Goal: Task Accomplishment & Management: Manage account settings

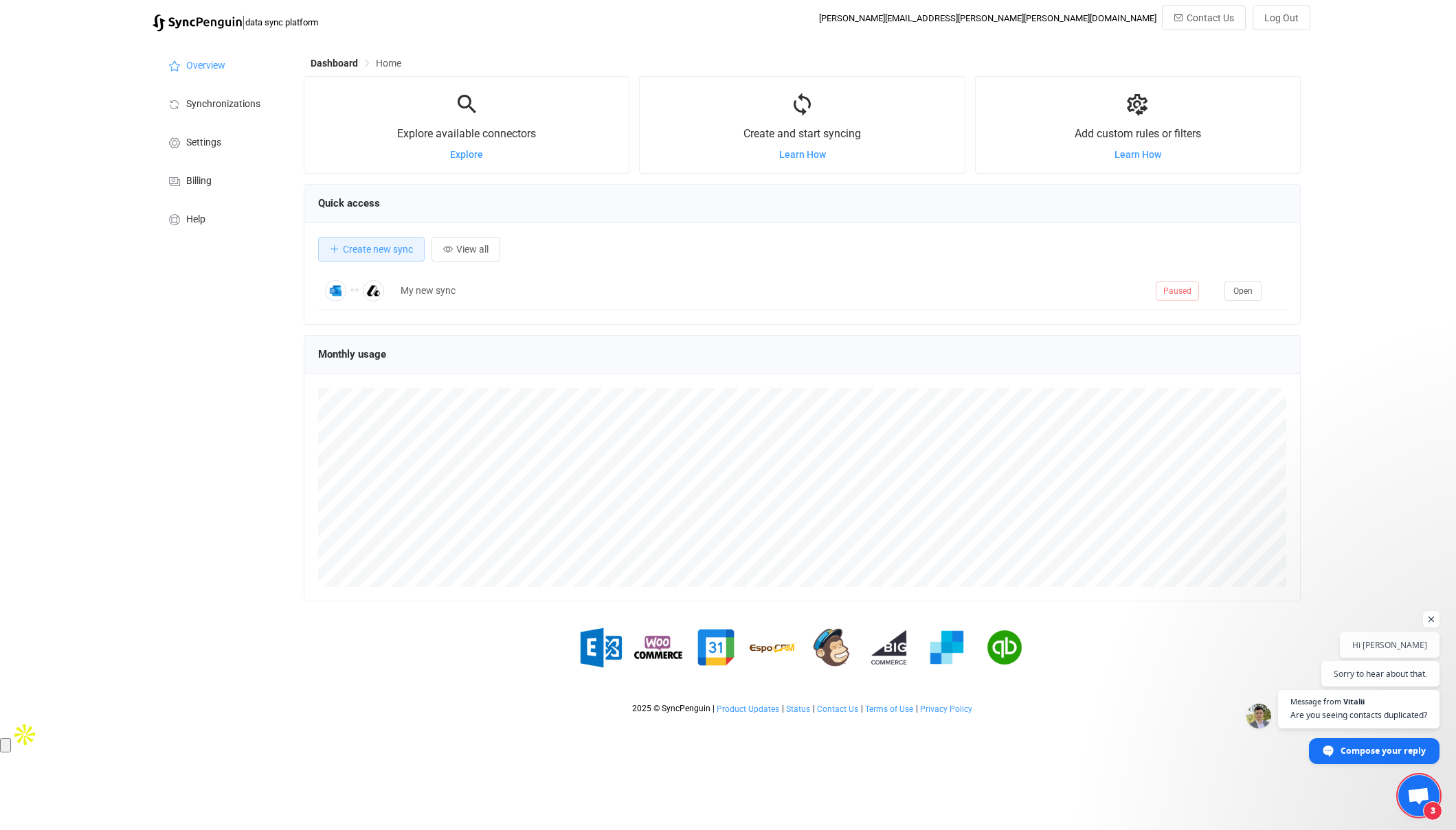
scroll to position [266, 997]
click at [203, 102] on span "Synchronizations" at bounding box center [222, 104] width 74 height 11
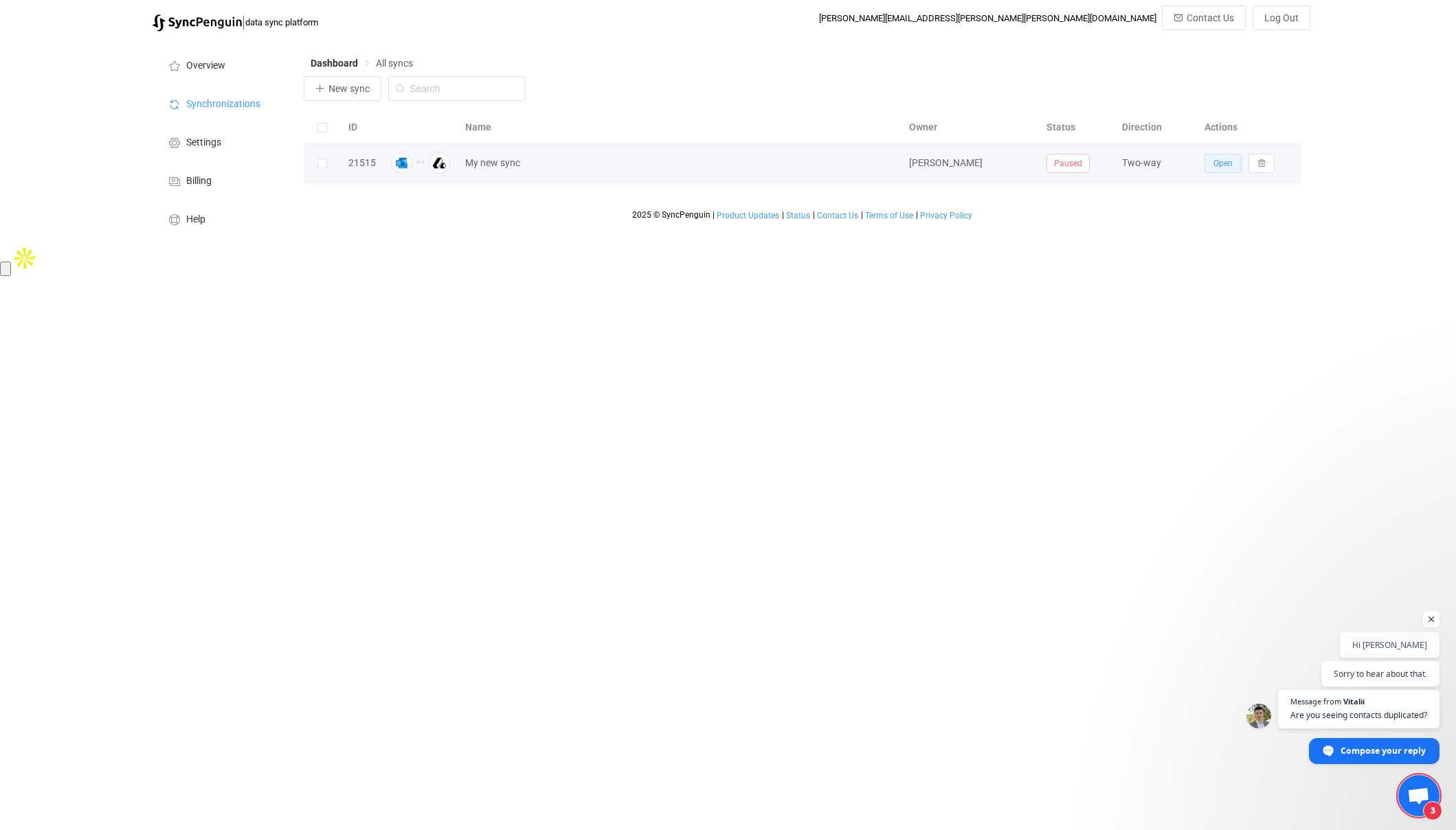
click at [1221, 160] on span "Open" at bounding box center [1223, 163] width 19 height 10
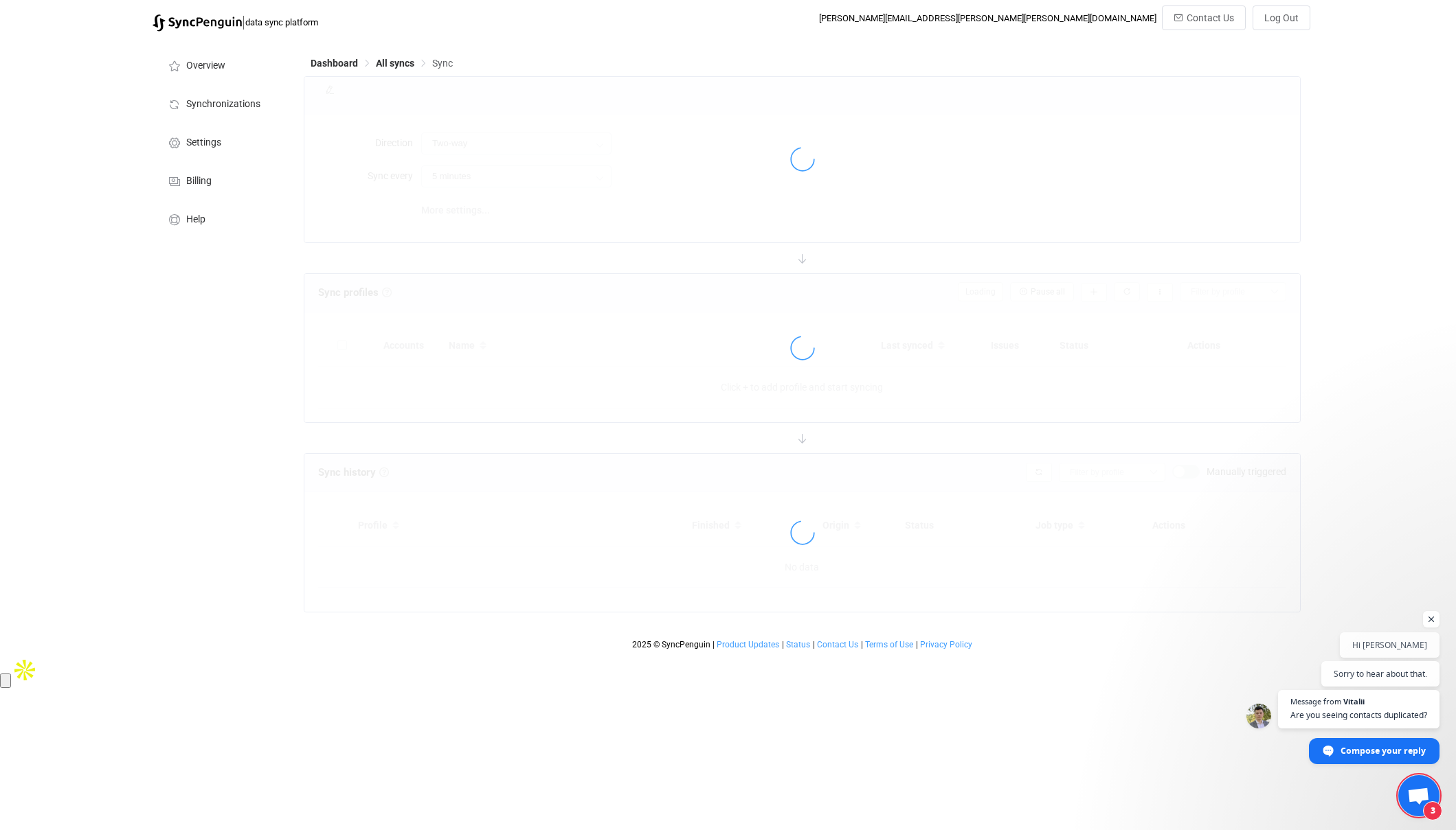
type input "15 minutes"
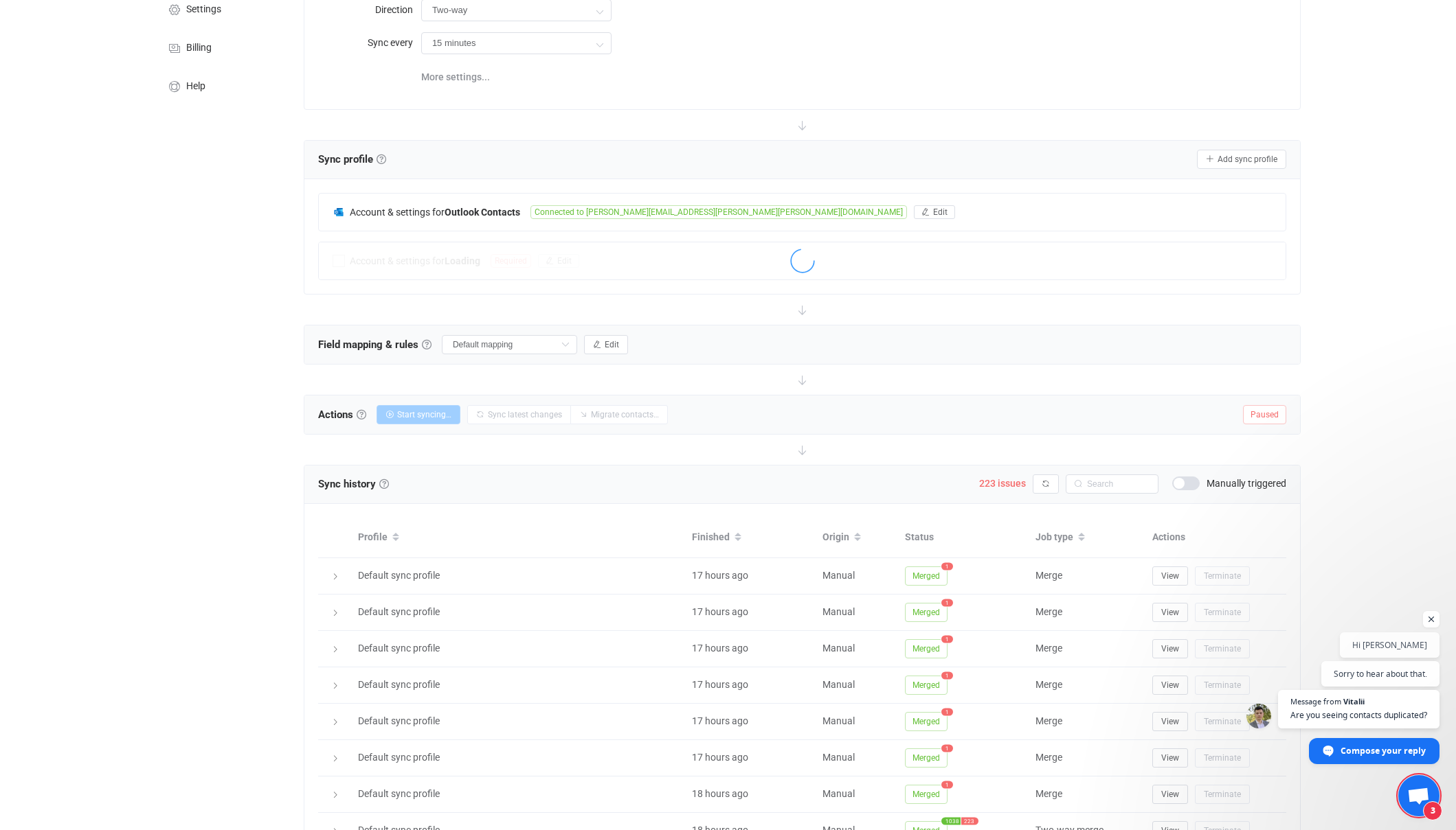
scroll to position [246, 0]
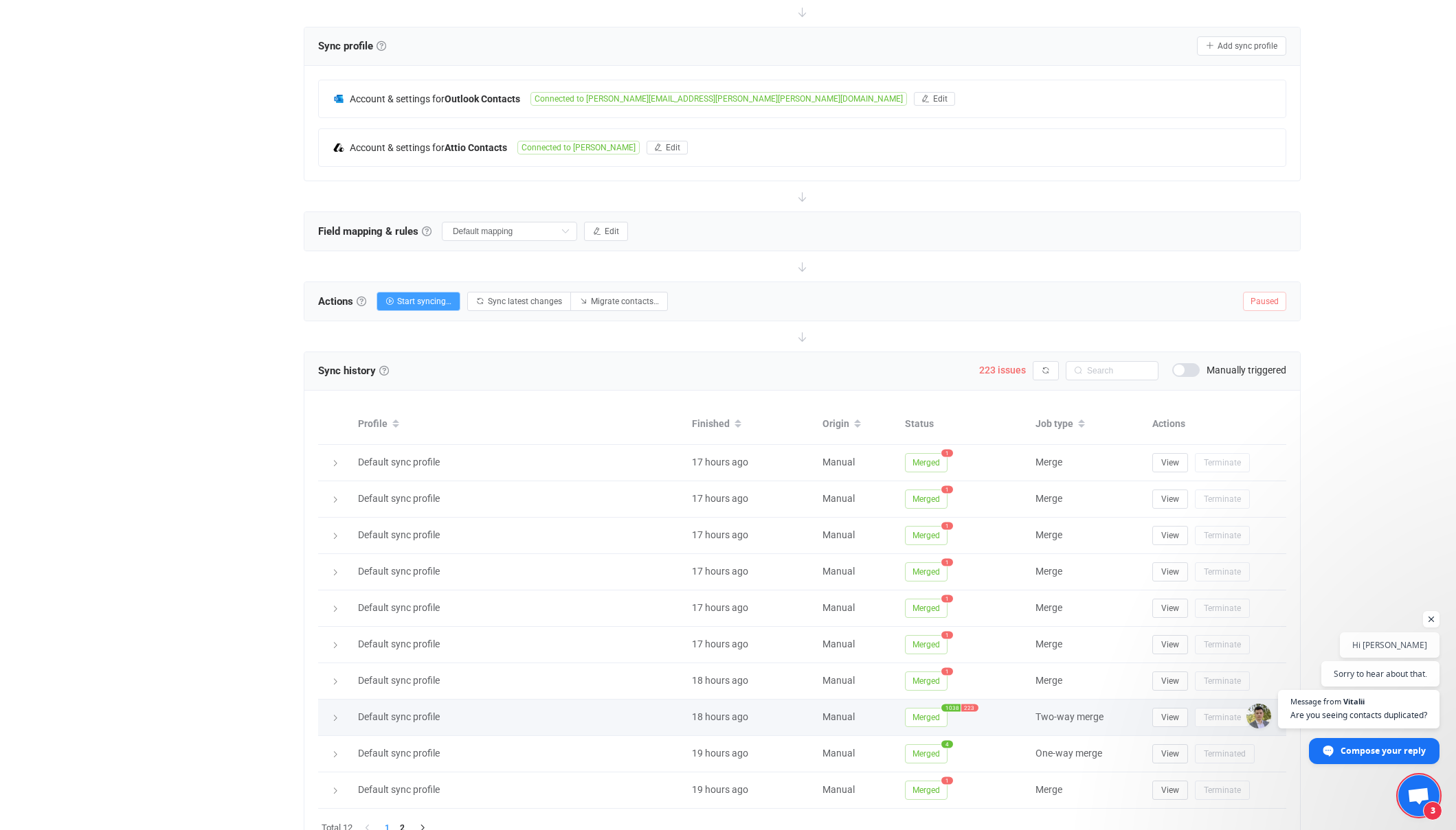
click at [335, 720] on icon at bounding box center [335, 718] width 8 height 8
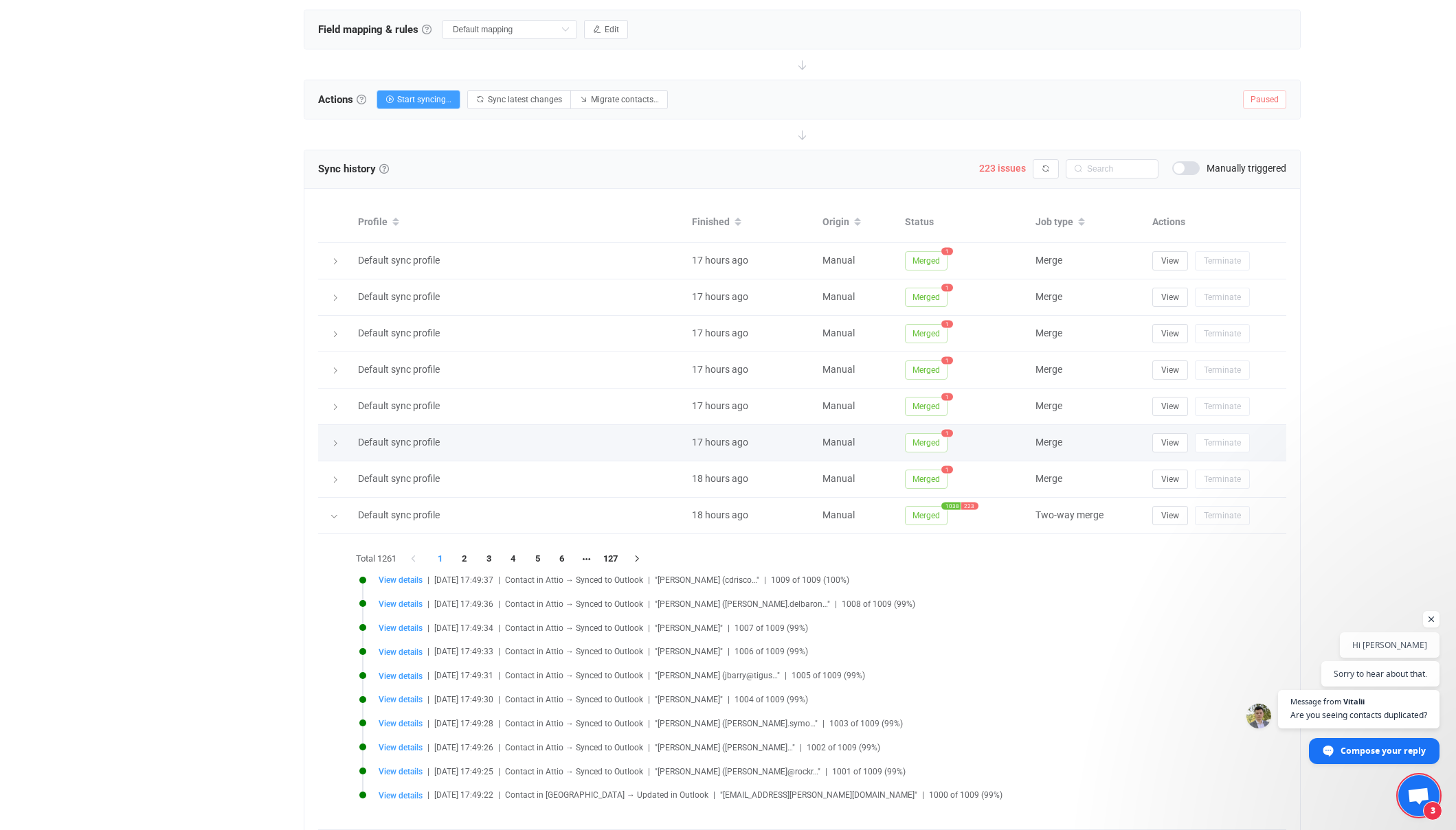
scroll to position [510, 0]
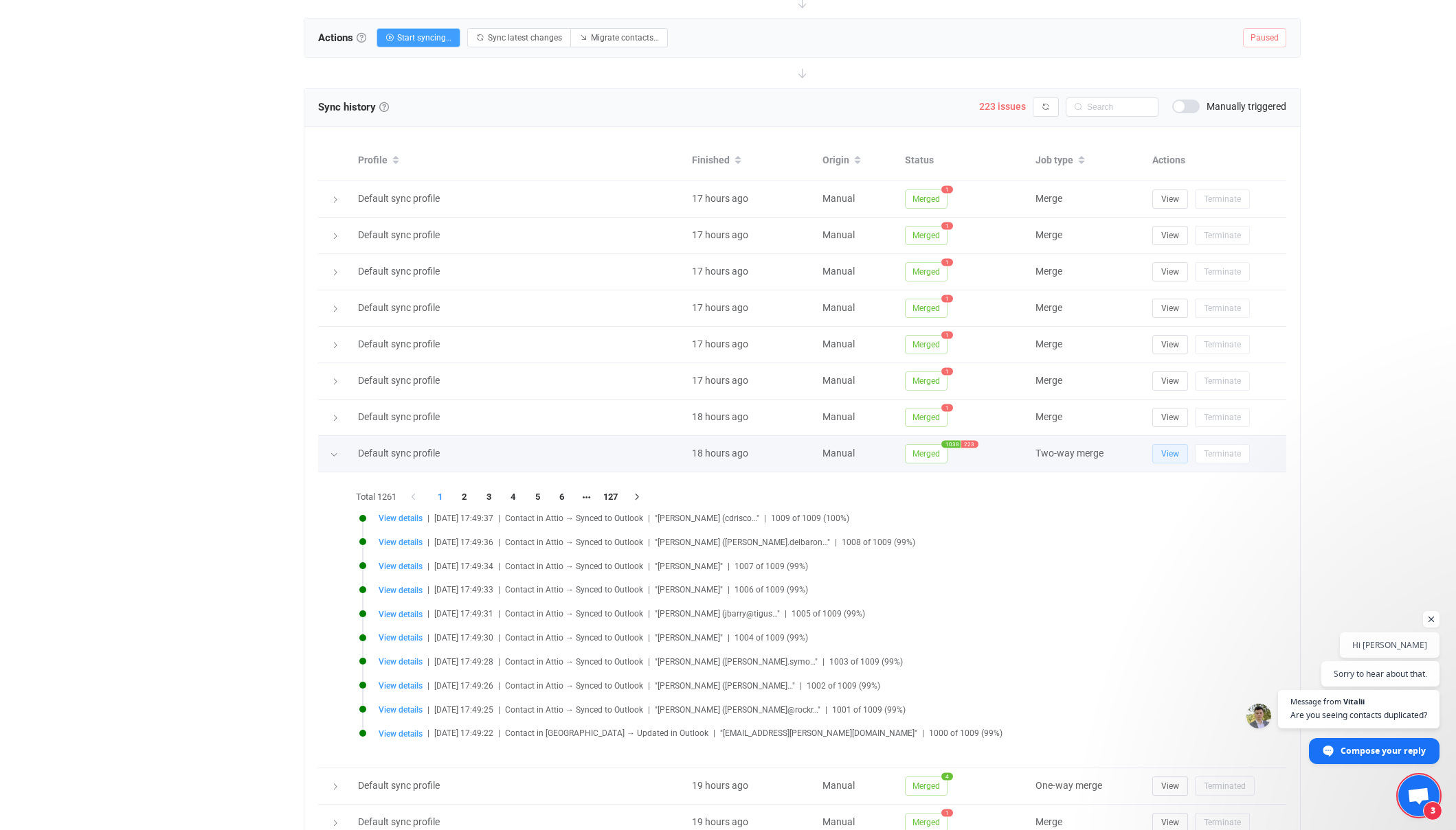
click at [1166, 451] on span "View" at bounding box center [1170, 453] width 18 height 10
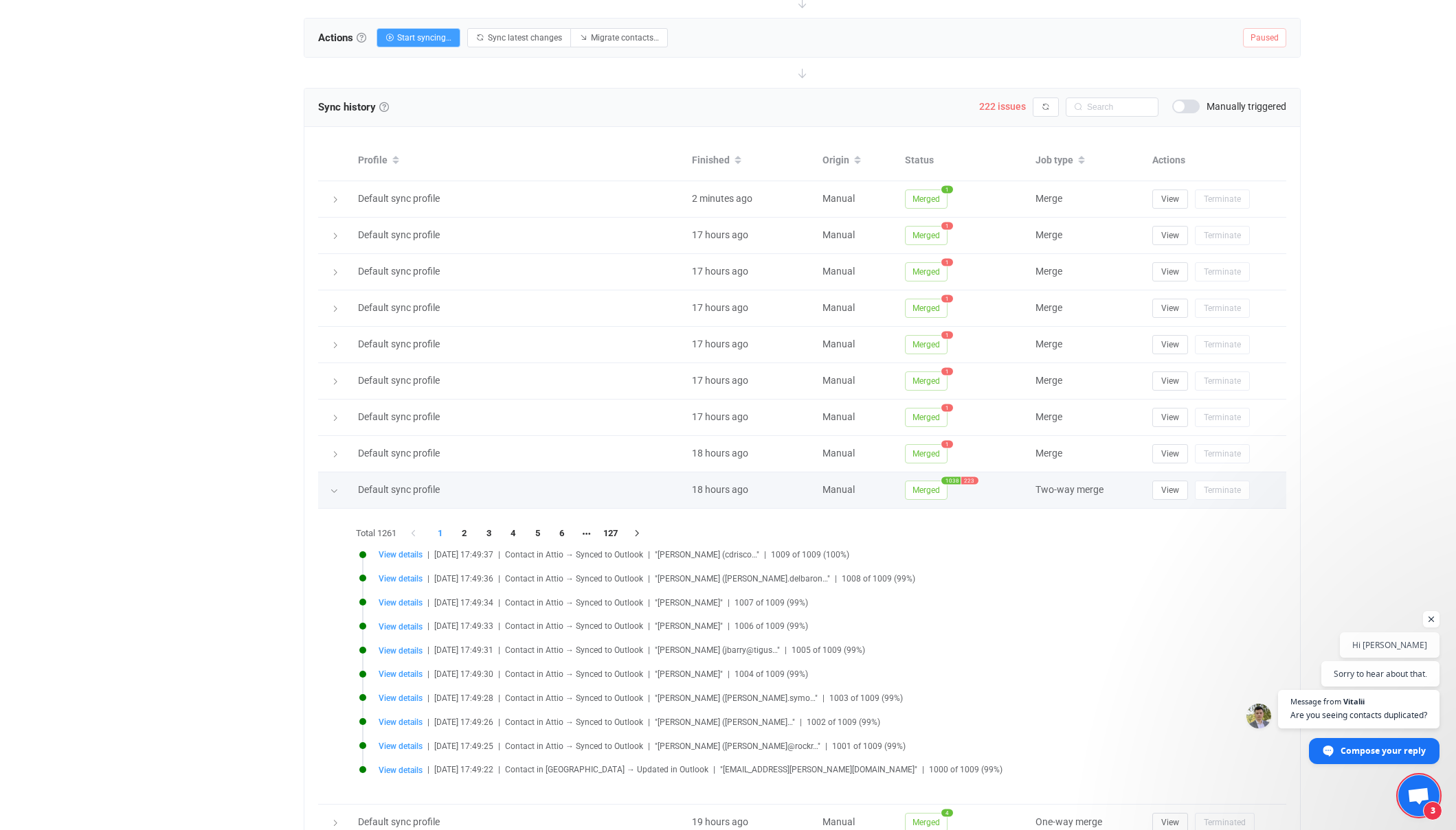
click at [332, 491] on icon at bounding box center [334, 491] width 8 height 8
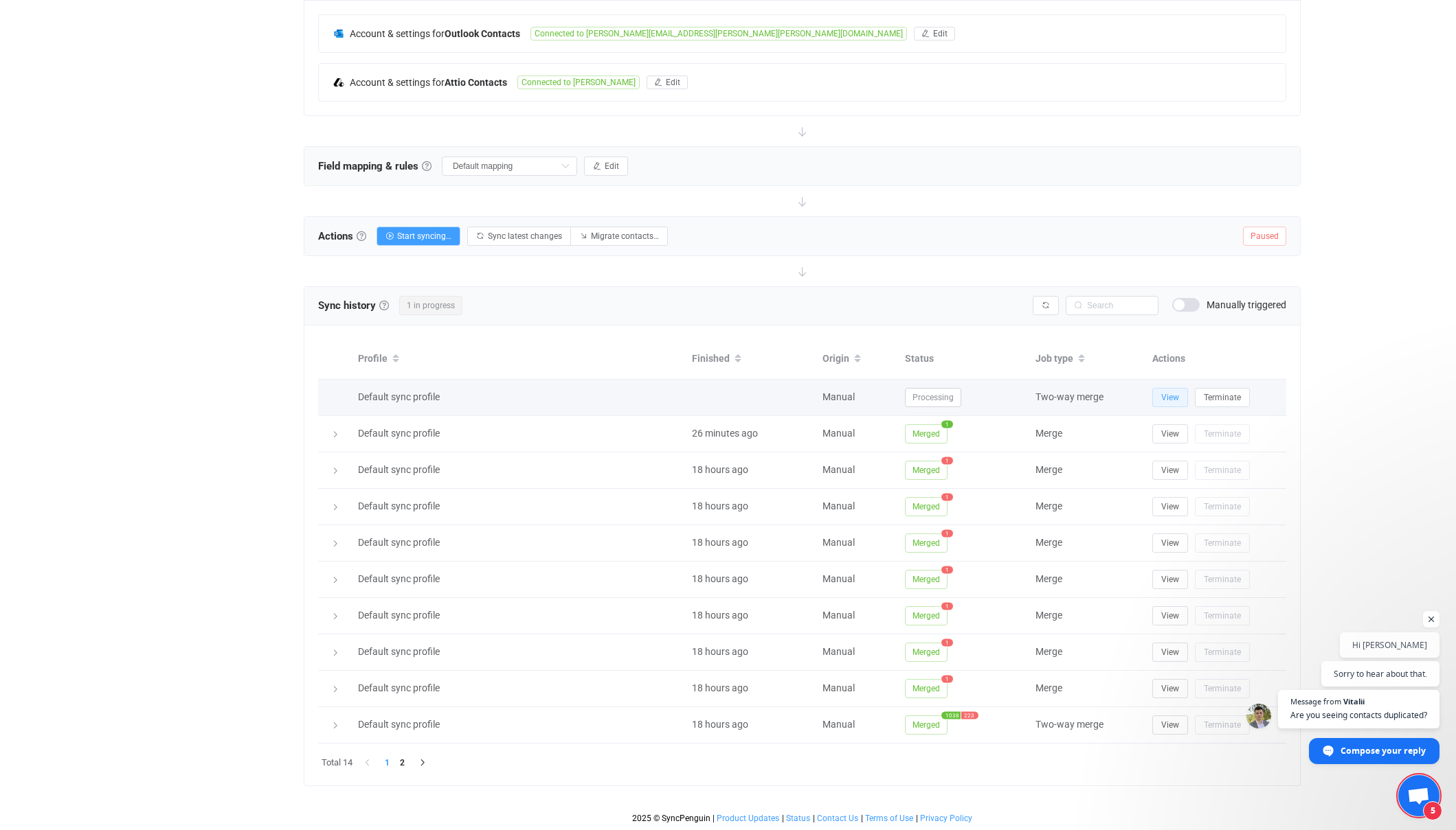
click at [1168, 396] on span "View" at bounding box center [1170, 397] width 18 height 10
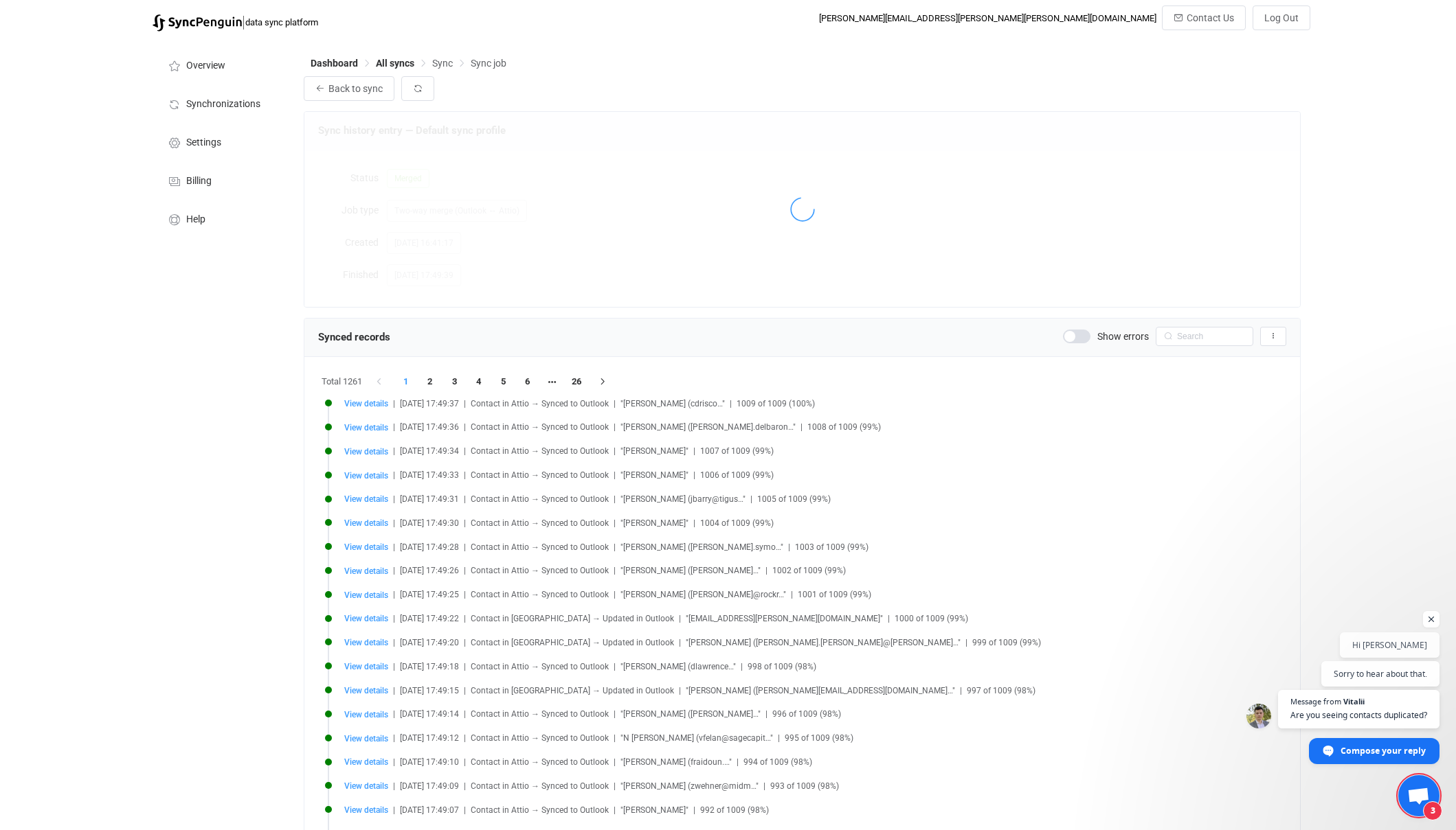
click at [1081, 341] on span at bounding box center [1077, 336] width 28 height 14
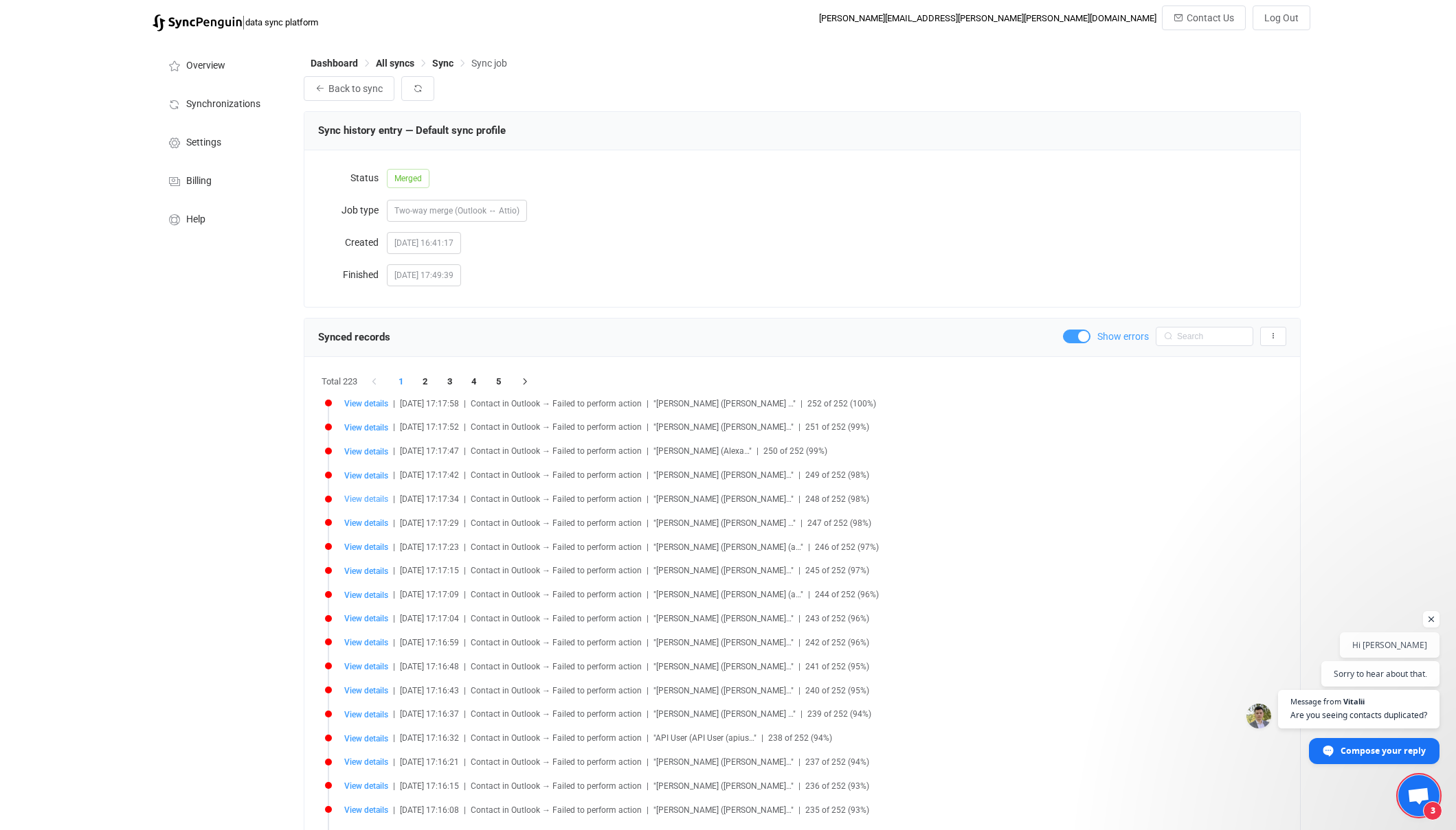
click at [356, 501] on span "View details" at bounding box center [366, 499] width 44 height 10
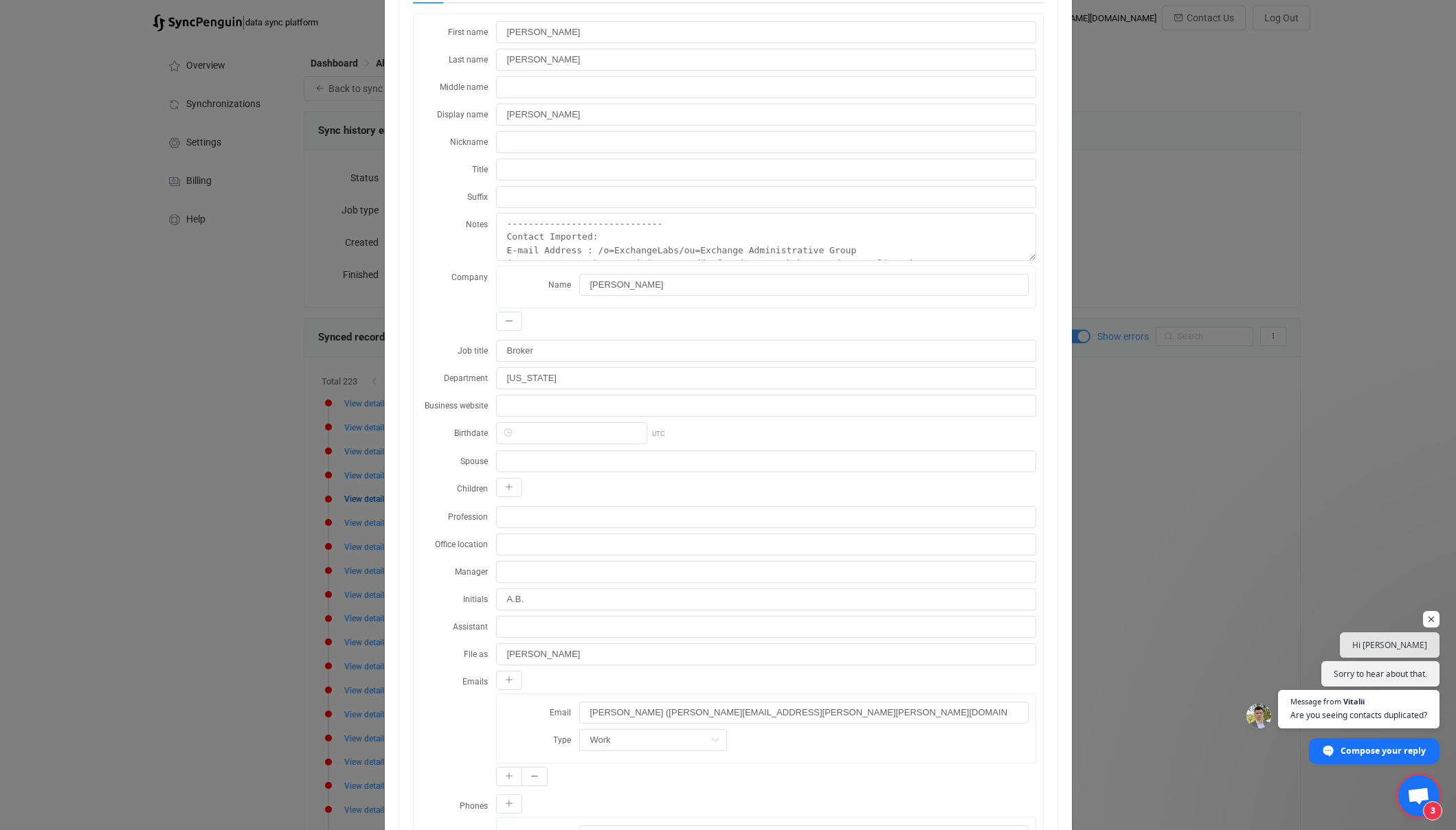
scroll to position [63, 0]
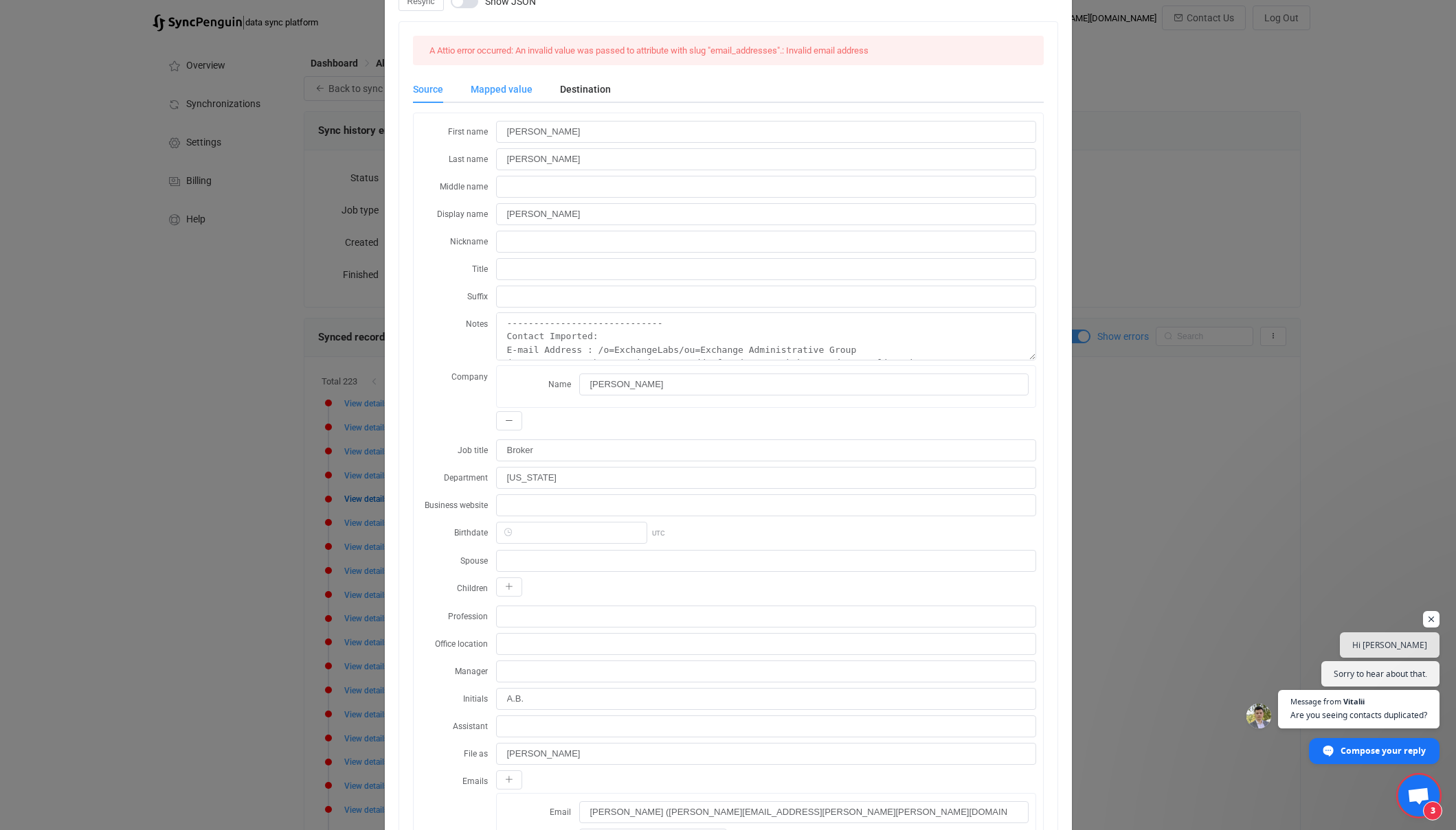
click at [509, 85] on div "Mapped value" at bounding box center [501, 89] width 89 height 28
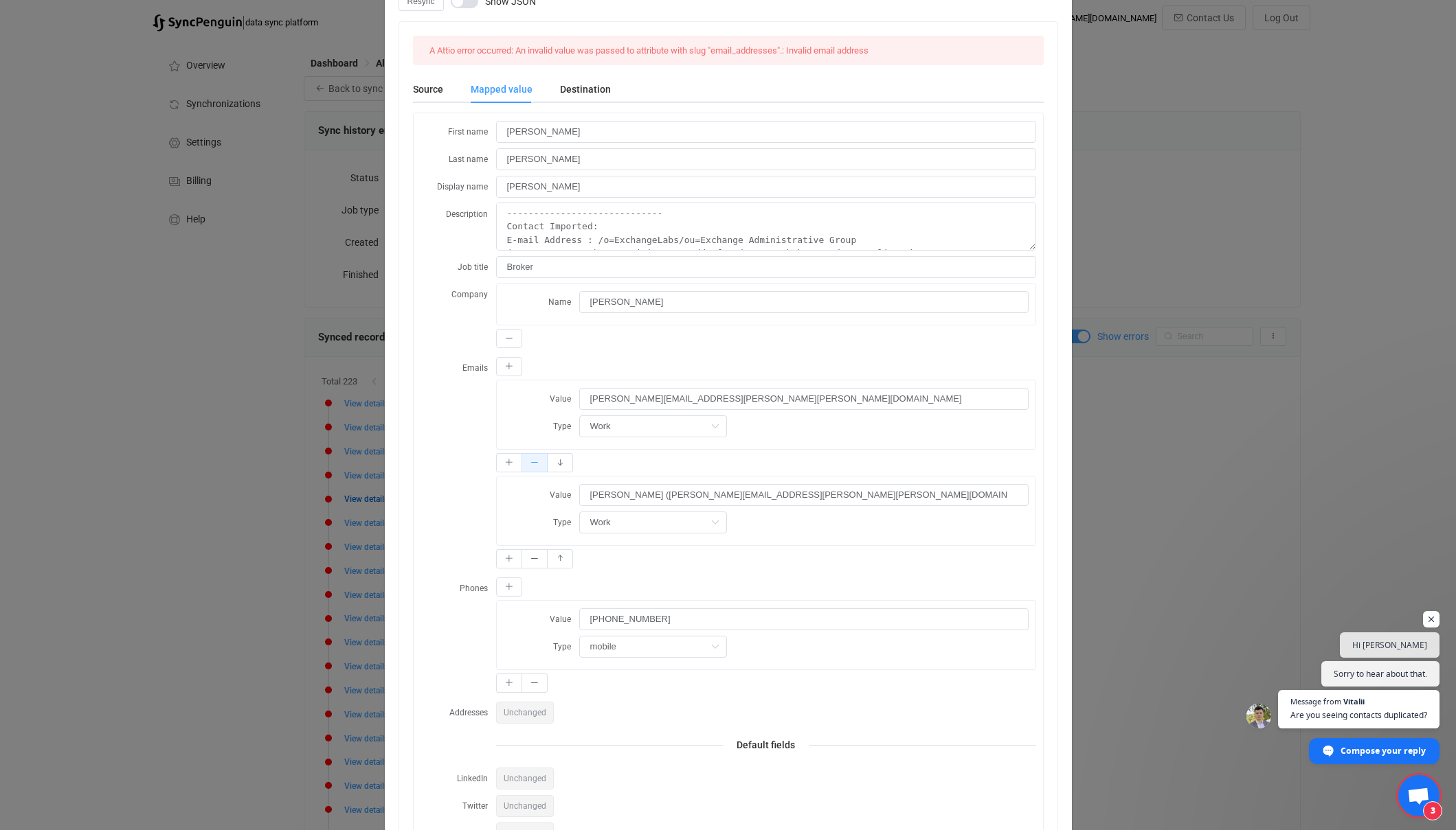
click at [540, 463] on button "dialog" at bounding box center [535, 463] width 26 height 19
type input "Alison Burell (alison.burell@carr.us)"
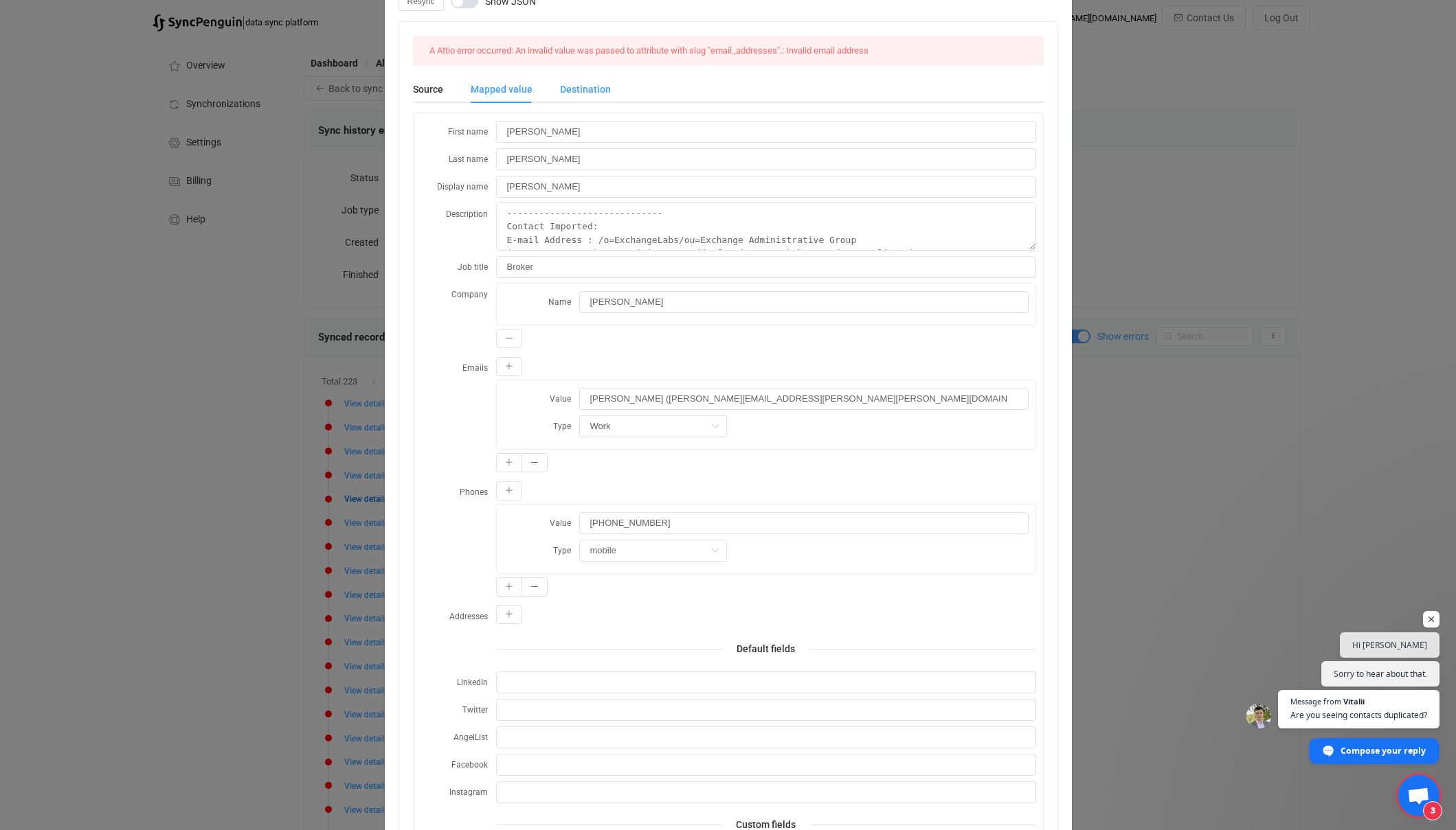
click at [577, 84] on div "Destination" at bounding box center [579, 89] width 64 height 28
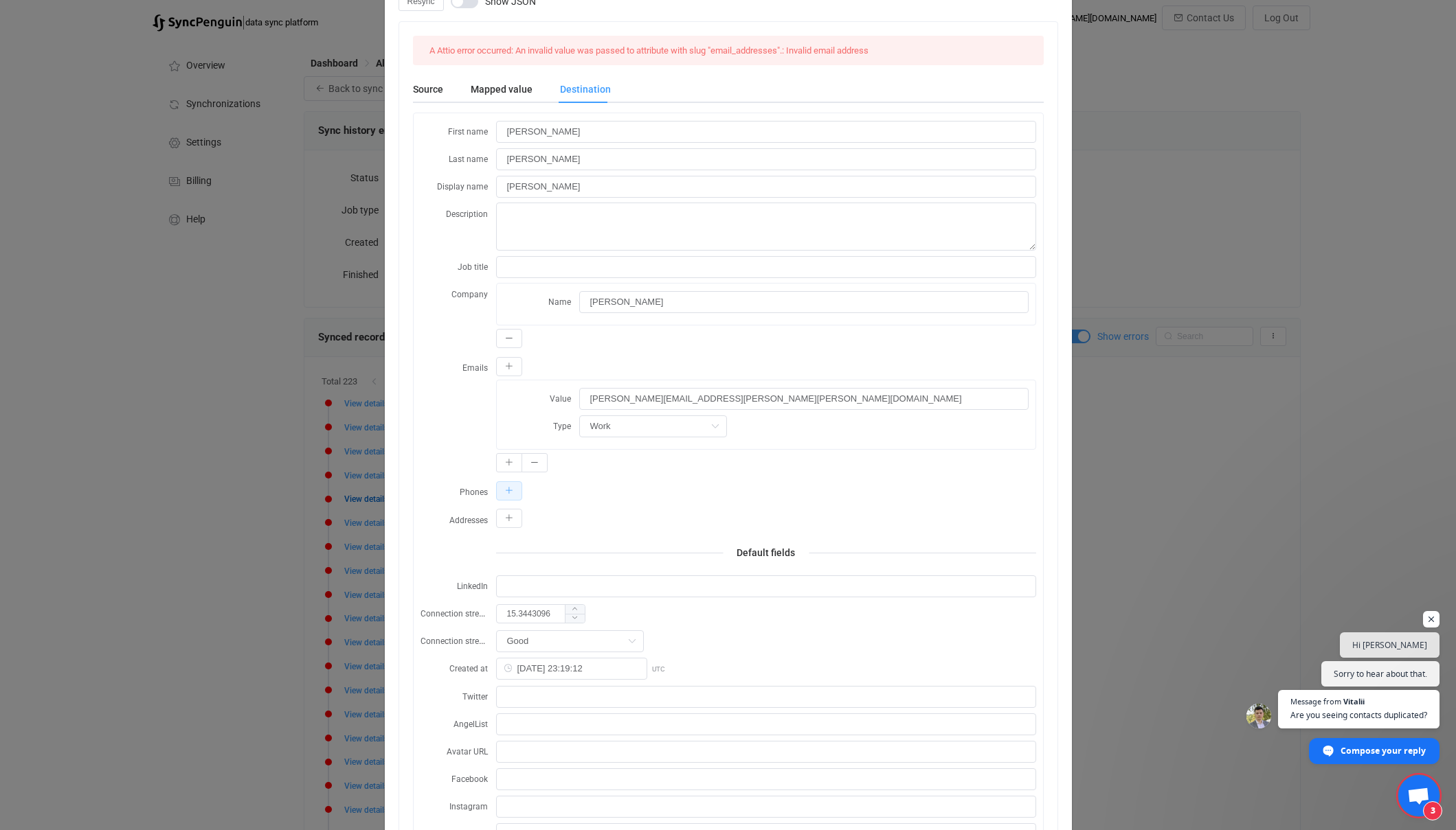
click at [506, 491] on icon "dialog" at bounding box center [509, 491] width 8 height 8
click at [461, 546] on div "Phones Value Type Work" at bounding box center [728, 540] width 615 height 119
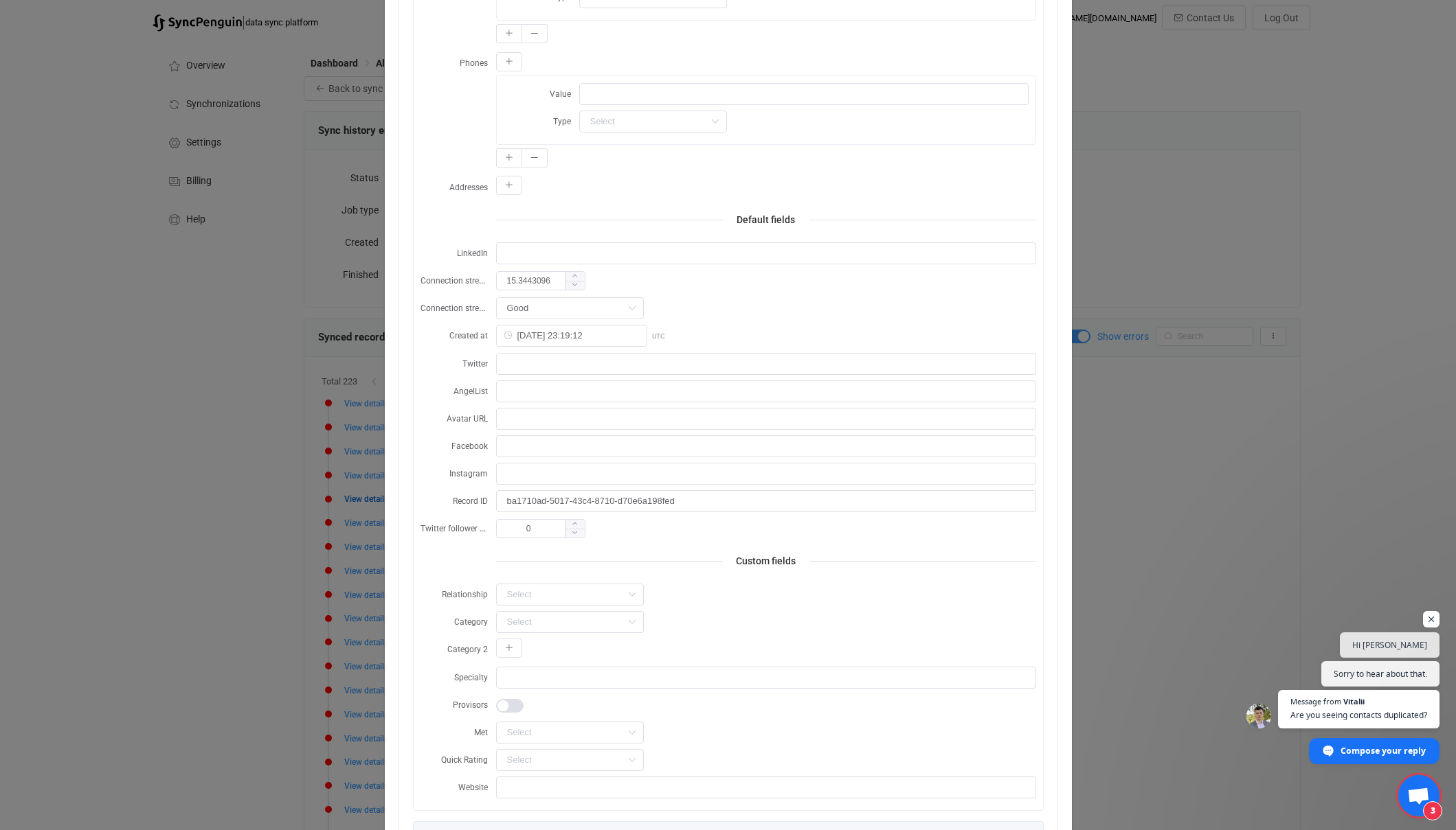
scroll to position [0, 0]
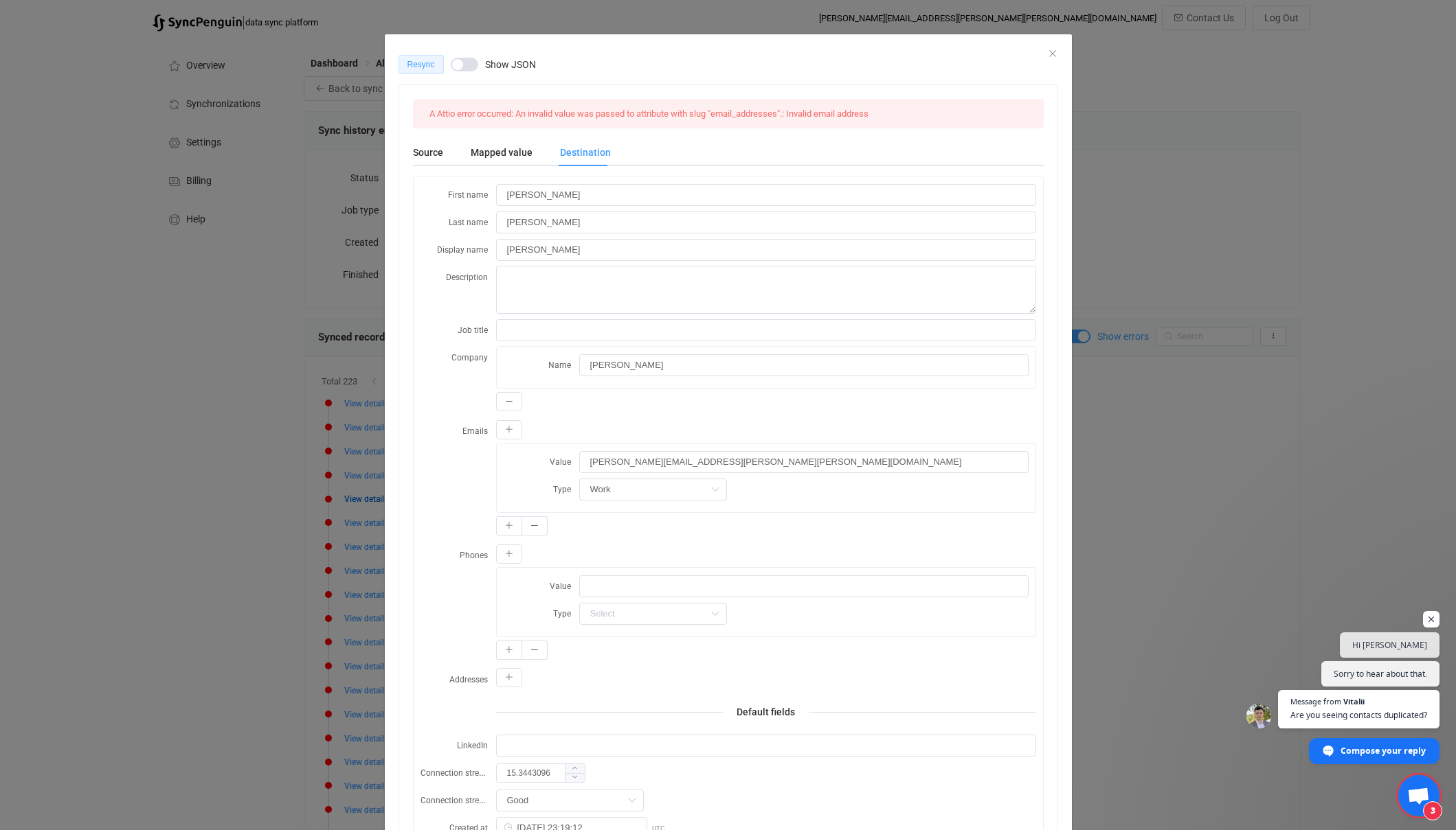
click at [418, 61] on span "Resync" at bounding box center [421, 64] width 28 height 10
click at [1054, 51] on icon "Close" at bounding box center [1052, 53] width 11 height 11
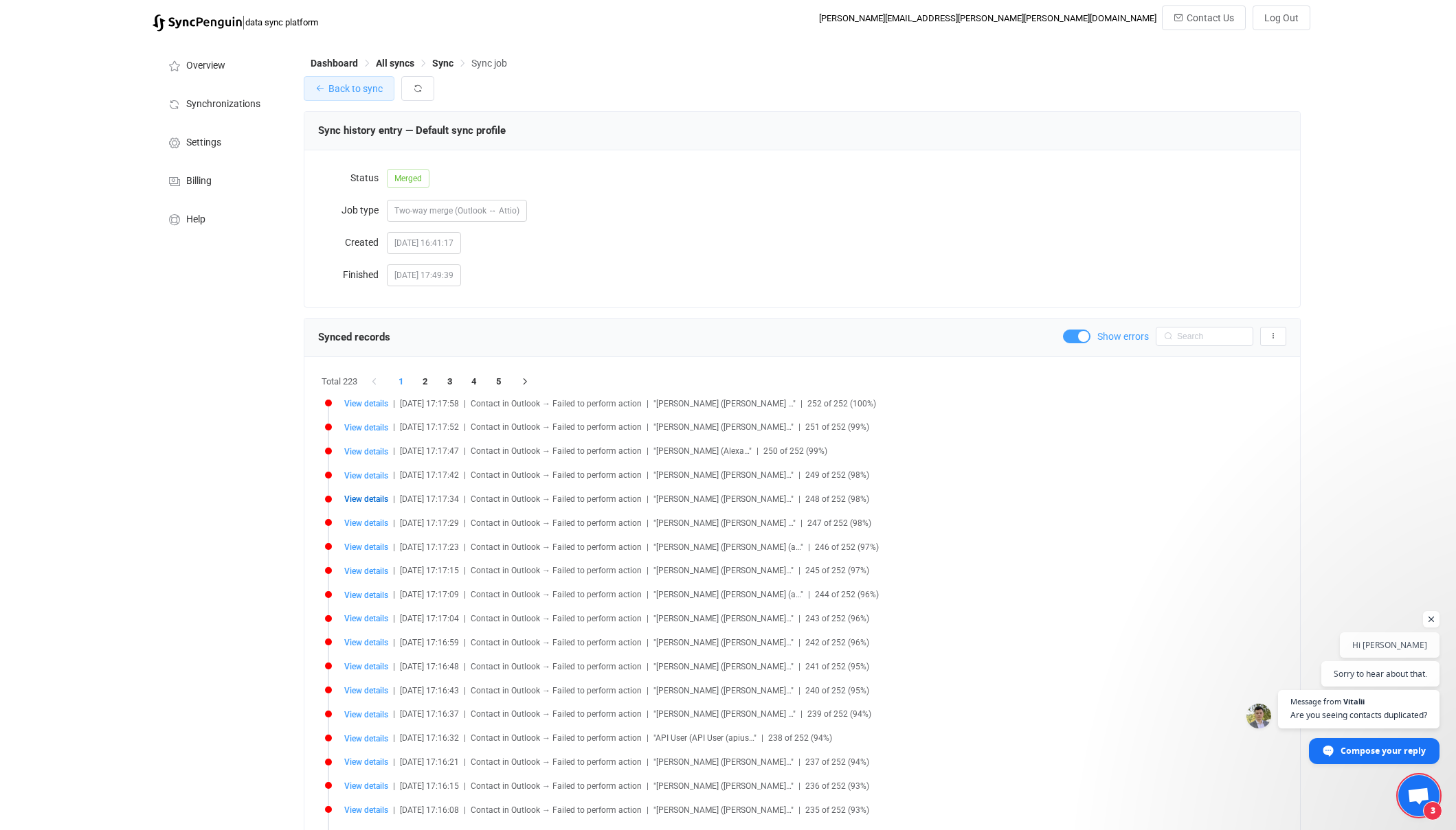
click at [354, 83] on span "Back to sync" at bounding box center [356, 88] width 54 height 11
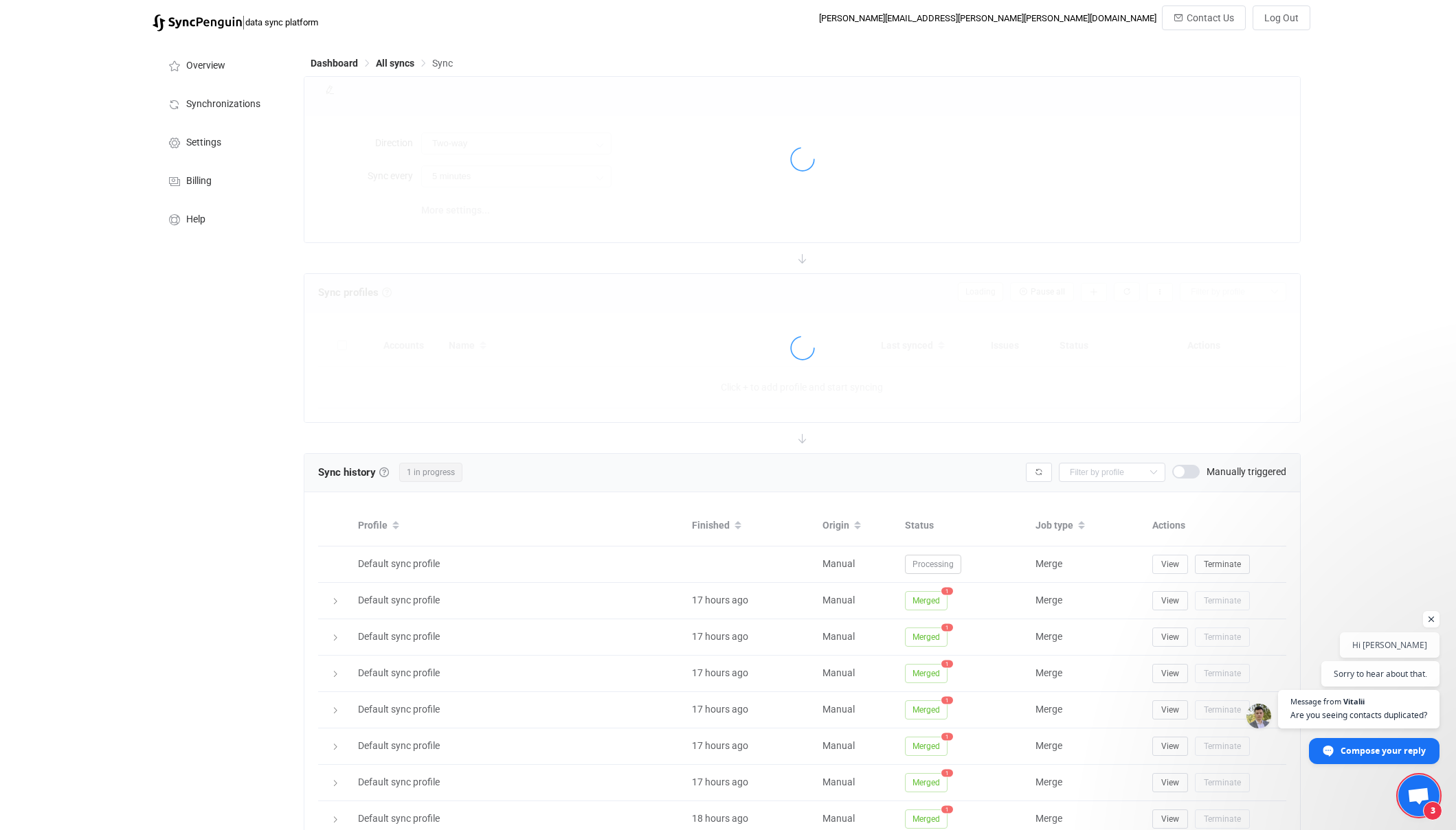
type input "15 minutes"
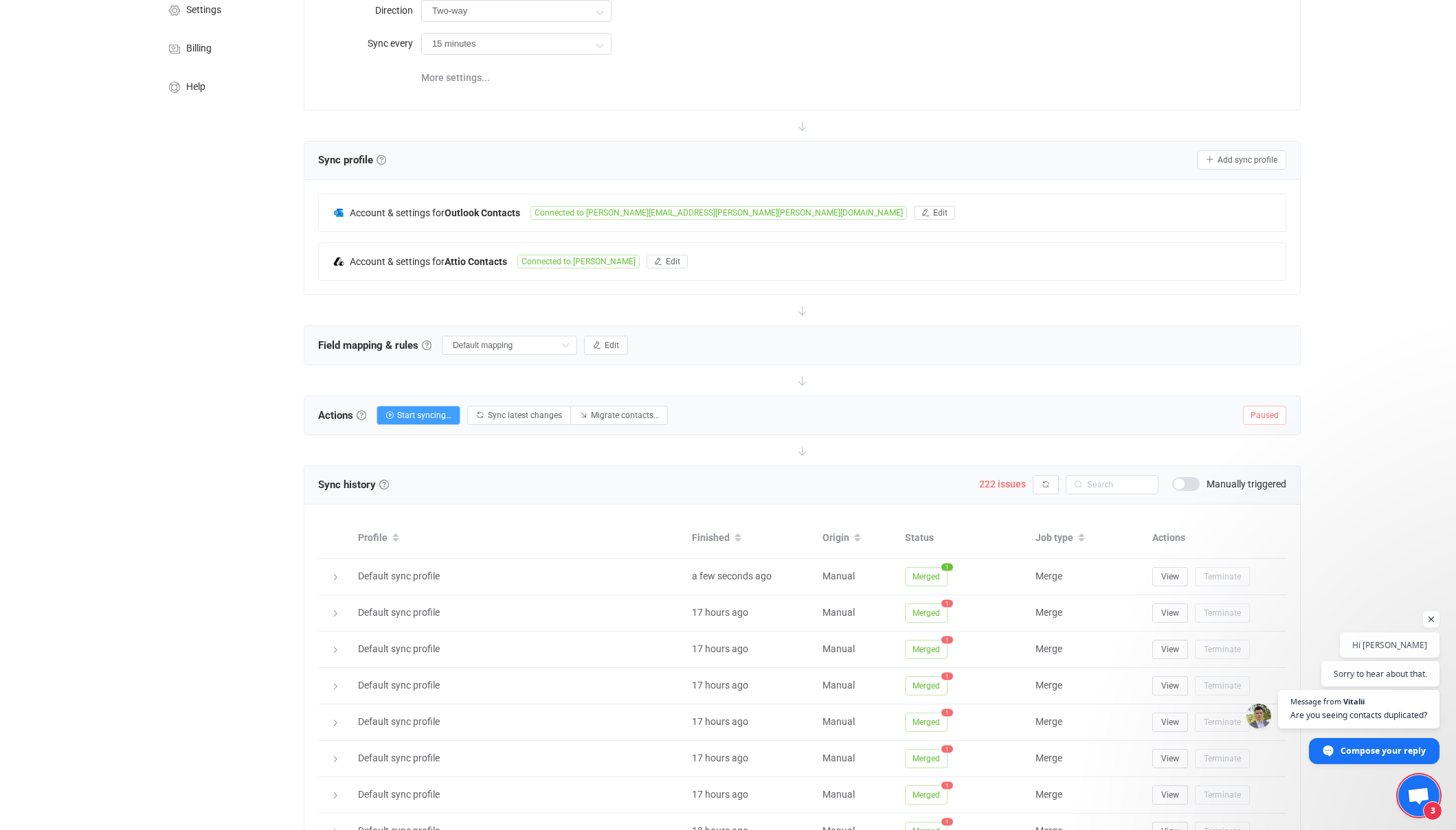
scroll to position [155, 0]
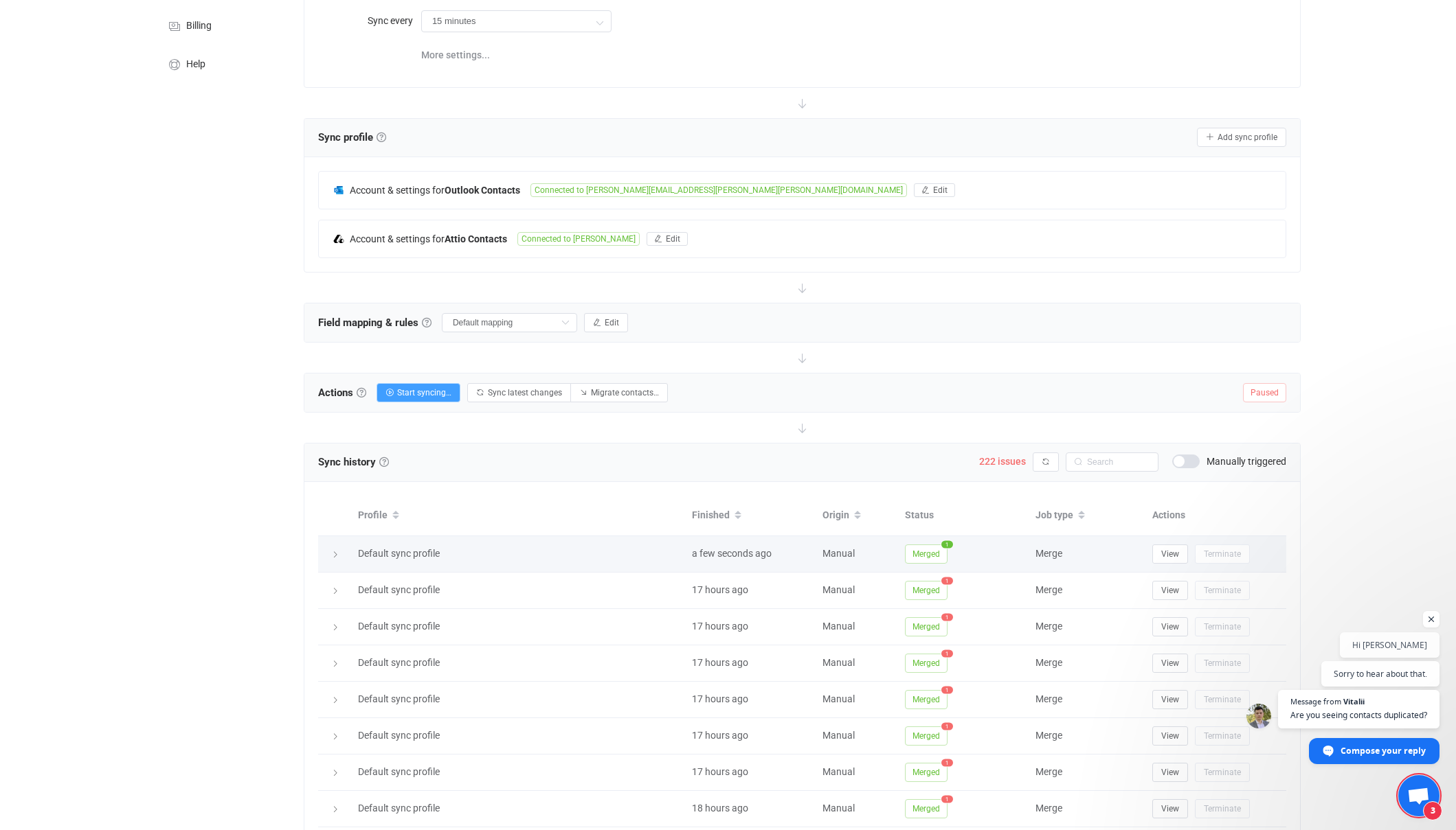
click at [338, 554] on icon at bounding box center [335, 554] width 8 height 8
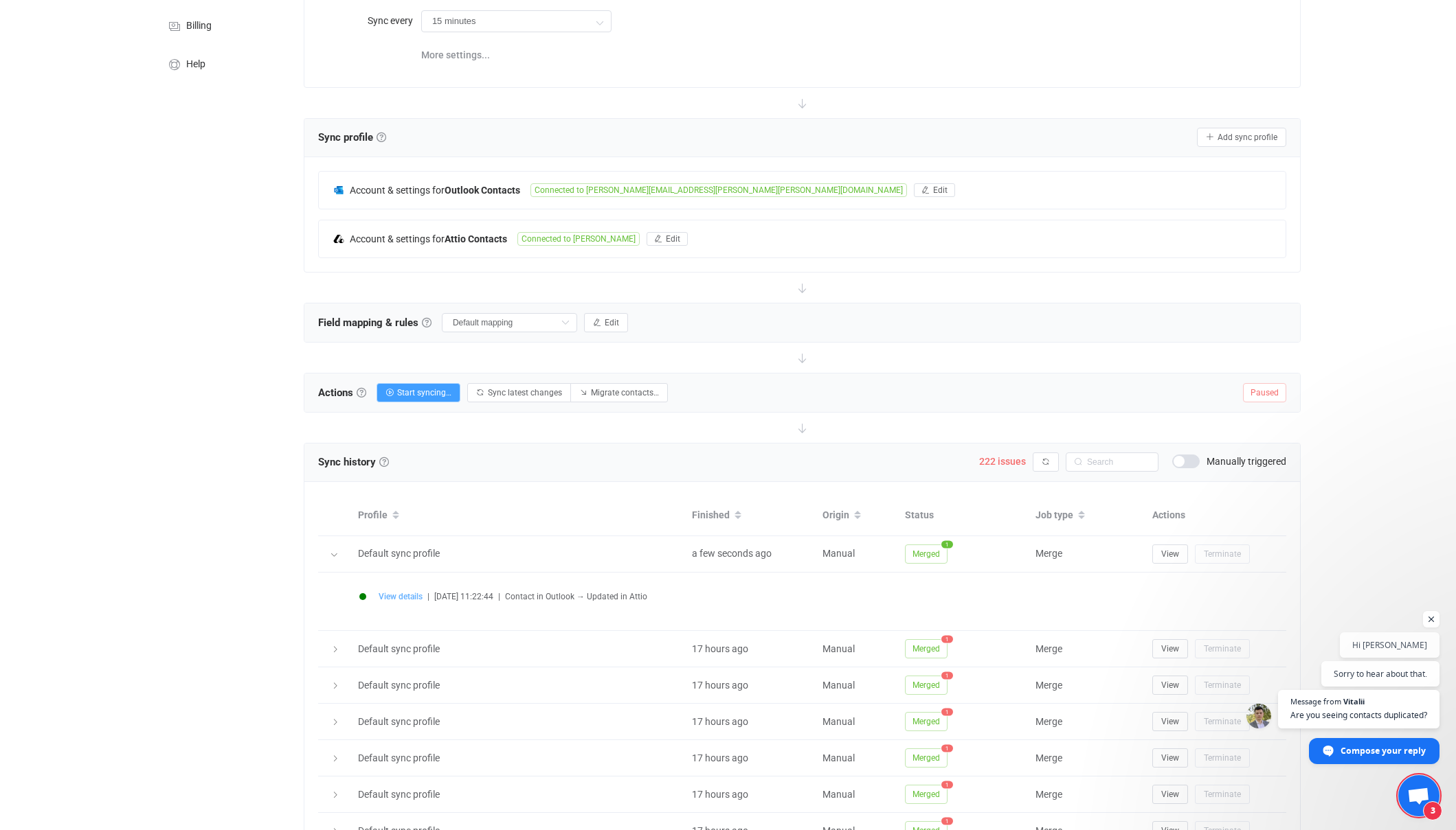
click at [411, 597] on span "View details" at bounding box center [400, 596] width 44 height 10
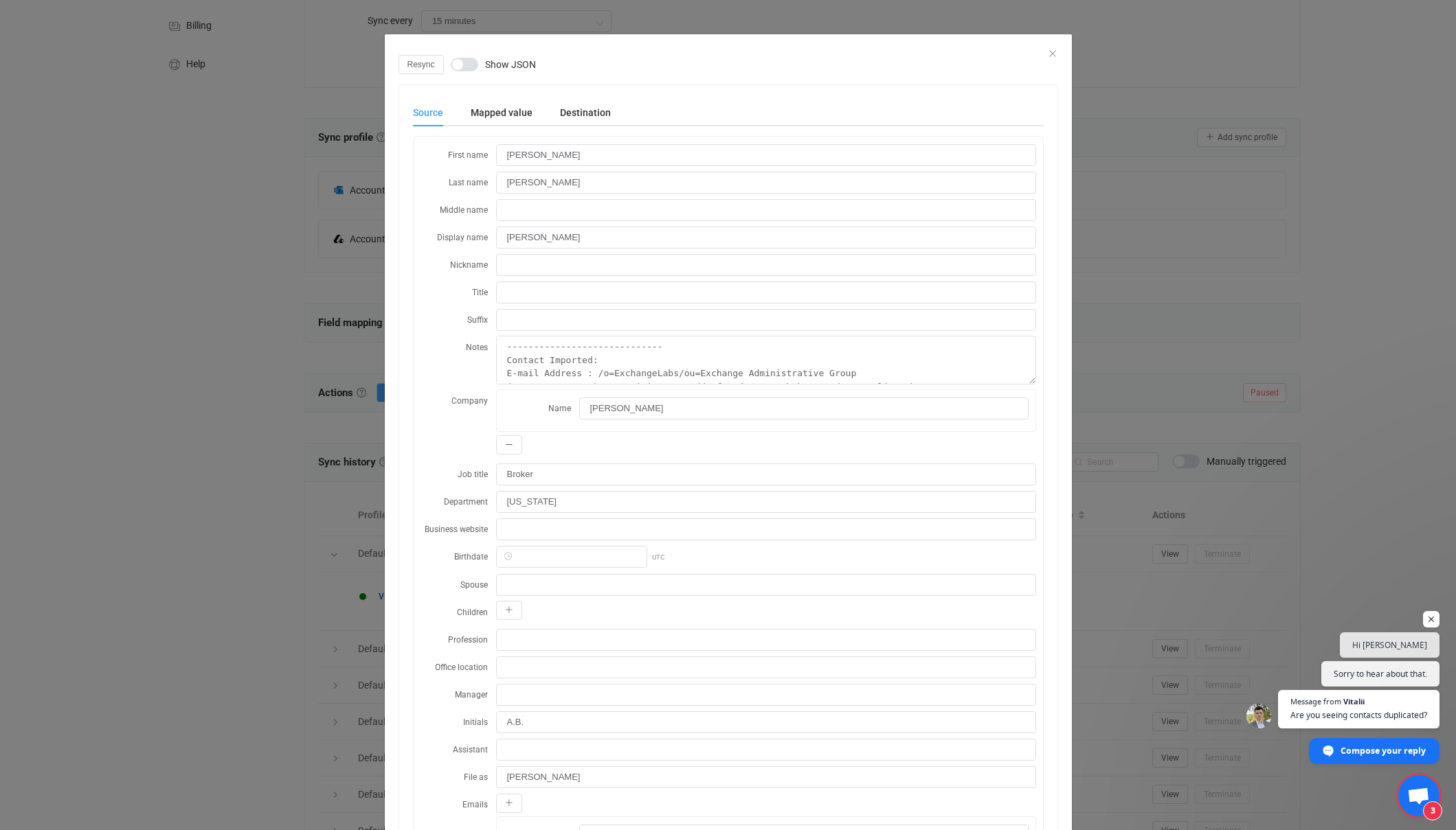
click at [1054, 57] on div "Resync Show JSON" at bounding box center [728, 64] width 659 height 19
click at [1052, 52] on icon "Close" at bounding box center [1052, 53] width 11 height 11
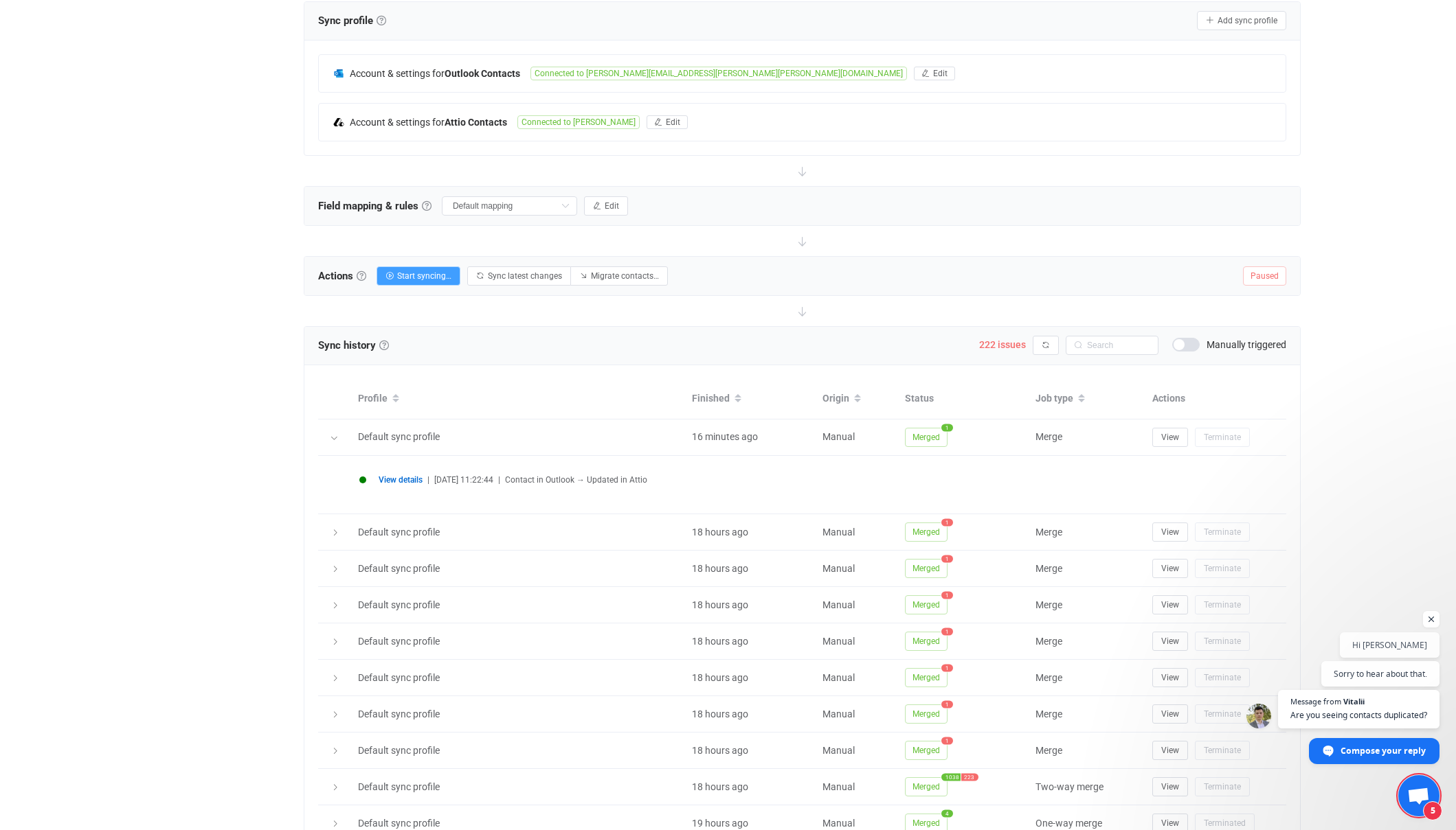
scroll to position [228, 0]
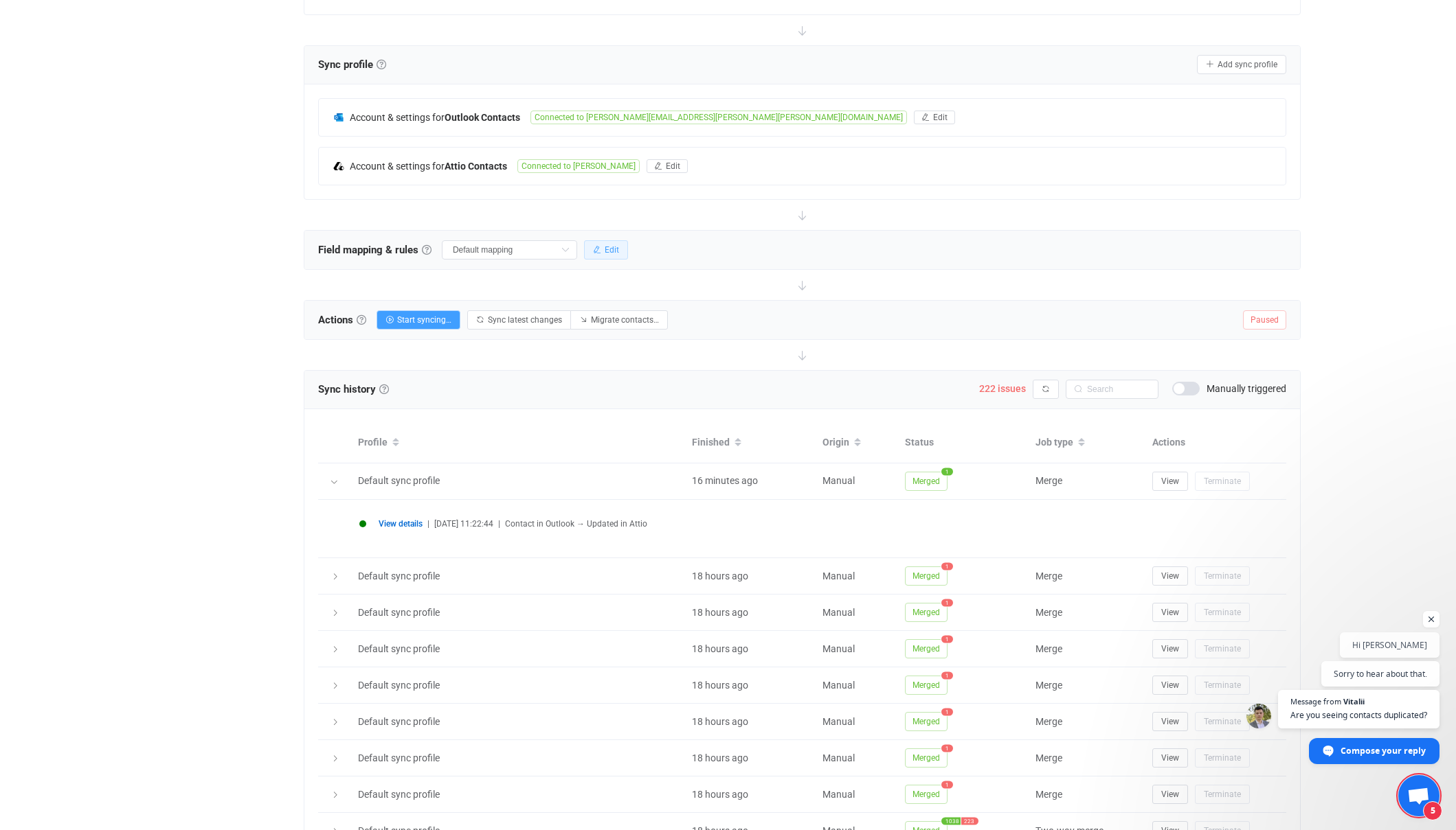
click at [607, 248] on button "Edit" at bounding box center [606, 250] width 44 height 19
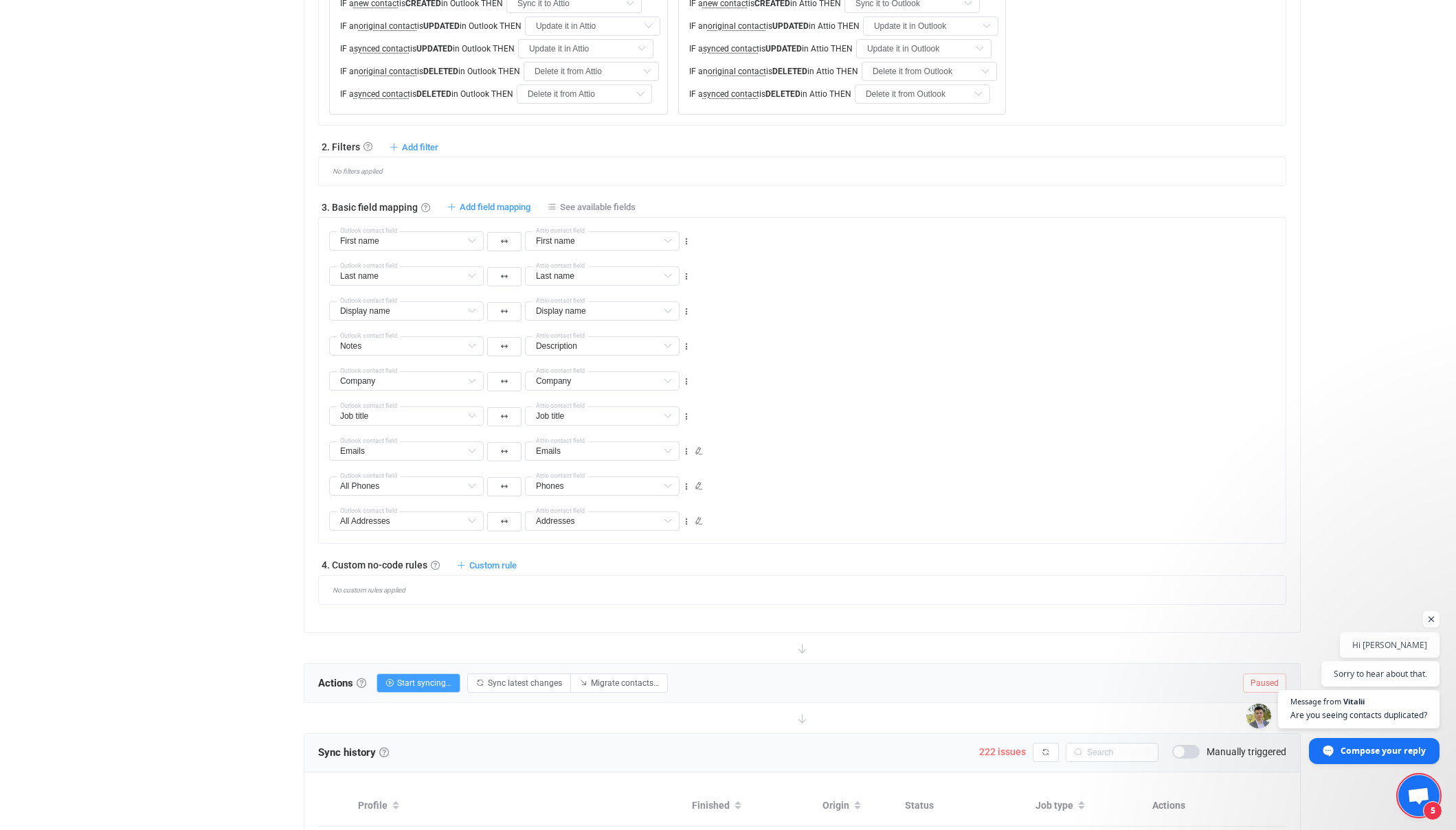
scroll to position [587, 0]
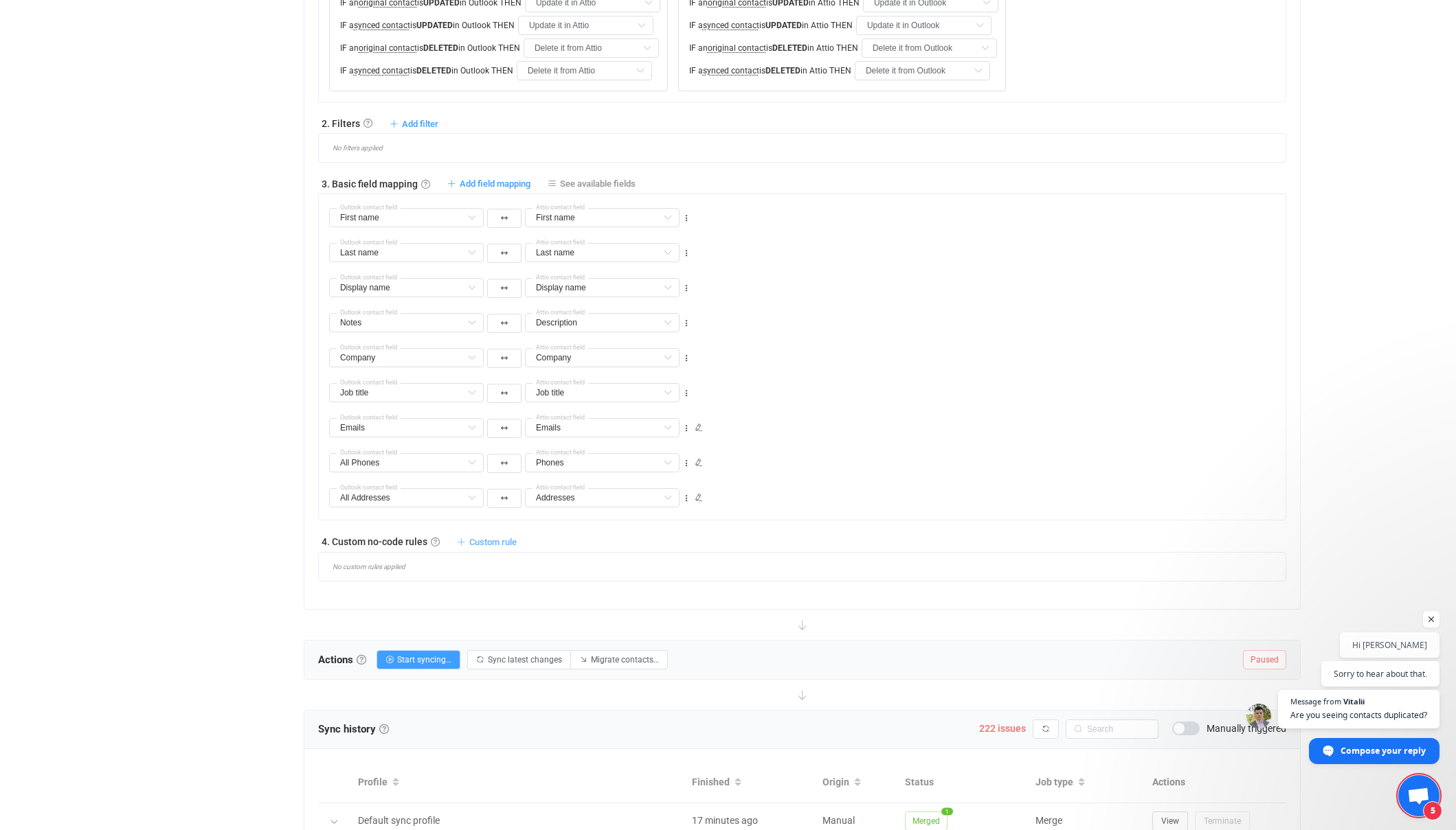
click at [498, 540] on span "Custom rule" at bounding box center [492, 542] width 48 height 10
click at [433, 574] on li "Custom rule when syncing contact Outlook → Attio …" at bounding box center [389, 576] width 253 height 25
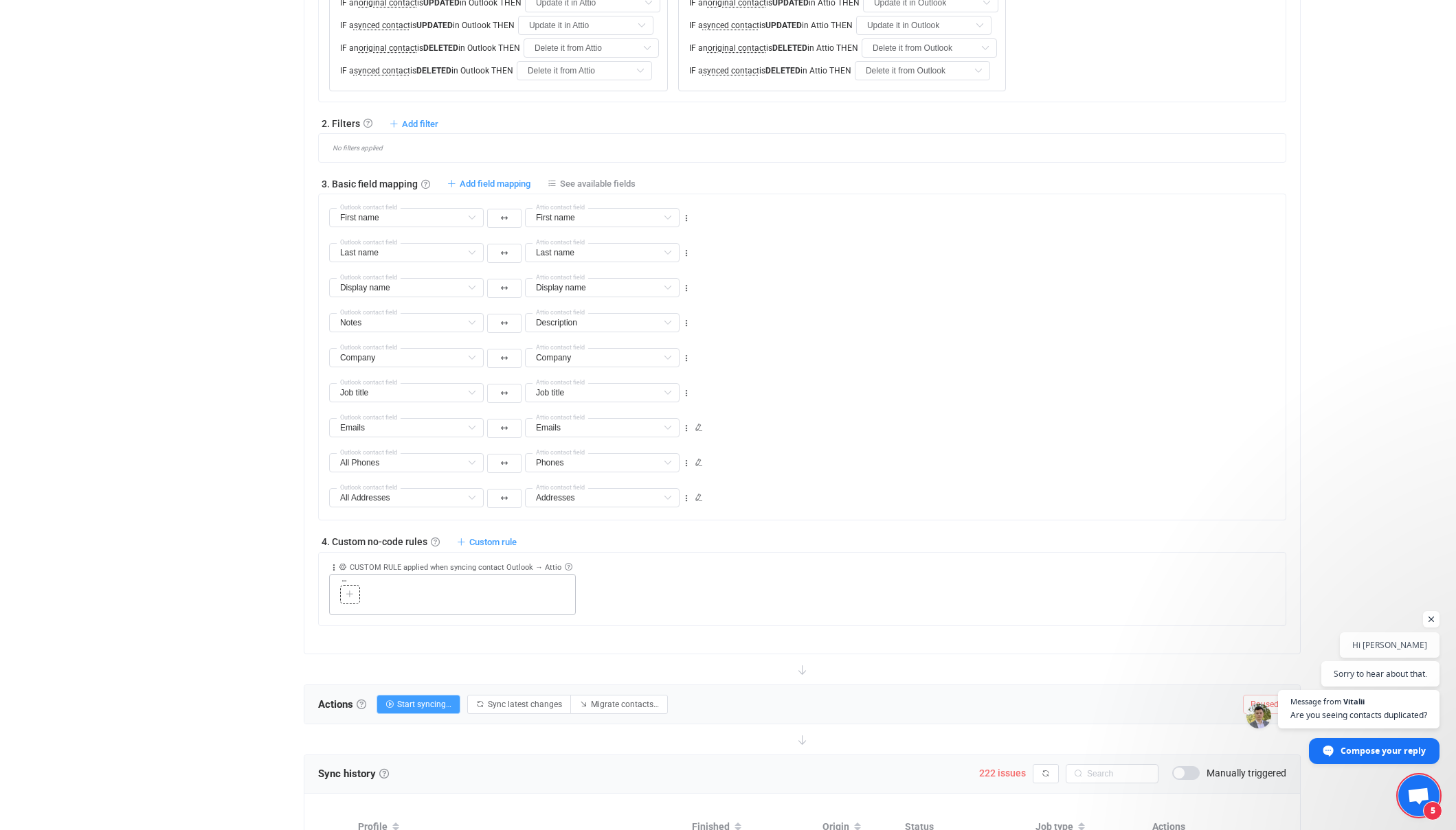
click at [350, 597] on icon at bounding box center [349, 595] width 8 height 8
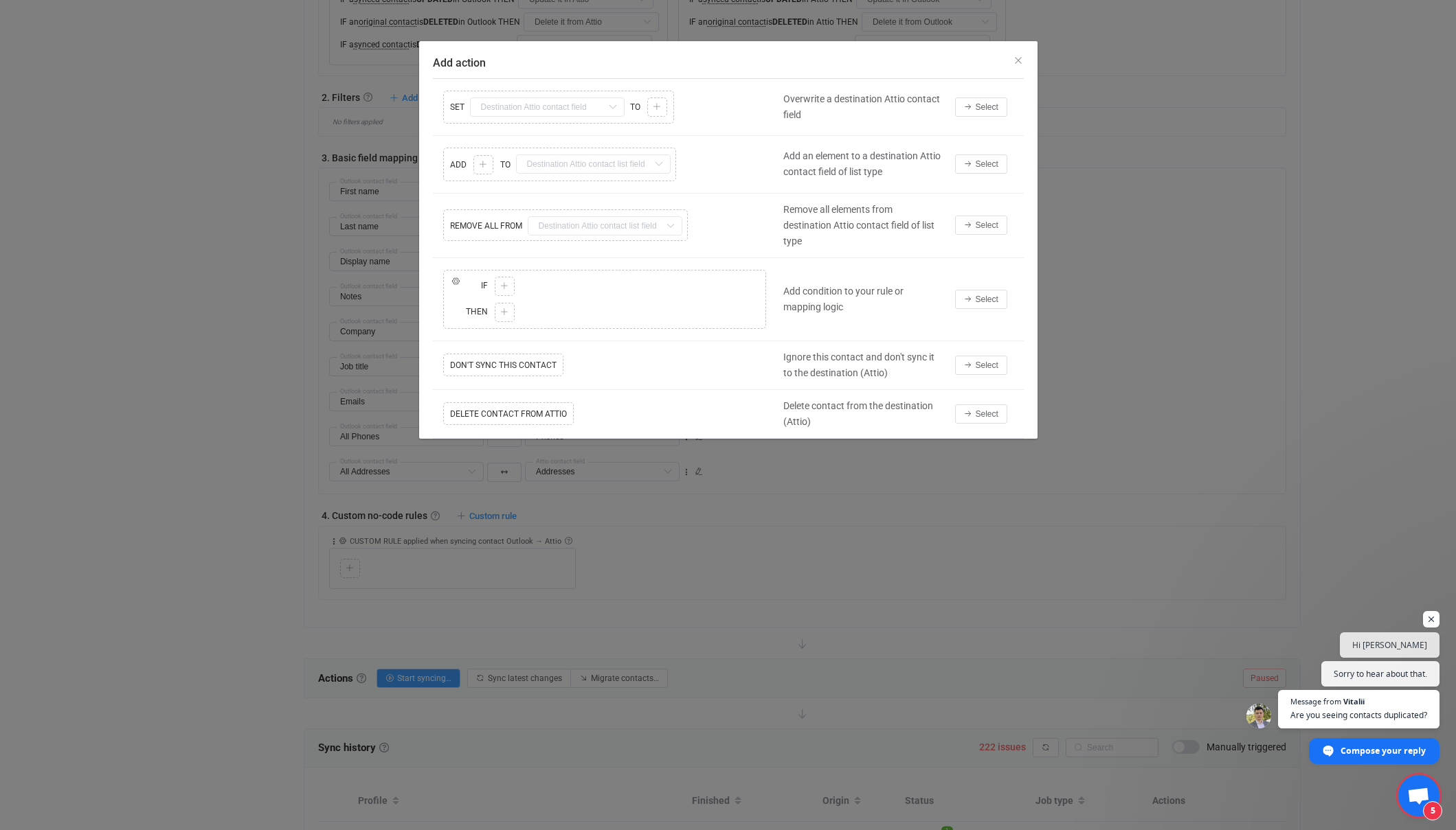
scroll to position [614, 0]
click at [667, 370] on div "Copy Cut Replace DON'T SYNC THIS CONTACT" at bounding box center [605, 365] width 344 height 29
click at [504, 284] on div "Copy Cut Replace IF ELSE IF Copy Cut Paste TYPE MISMATCH Select value THEN Copy…" at bounding box center [605, 299] width 344 height 66
click at [988, 303] on span "Select" at bounding box center [986, 299] width 23 height 10
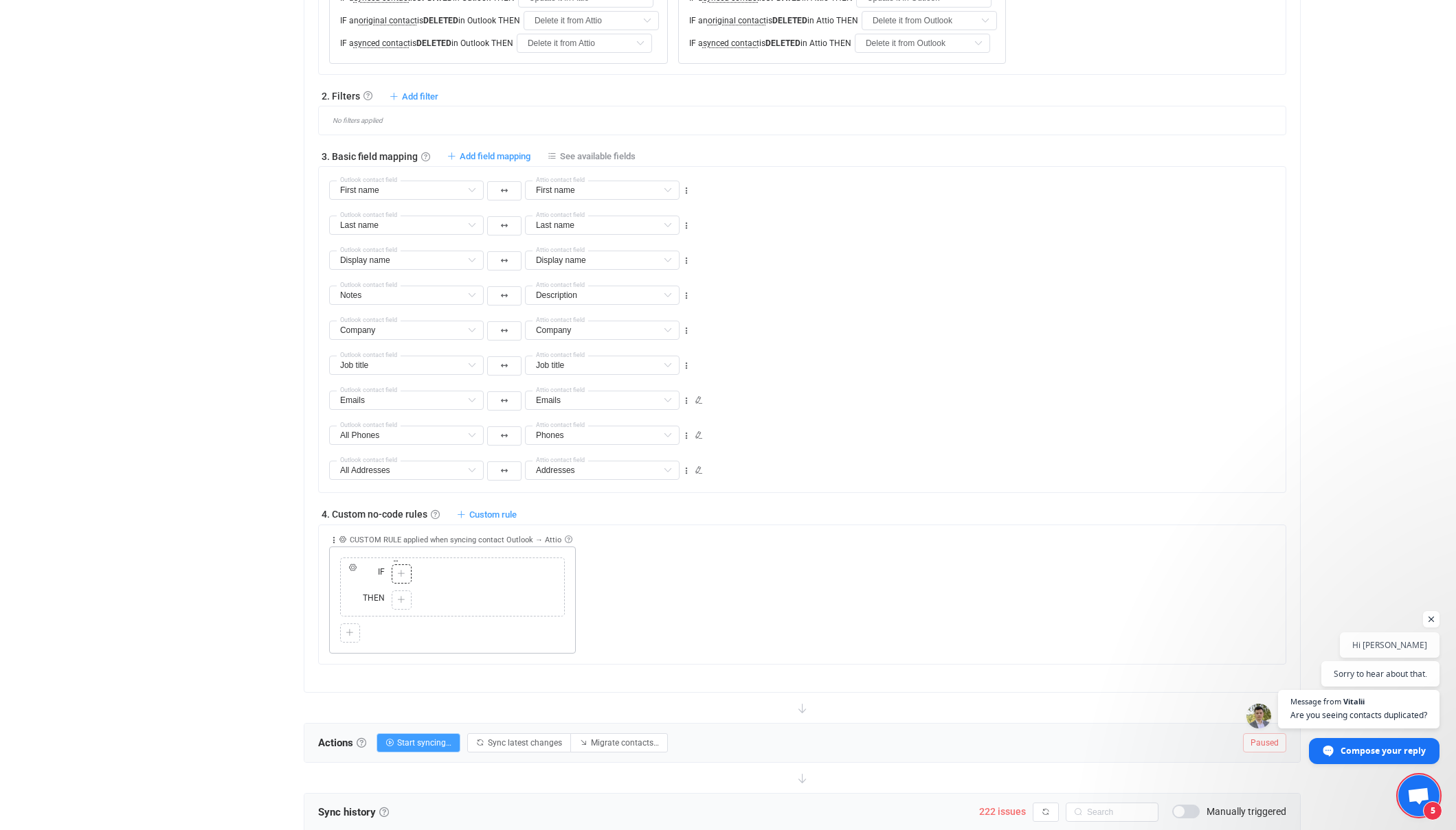
click at [401, 573] on icon at bounding box center [401, 573] width 8 height 8
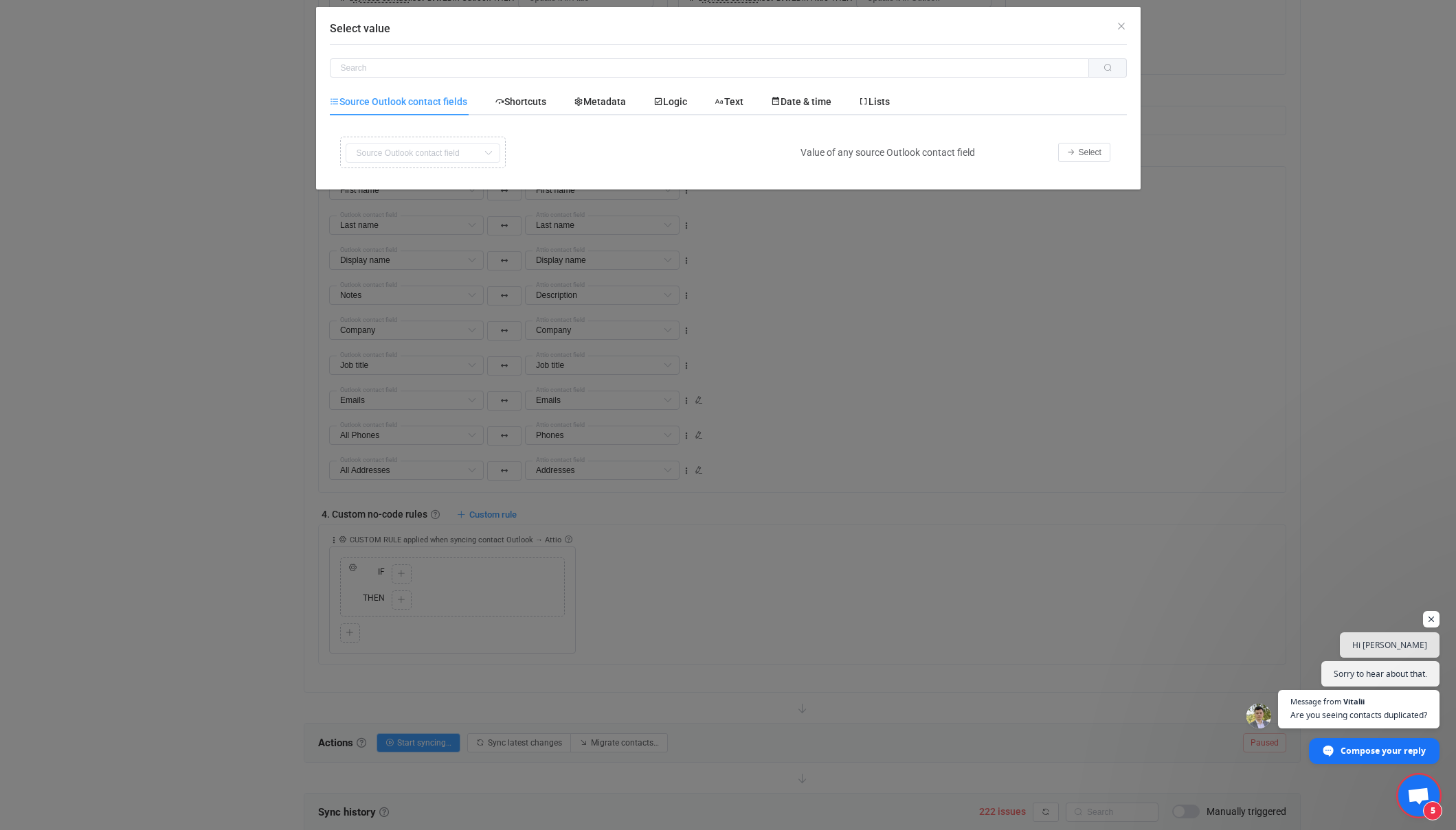
click at [430, 151] on div "Copy Cut Replace TYPE MISMATCH First name Default field Last name Default field…" at bounding box center [561, 152] width 450 height 39
click at [459, 146] on div "Copy Cut Replace TYPE MISMATCH First name Default field Last name Default field…" at bounding box center [561, 152] width 450 height 39
click at [426, 72] on input "Select value" at bounding box center [710, 68] width 759 height 19
type input "number"
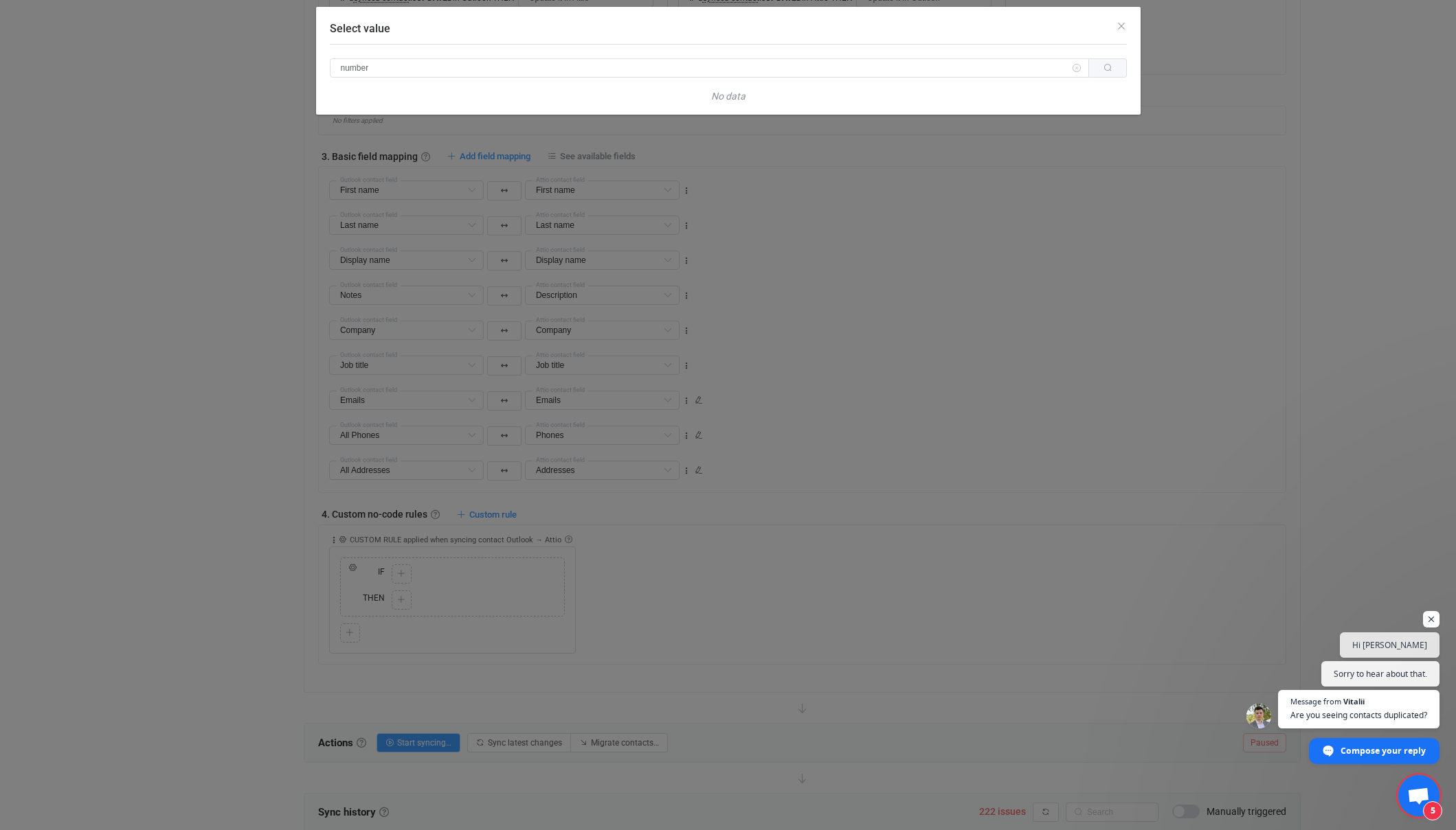
click at [1108, 71] on icon "Select value" at bounding box center [1107, 67] width 8 height 8
click at [1124, 25] on icon "Close" at bounding box center [1121, 26] width 11 height 11
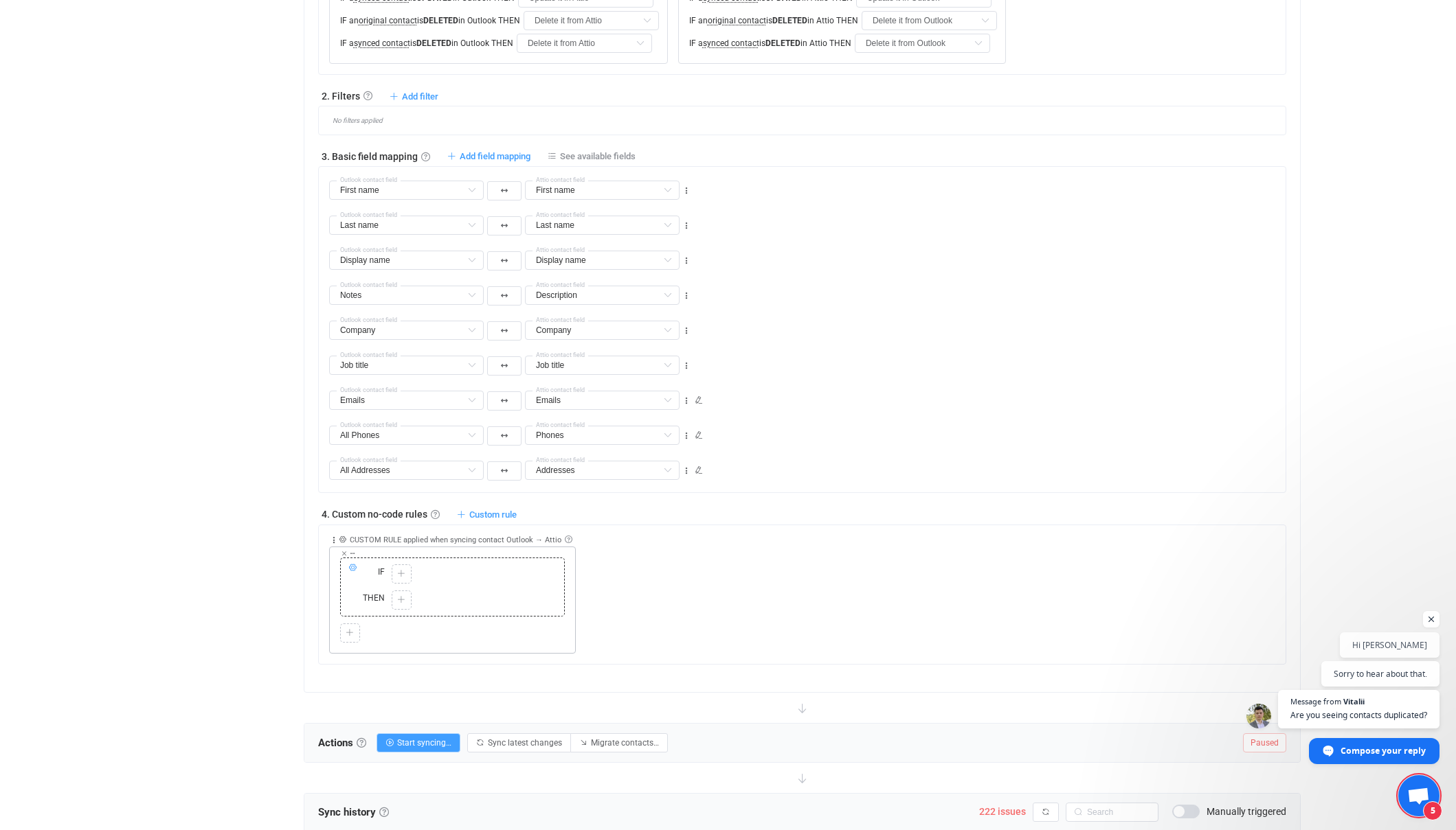
click at [350, 569] on icon at bounding box center [352, 567] width 8 height 8
click at [394, 514] on icon "button" at bounding box center [393, 510] width 8 height 8
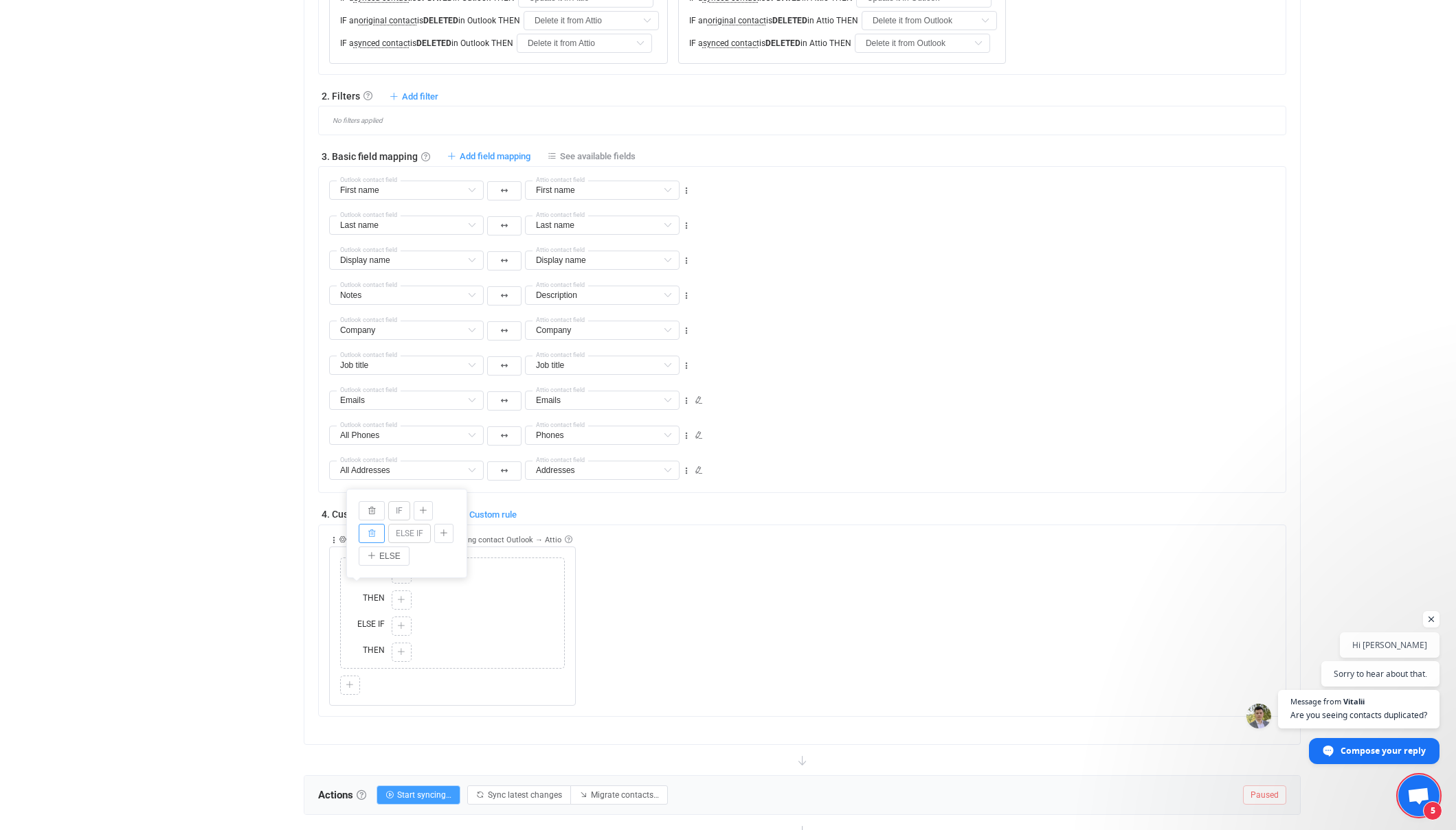
click at [374, 532] on icon "button" at bounding box center [371, 533] width 8 height 8
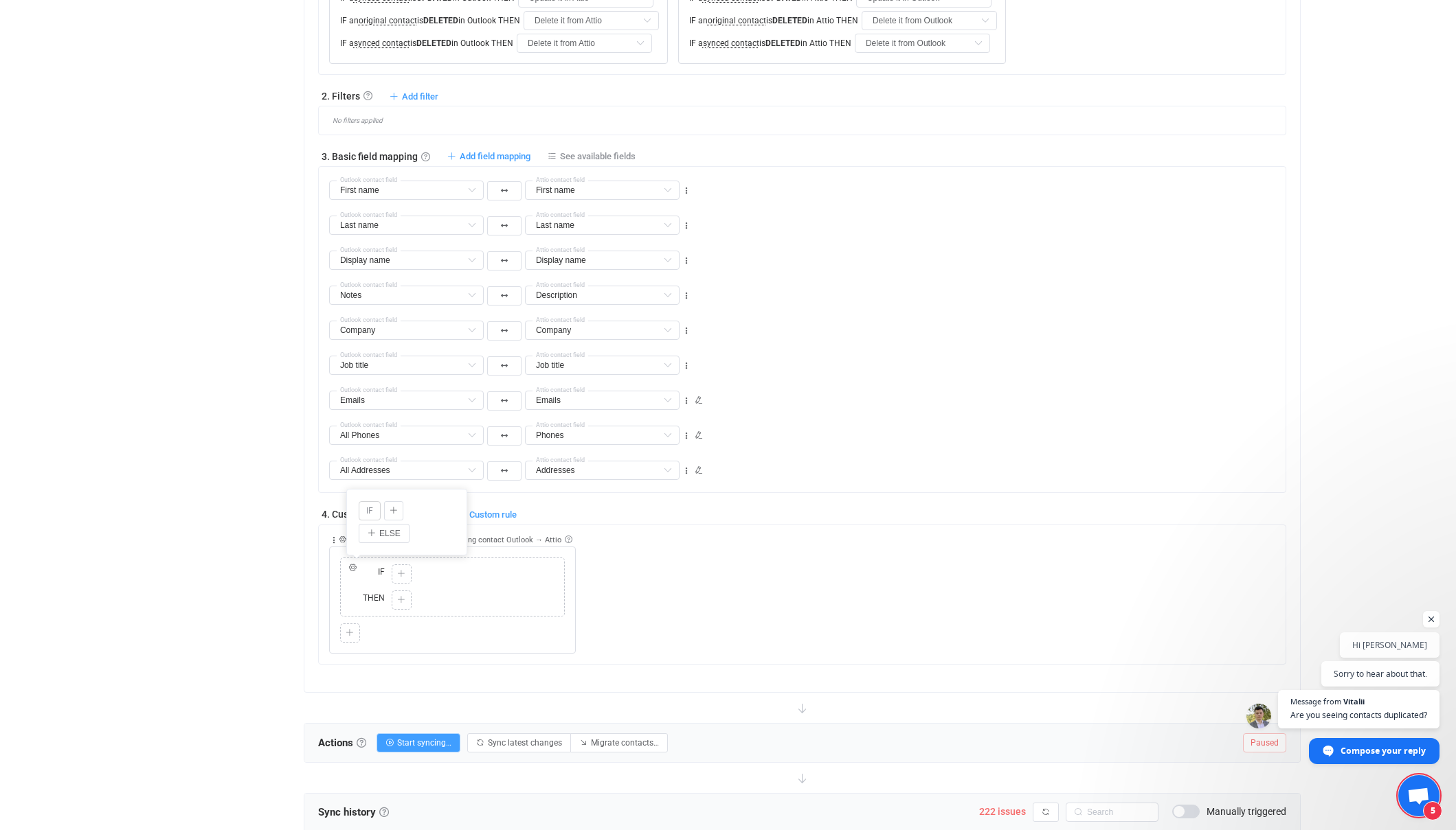
click at [279, 680] on div "Overview Synchronizations Settings Billing Help" at bounding box center [221, 410] width 151 height 1972
click at [405, 578] on div at bounding box center [402, 574] width 13 height 12
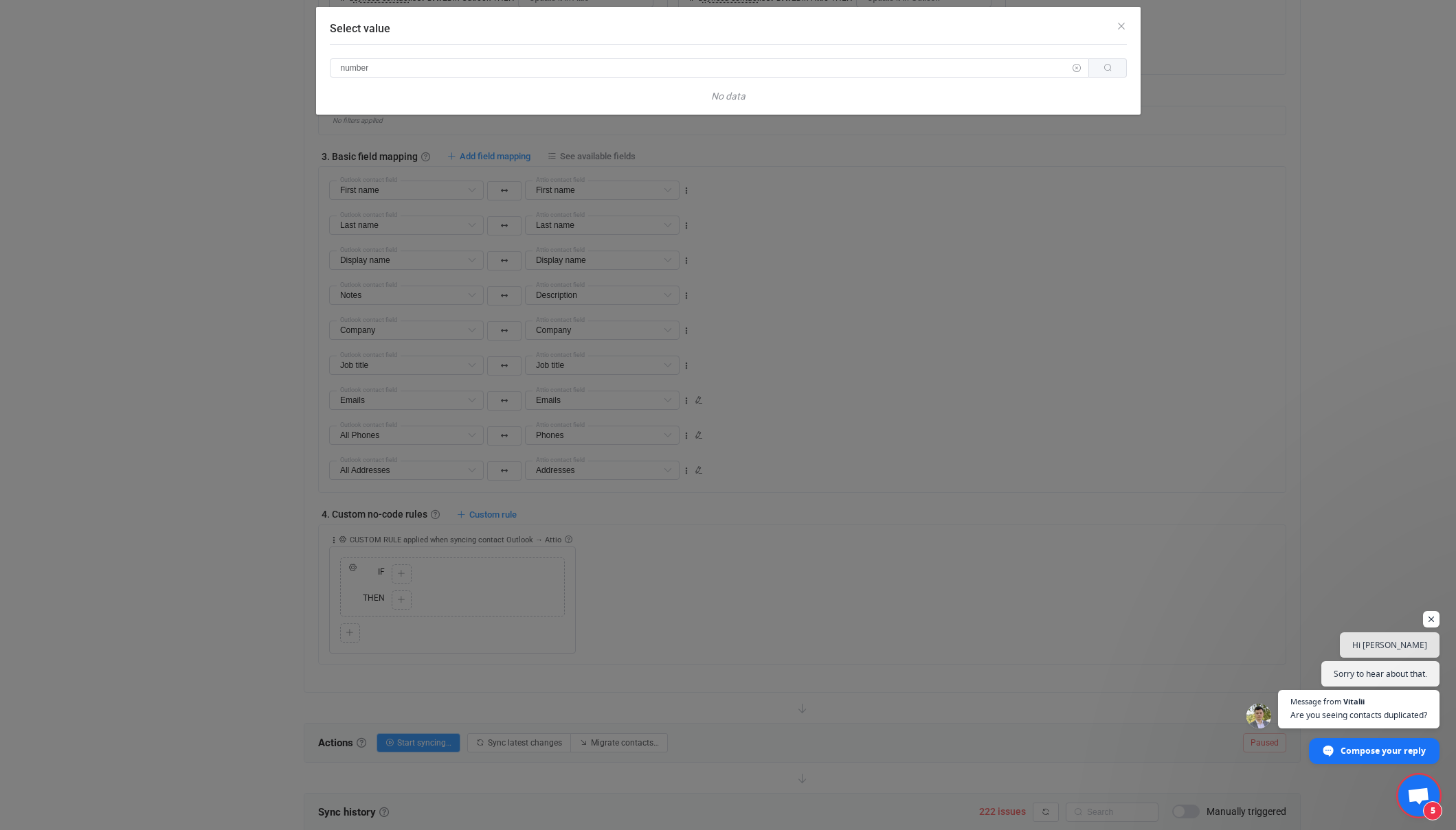
click at [1076, 67] on icon "Select value" at bounding box center [1076, 68] width 17 height 19
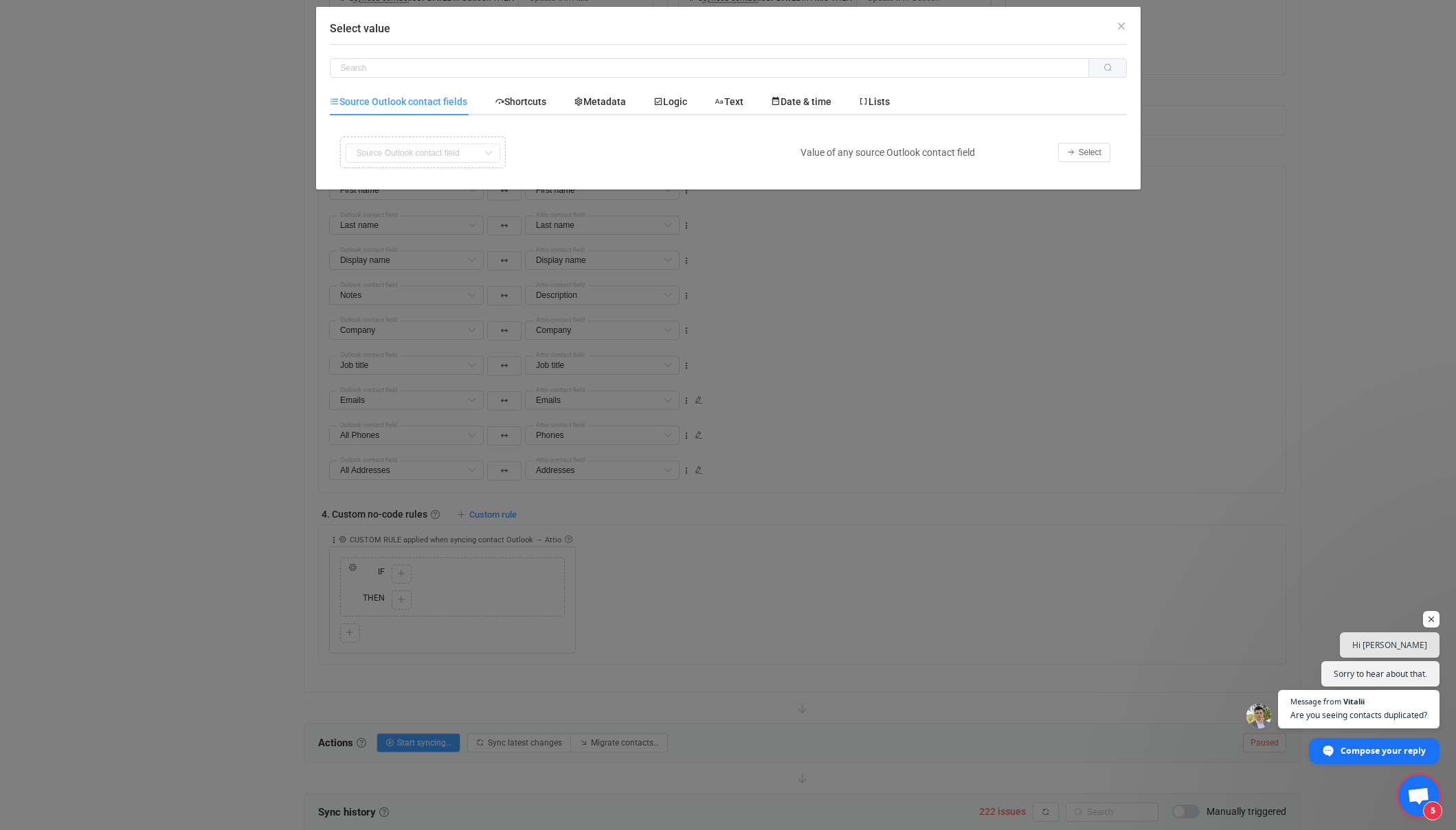
click at [400, 109] on fields "Source Outlook contact fields" at bounding box center [405, 102] width 151 height 28
click at [445, 158] on div "Copy Cut Replace TYPE MISMATCH First name Default field Last name Default field…" at bounding box center [561, 152] width 450 height 39
click at [1092, 152] on span "Select" at bounding box center [1089, 152] width 23 height 10
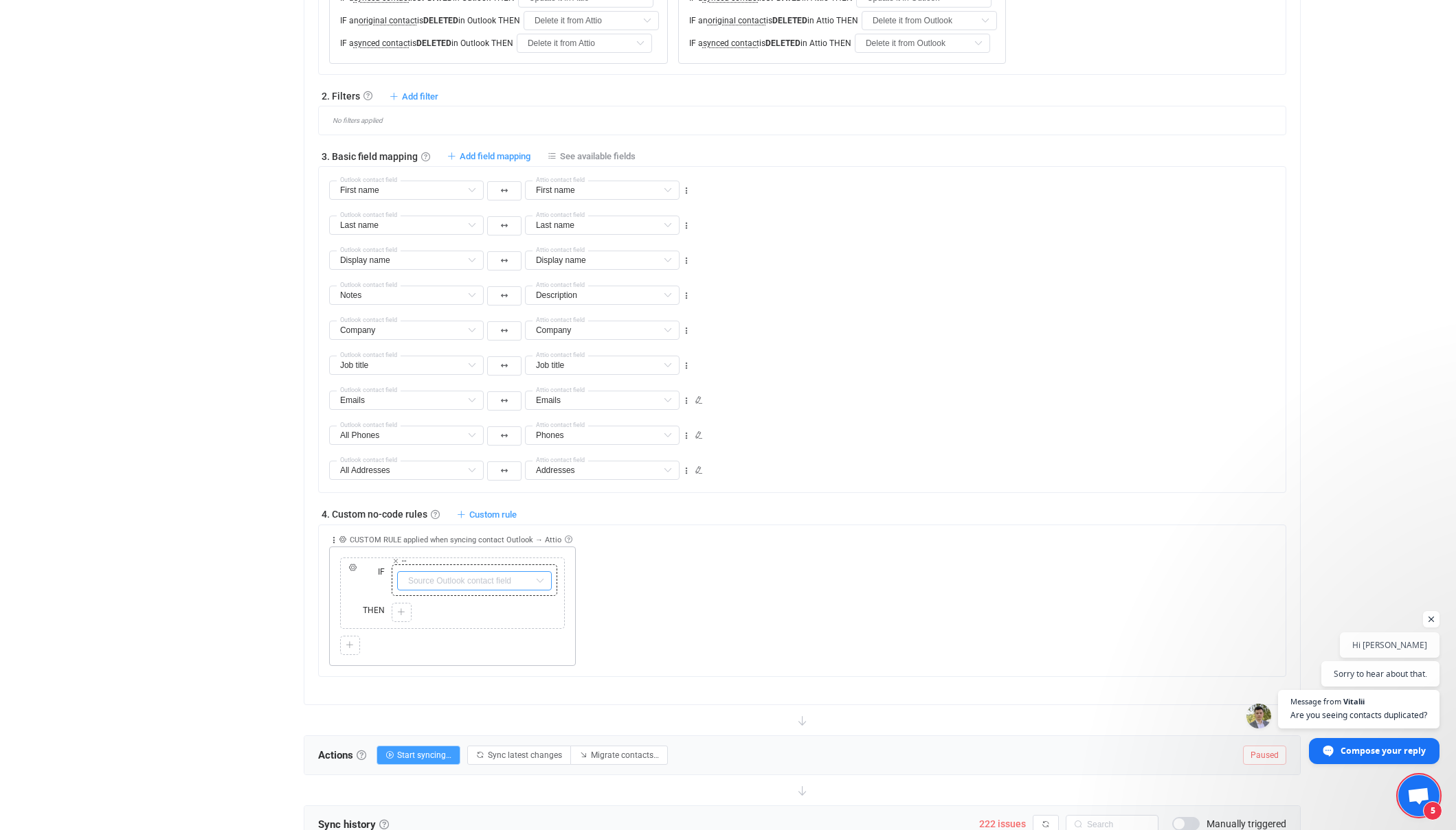
click at [521, 580] on input "text" at bounding box center [474, 581] width 154 height 19
click at [471, 657] on li "All Phones Default field" at bounding box center [544, 656] width 291 height 23
type input "All Phones"
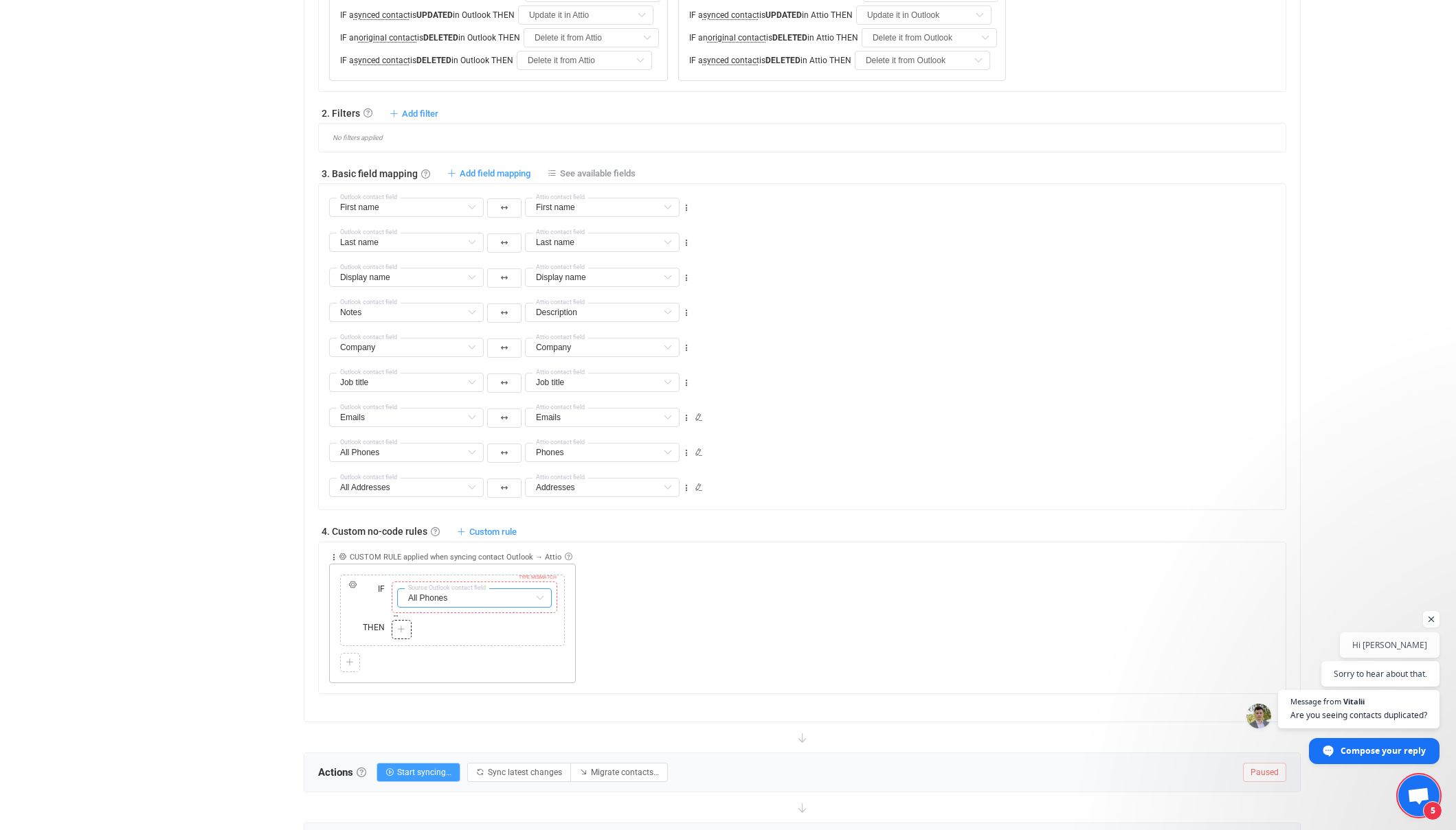
scroll to position [592, 0]
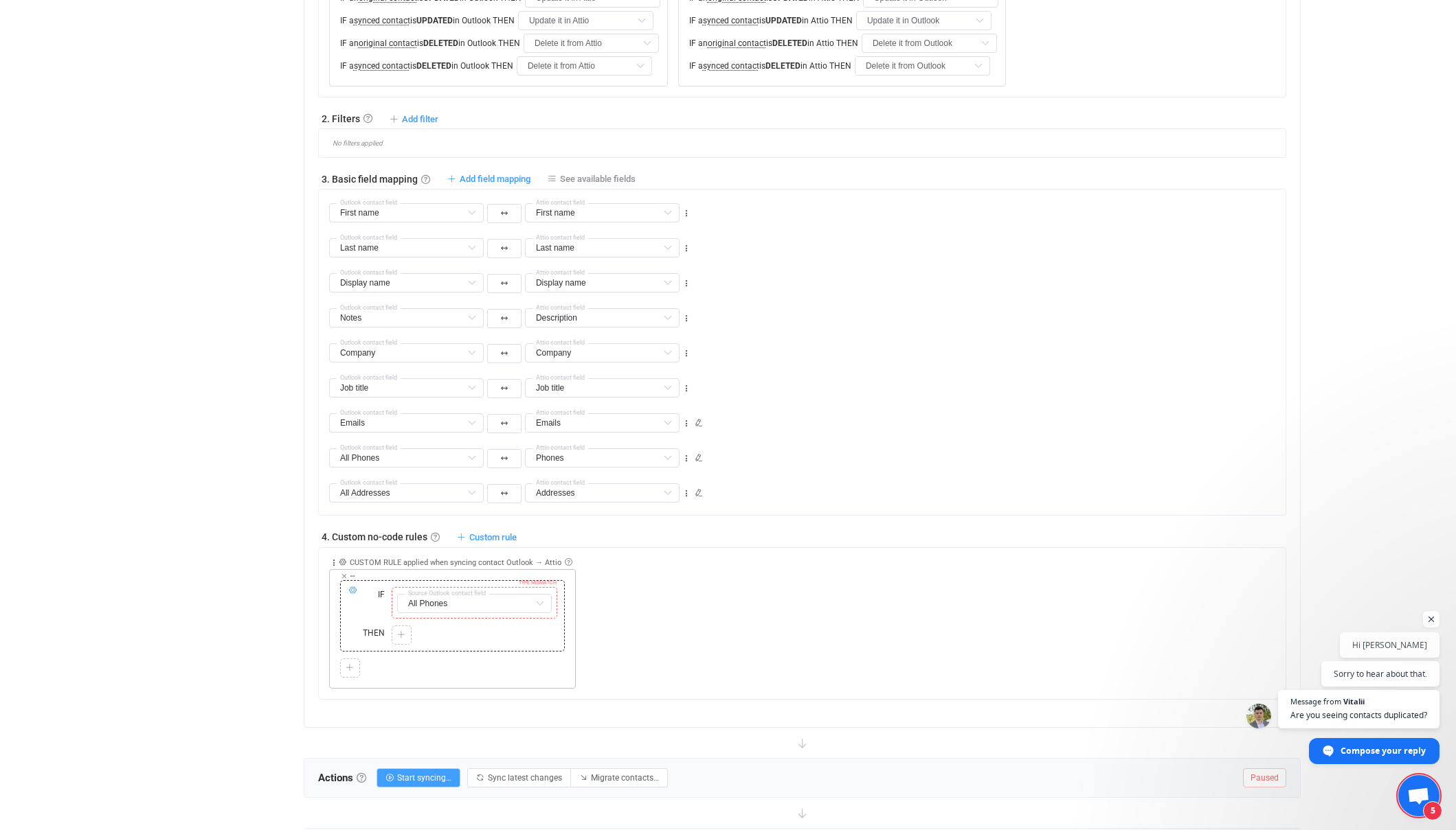
click at [354, 589] on icon at bounding box center [352, 590] width 8 height 8
click at [267, 571] on div "Overview Synchronizations Settings Billing Help" at bounding box center [221, 439] width 151 height 1985
click at [527, 603] on input "text" at bounding box center [474, 603] width 154 height 19
click at [803, 621] on div "Collapse Move up Move down Delete Applied to Only contact(s) from Outlook Only …" at bounding box center [807, 618] width 956 height 141
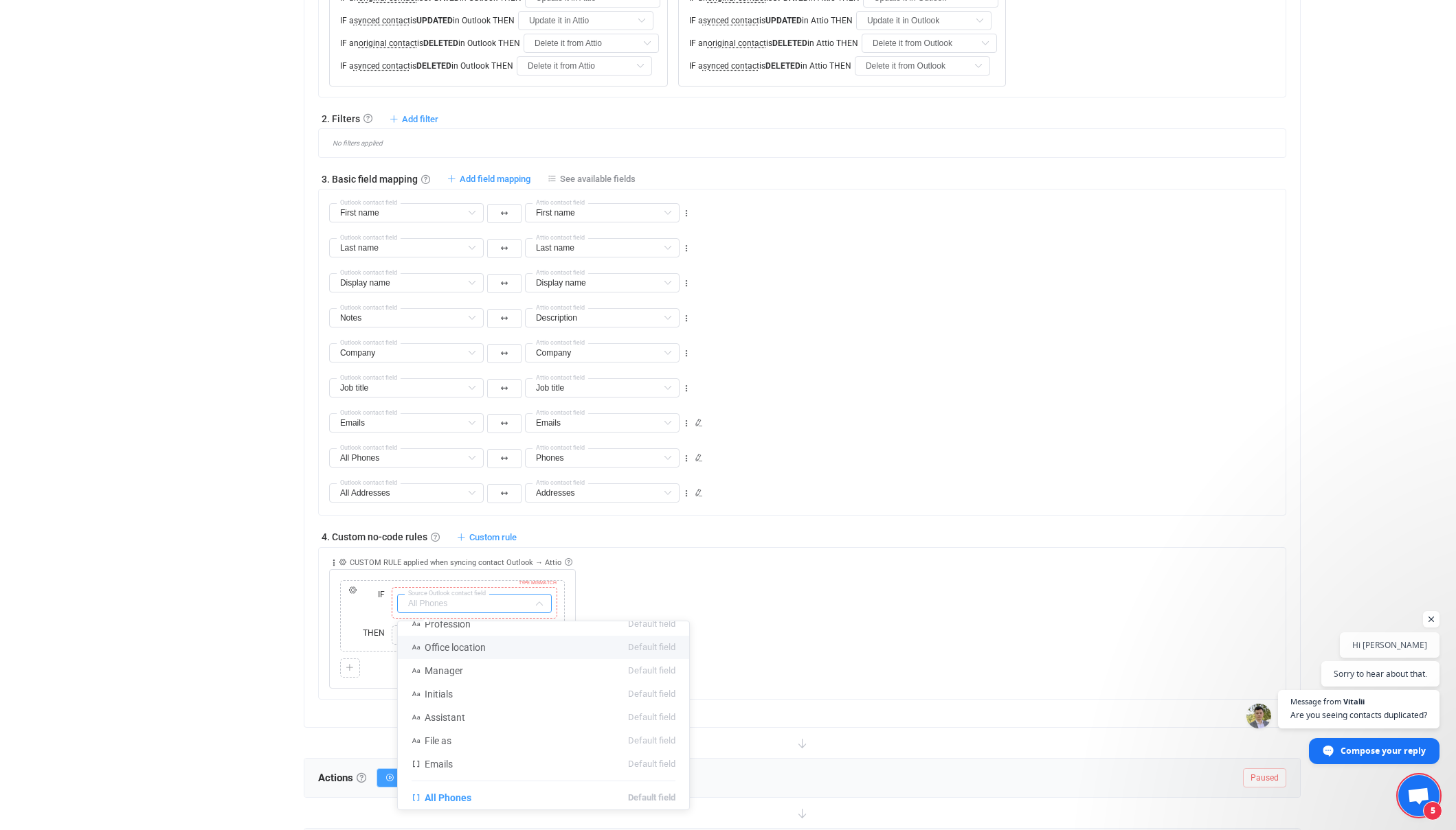
type input "All Phones"
click at [435, 603] on input "text" at bounding box center [474, 603] width 154 height 19
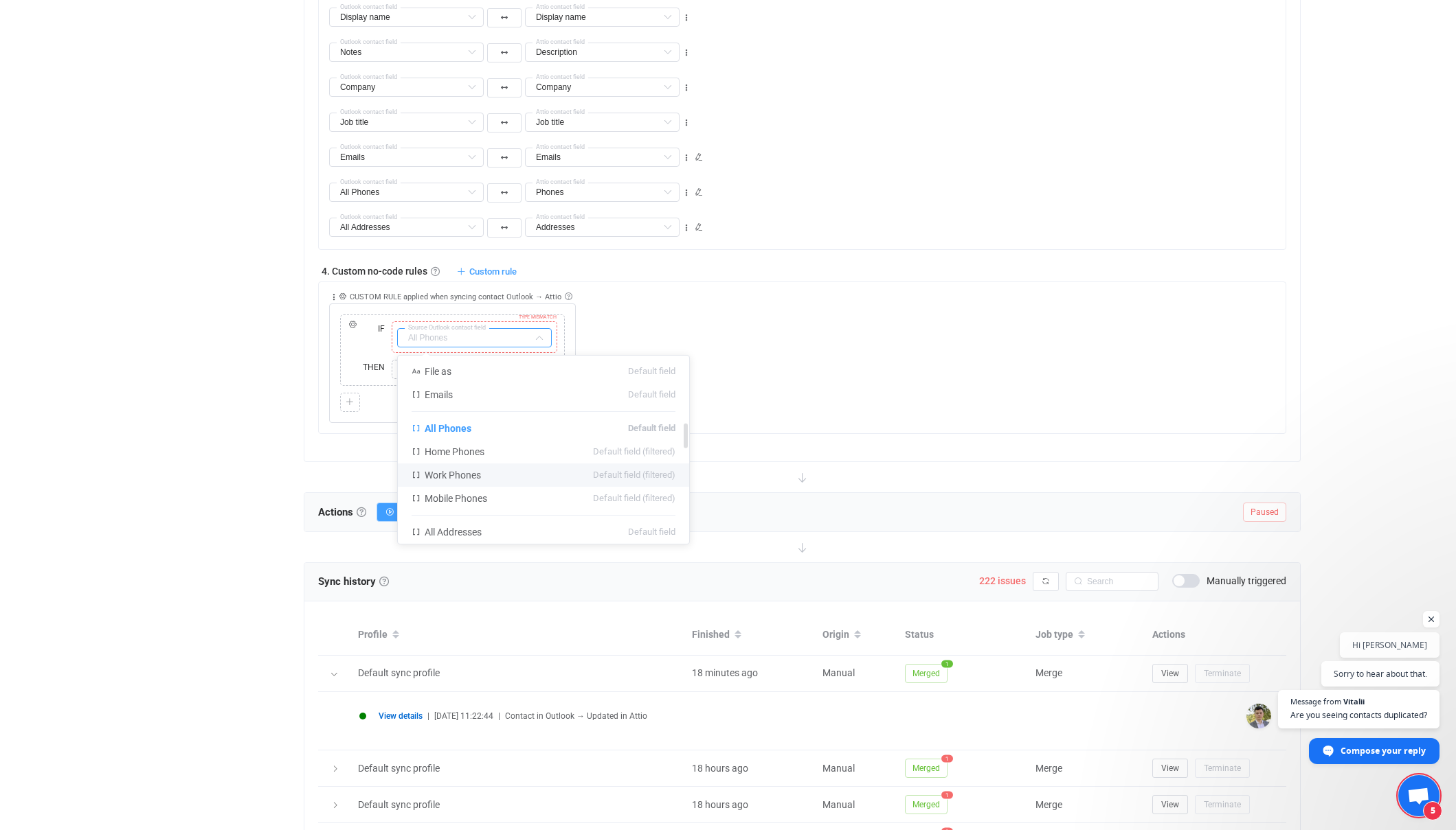
scroll to position [502, 0]
click at [432, 487] on span "Work Phones" at bounding box center [452, 483] width 56 height 11
type input "Work Phones"
click at [397, 356] on icon at bounding box center [395, 355] width 7 height 7
click at [468, 366] on div at bounding box center [474, 369] width 166 height 19
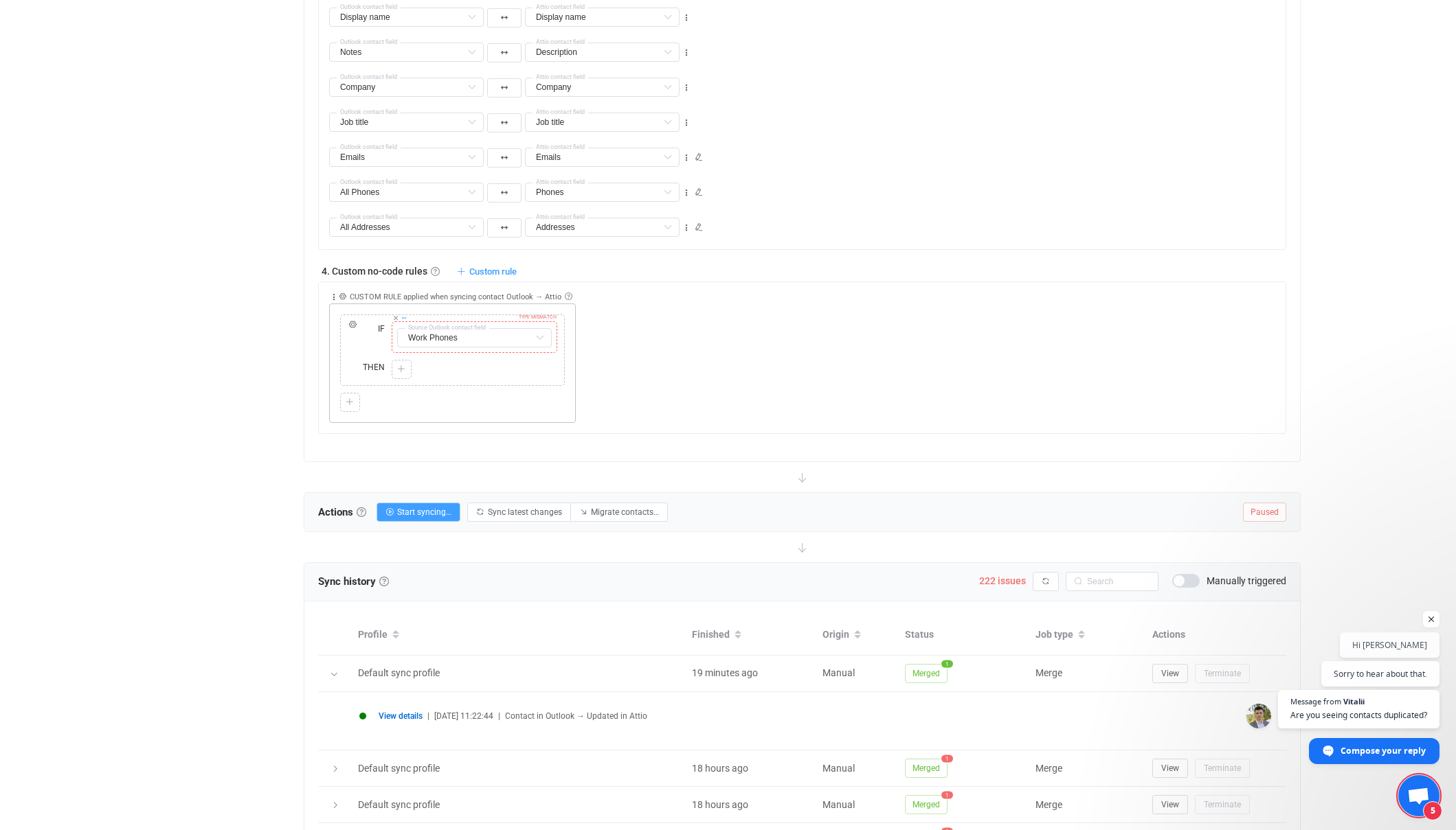
click at [405, 316] on icon at bounding box center [403, 317] width 7 height 7
click at [444, 364] on div at bounding box center [474, 369] width 166 height 19
click at [353, 399] on icon at bounding box center [349, 402] width 8 height 8
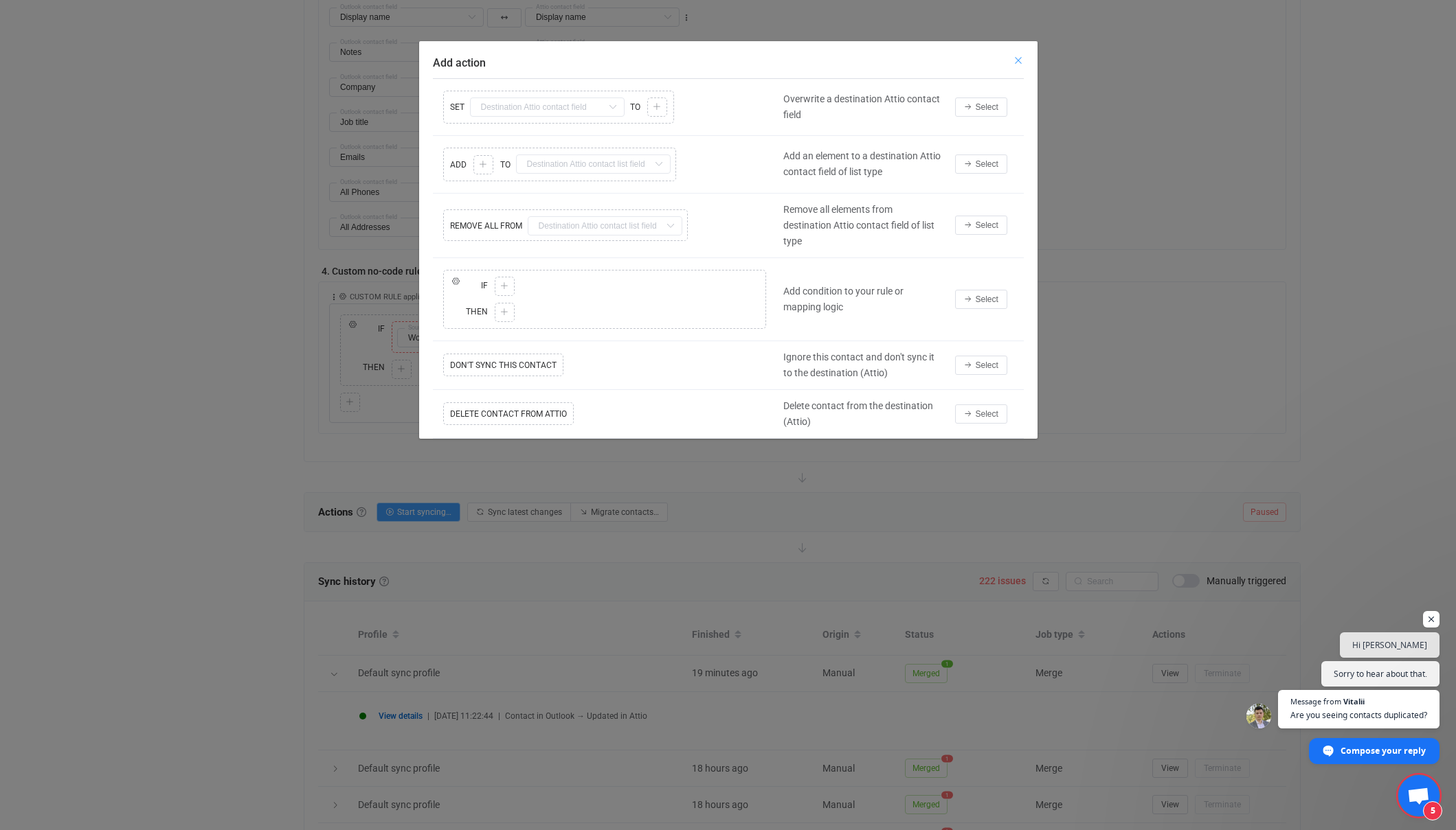
click at [1019, 59] on icon "Close" at bounding box center [1018, 60] width 11 height 11
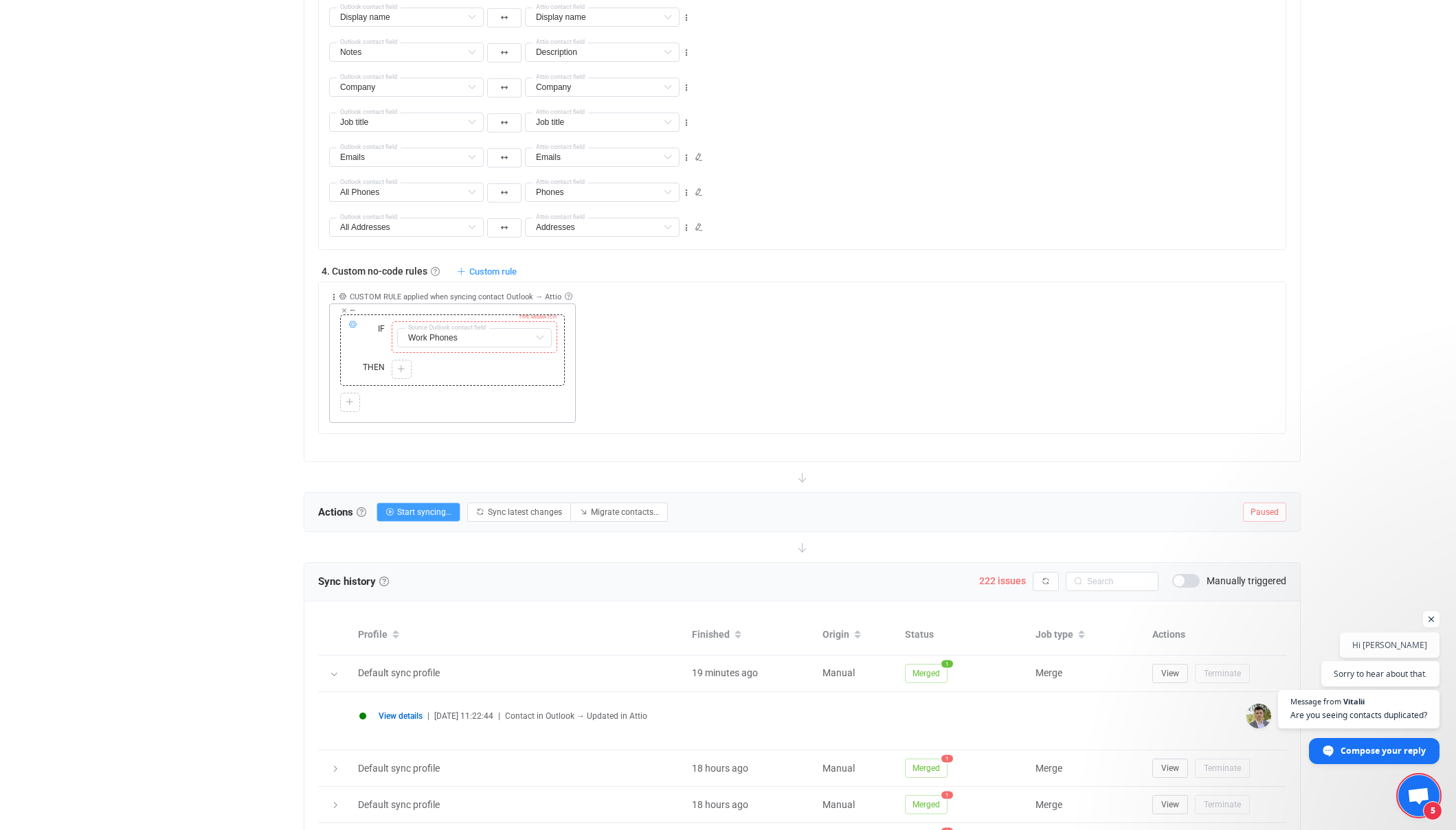
click at [353, 324] on icon at bounding box center [352, 325] width 8 height 8
click at [392, 266] on icon "button" at bounding box center [393, 268] width 8 height 8
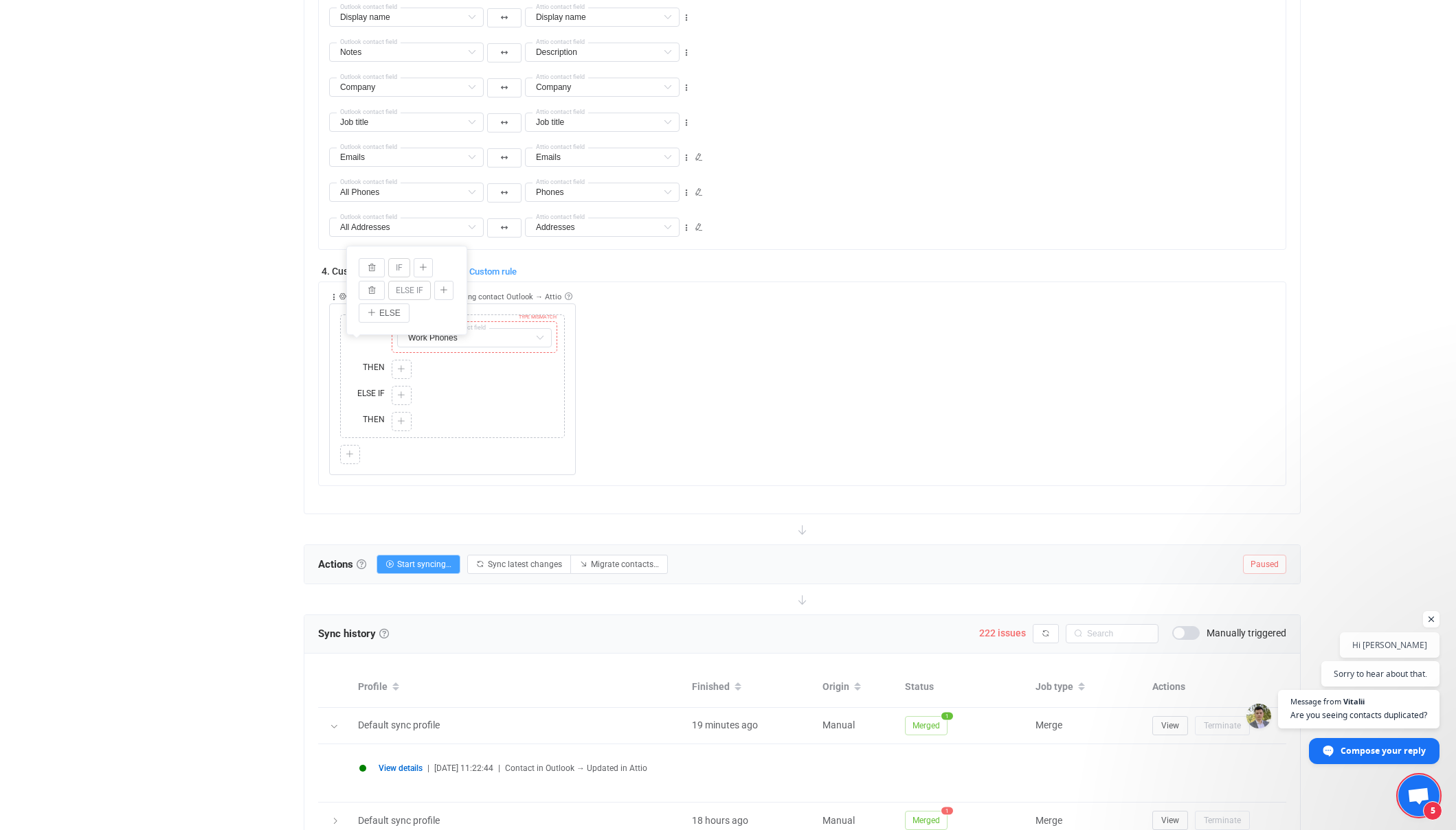
click at [282, 378] on div "Overview Synchronizations Settings Billing Help" at bounding box center [221, 199] width 151 height 2037
click at [401, 369] on icon at bounding box center [401, 369] width 8 height 8
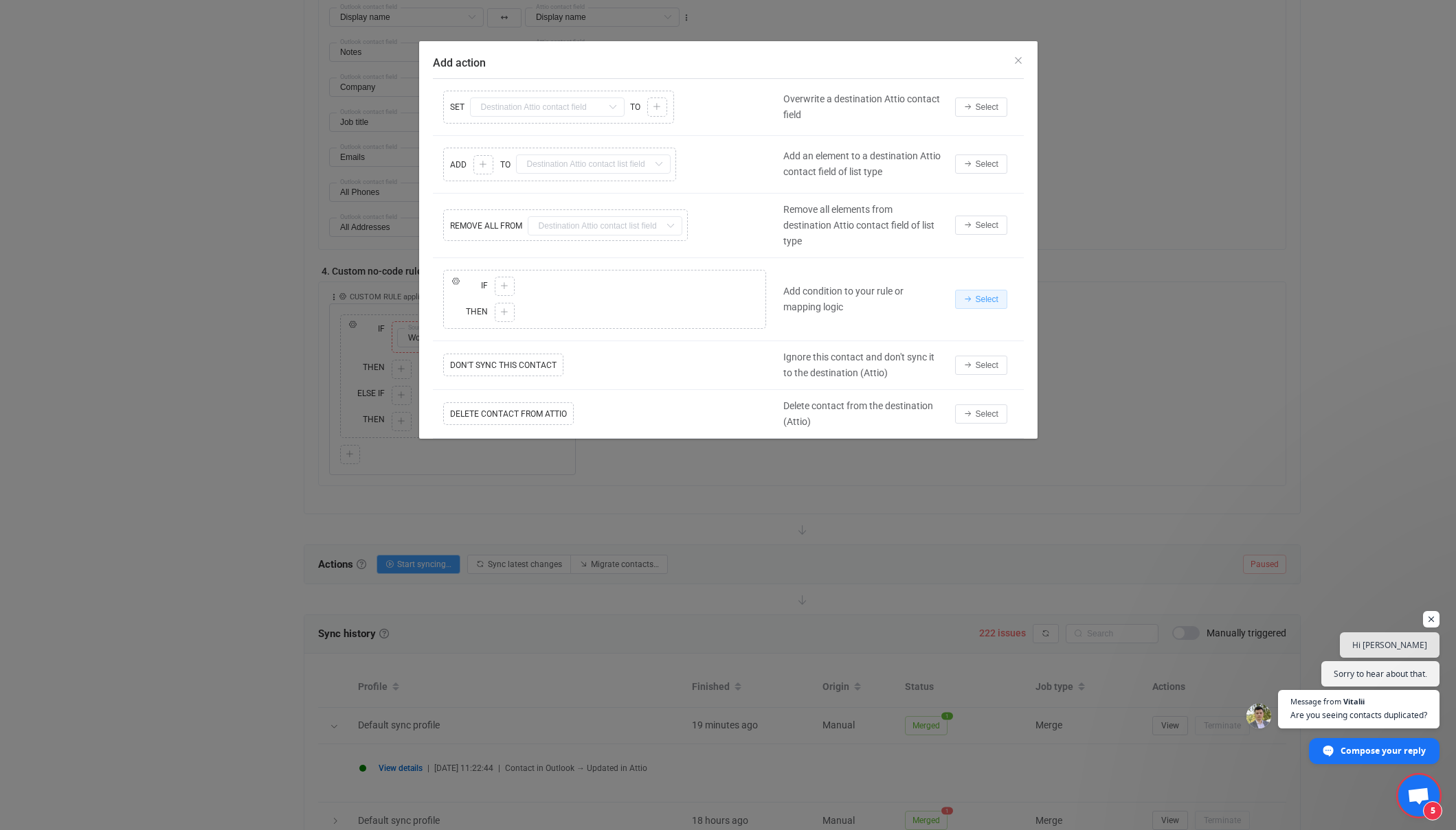
click at [982, 295] on span "Select" at bounding box center [986, 299] width 23 height 10
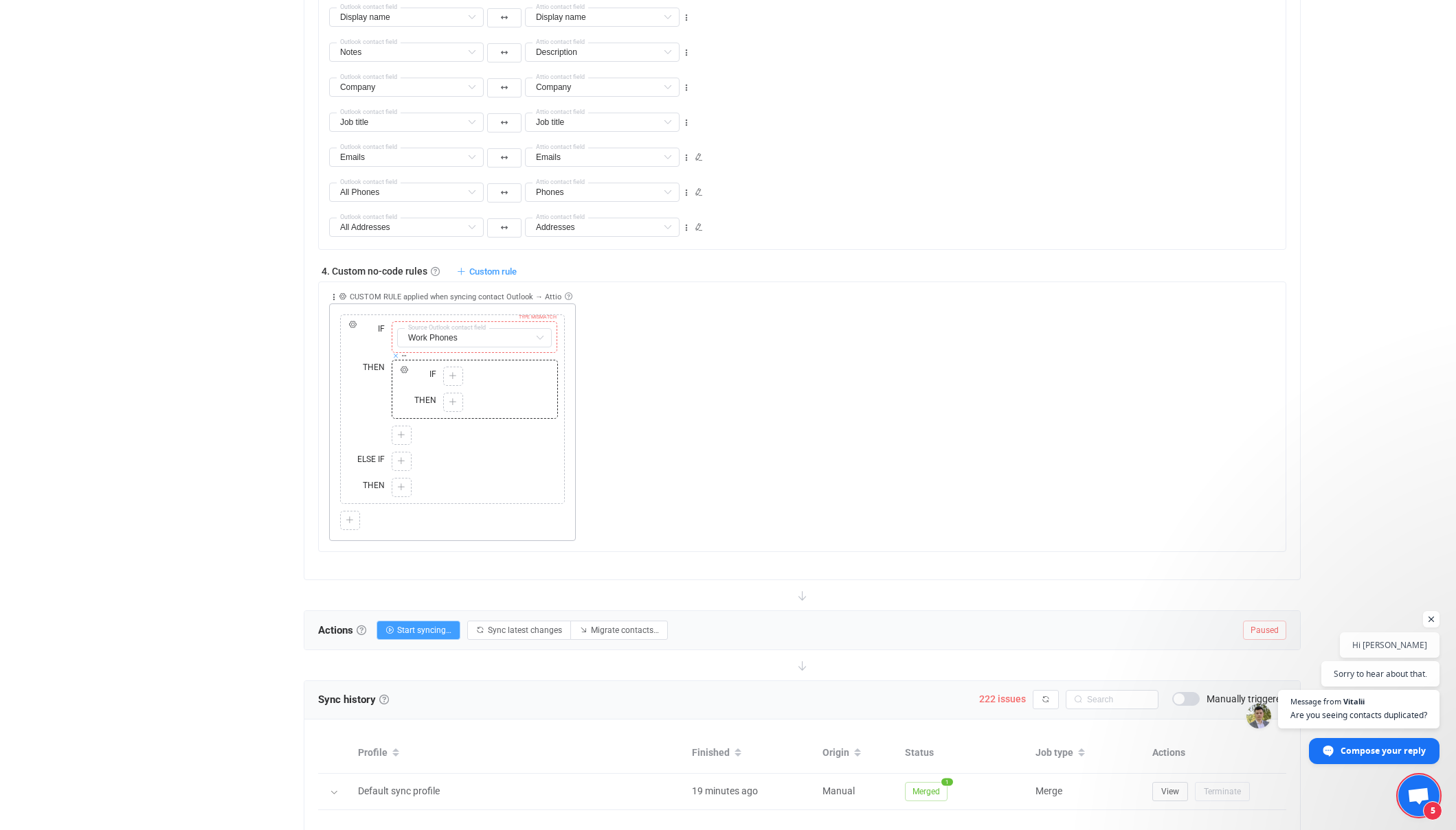
click at [396, 356] on icon at bounding box center [395, 355] width 7 height 7
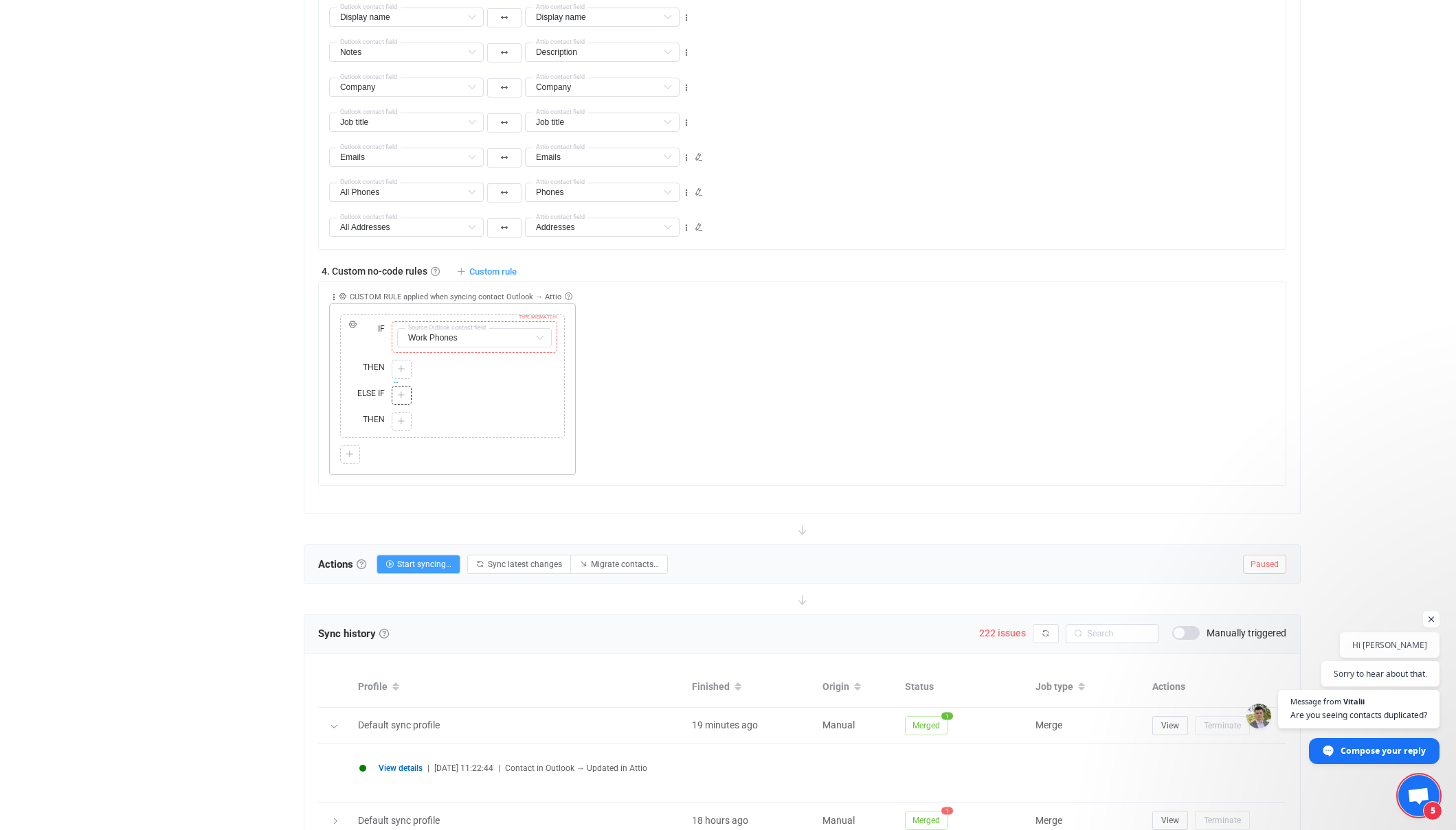
click at [394, 381] on icon at bounding box center [395, 382] width 7 height 7
click at [444, 355] on span "Cut" at bounding box center [449, 359] width 13 height 12
click at [436, 395] on div "TYPE MISMATCH Select value" at bounding box center [475, 396] width 173 height 26
click at [405, 318] on icon at bounding box center [403, 317] width 7 height 7
click at [439, 340] on input "text" at bounding box center [474, 338] width 154 height 19
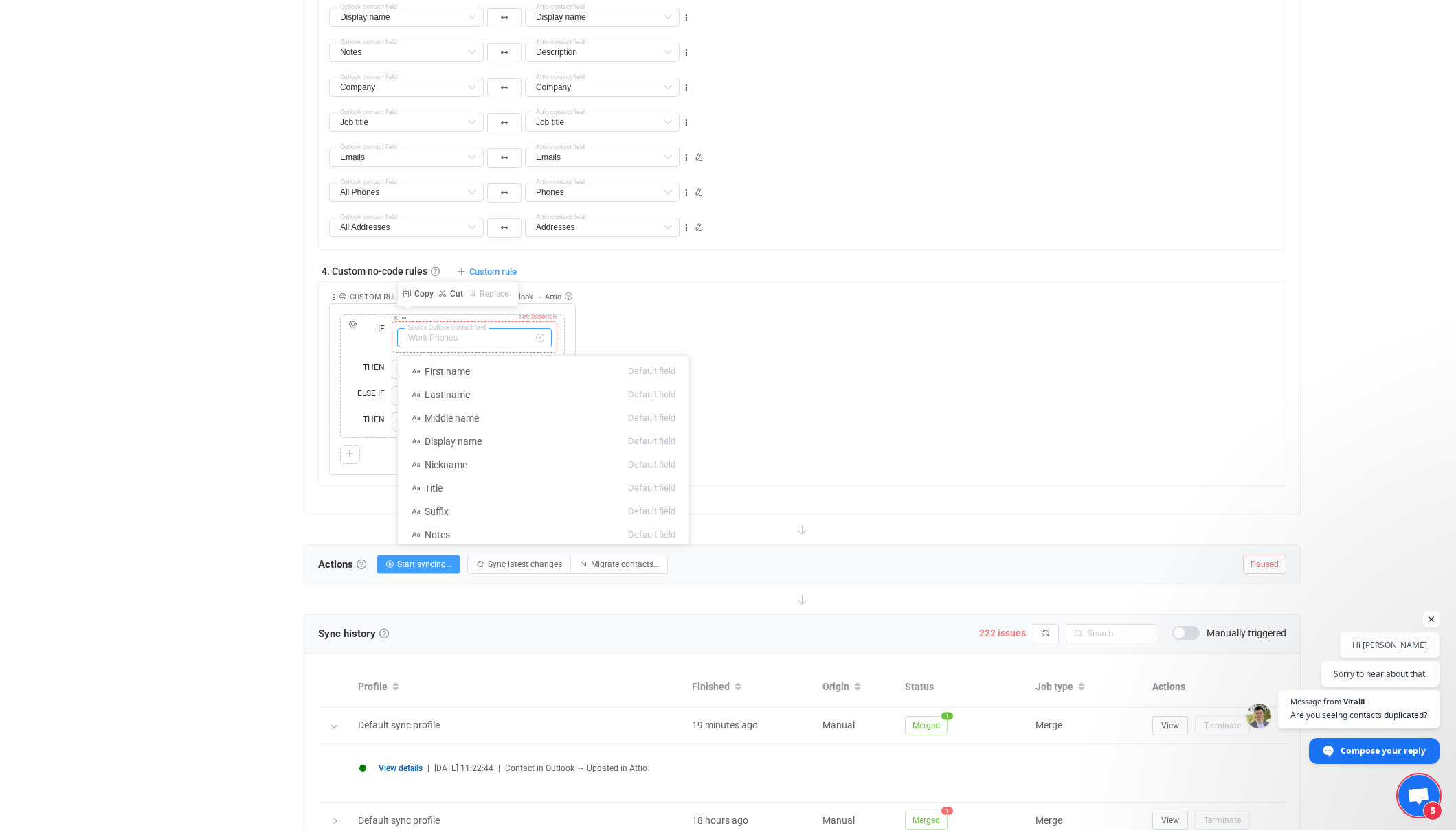
scroll to position [454, 0]
click at [207, 389] on div "Overview Synchronizations Settings Billing Help" at bounding box center [221, 199] width 151 height 2037
type input "Work Phones"
click at [354, 325] on icon at bounding box center [352, 325] width 8 height 8
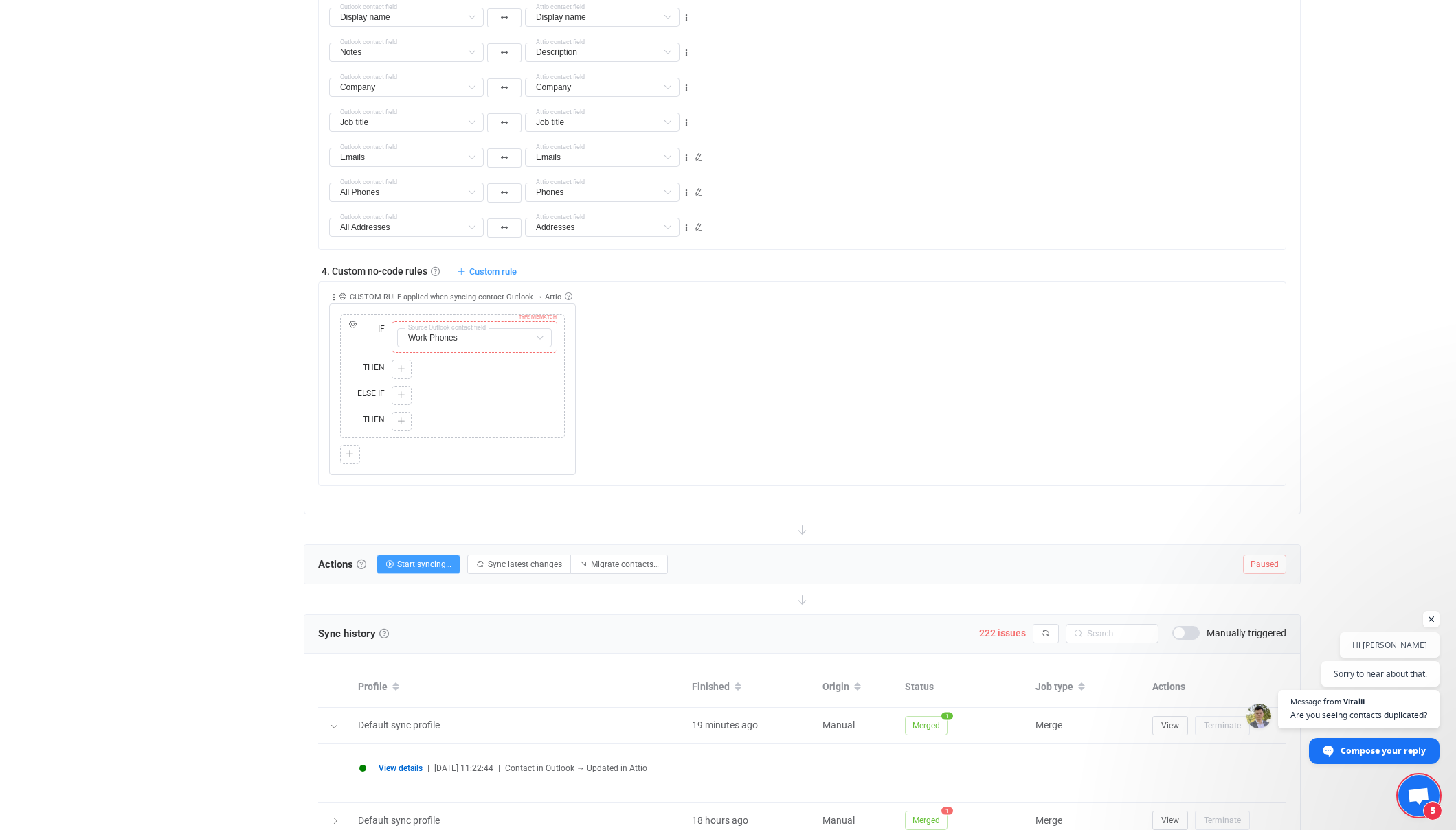
click at [274, 330] on div "Overview Synchronizations Settings Billing Help" at bounding box center [221, 199] width 151 height 2037
click at [345, 298] on icon at bounding box center [342, 296] width 7 height 7
click at [680, 344] on div "Collapse Move up Move down Delete CUSTOM RULE applied when syncing contact Outl…" at bounding box center [807, 379] width 956 height 193
click at [534, 337] on icon at bounding box center [539, 338] width 17 height 19
click at [487, 340] on input "text" at bounding box center [474, 338] width 154 height 19
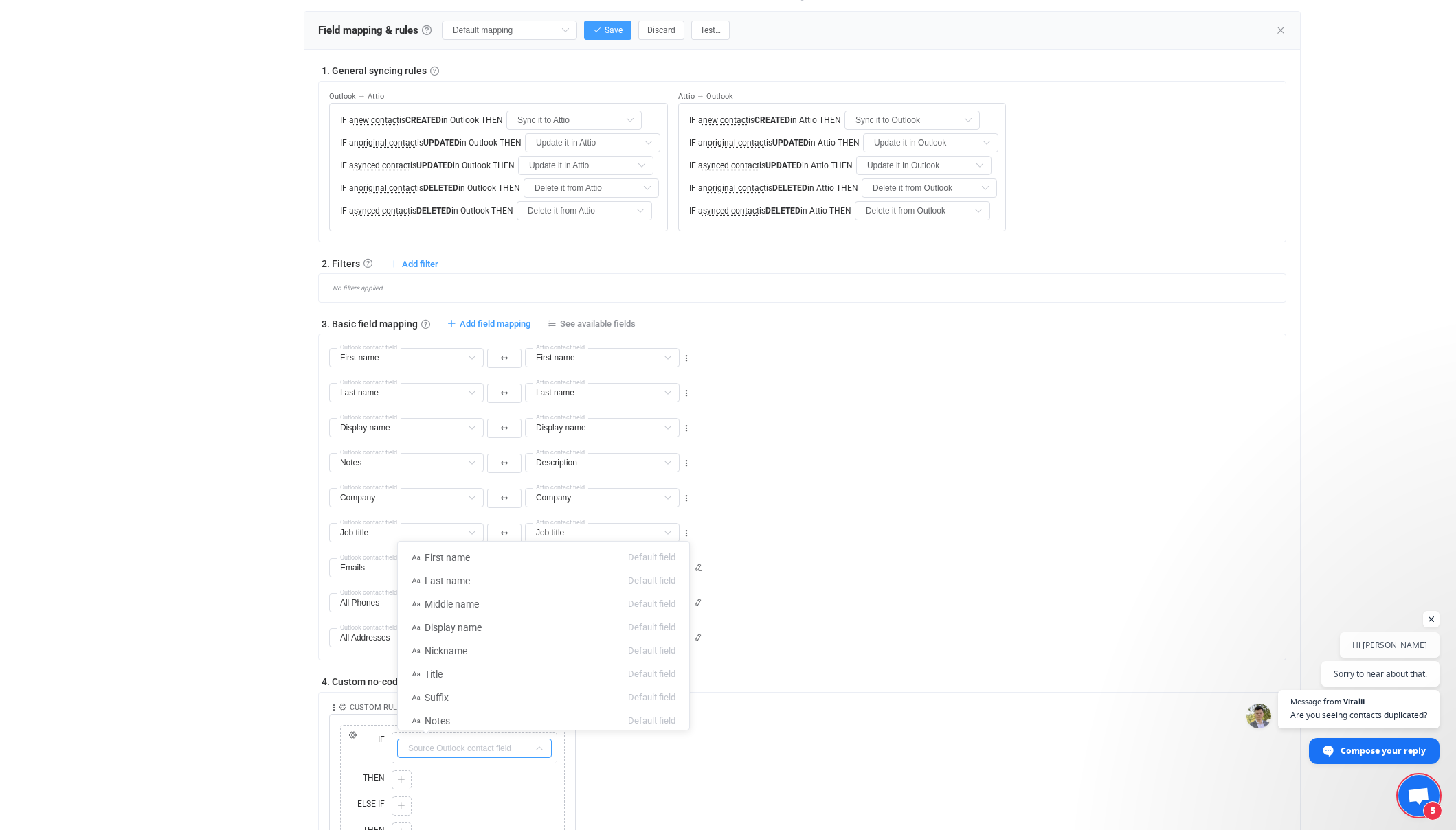
scroll to position [603, 0]
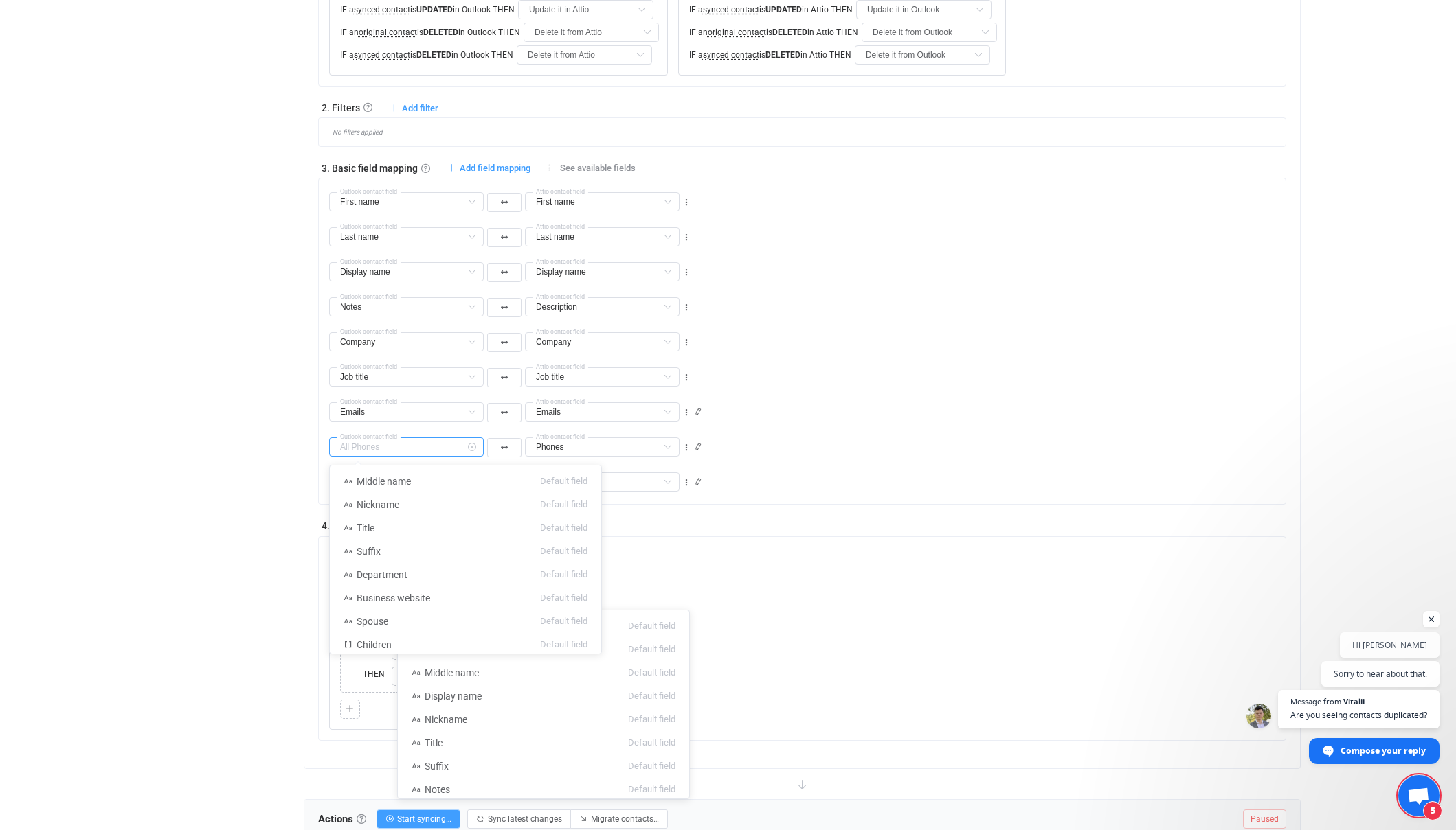
click at [445, 448] on input "text" at bounding box center [406, 447] width 154 height 19
click at [413, 595] on li "Mobile Phones Default field (filtered)" at bounding box center [465, 588] width 271 height 23
type input "Mobile Phones"
click at [233, 488] on div "Overview Synchronizations Settings Billing Help" at bounding box center [221, 453] width 151 height 2037
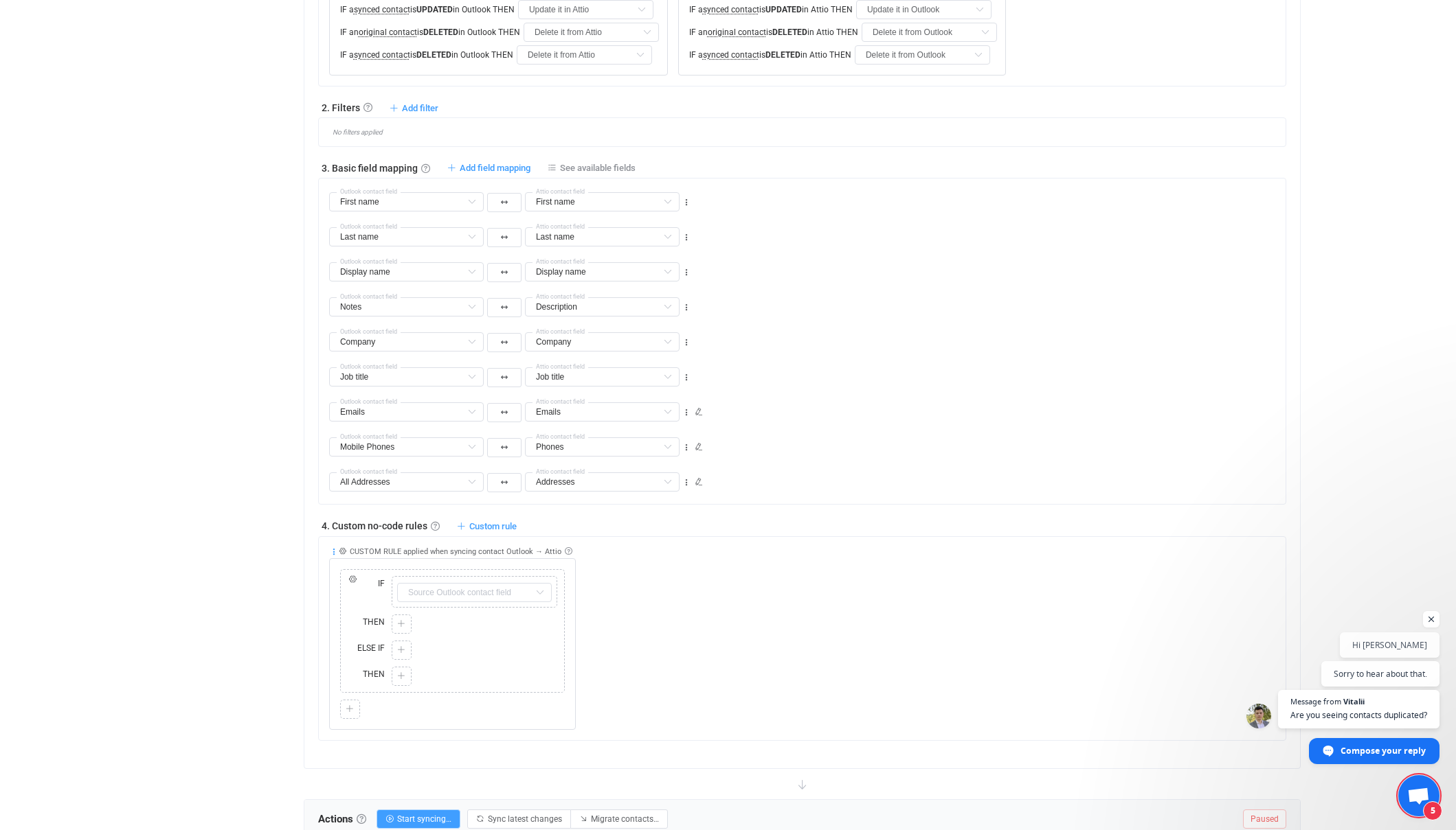
click at [336, 551] on icon at bounding box center [334, 551] width 10 height 10
click at [306, 653] on li "Delete" at bounding box center [291, 659] width 90 height 25
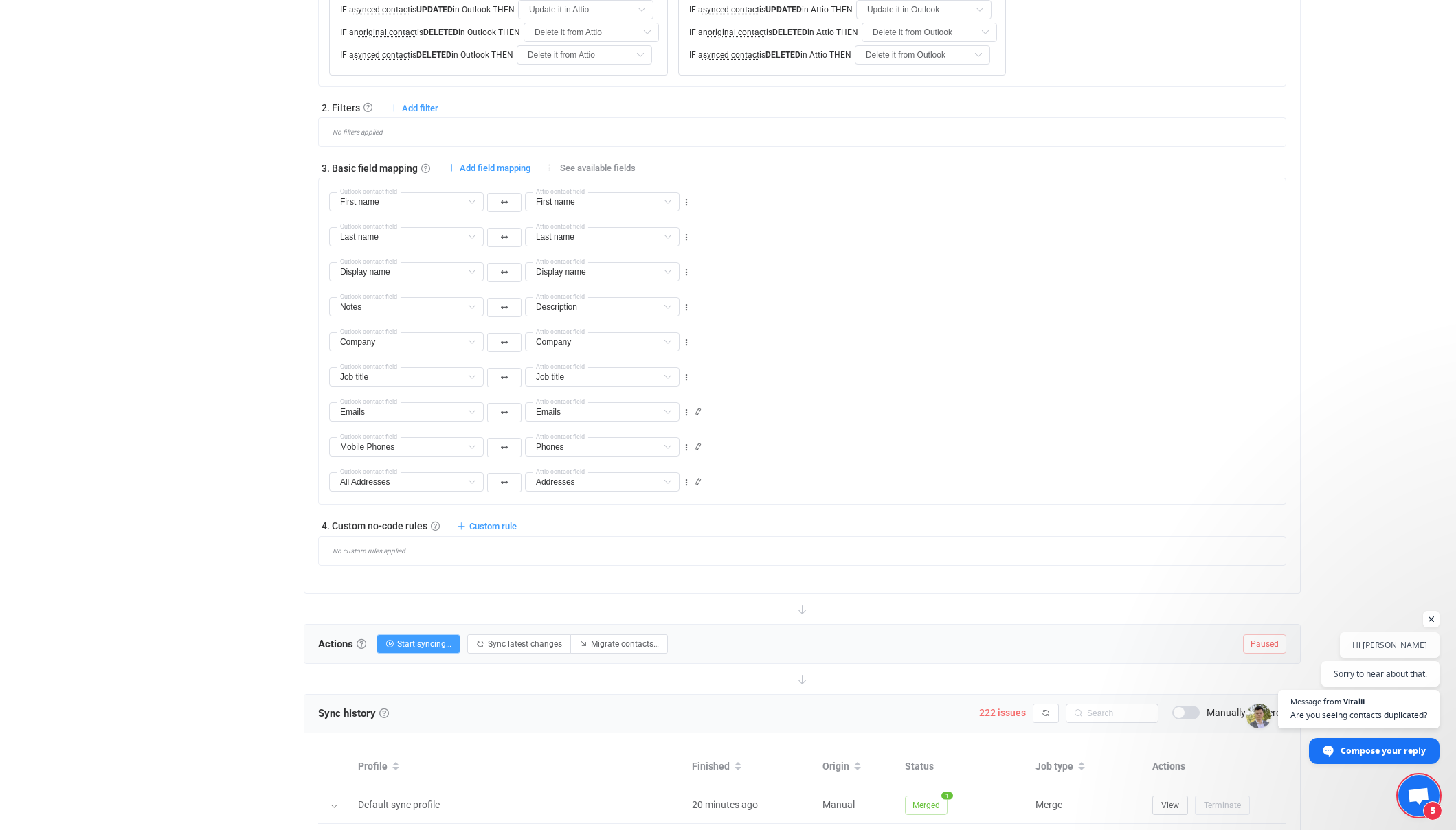
click at [288, 224] on div "Overview Synchronizations Settings Billing Help" at bounding box center [221, 366] width 151 height 1862
click at [643, 444] on input "text" at bounding box center [601, 447] width 154 height 19
click at [846, 412] on div "Emails Middle name Default field Nickname Default field Title Default field Suf…" at bounding box center [807, 406] width 956 height 35
type input "Phones"
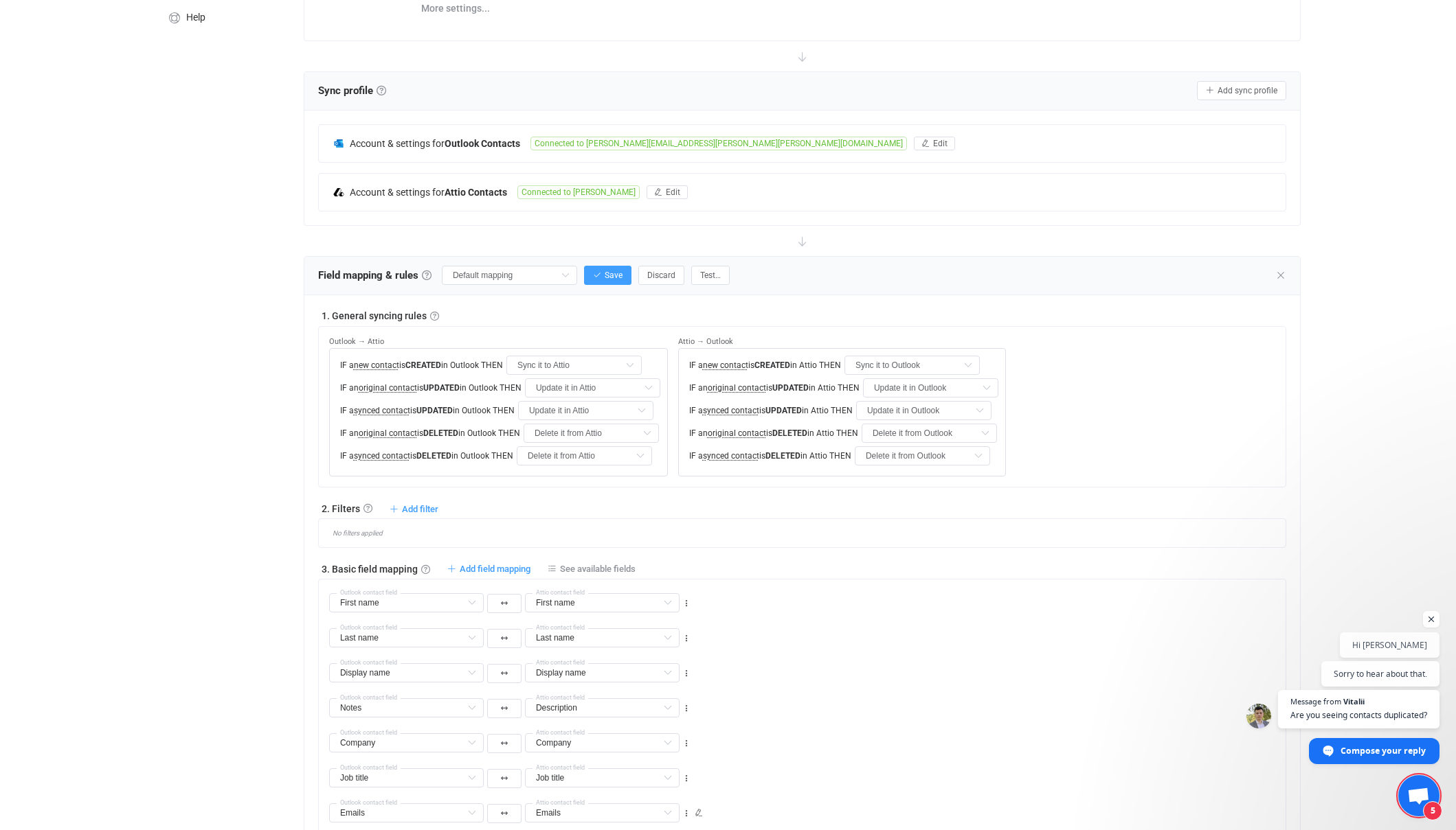
scroll to position [203, 0]
click at [597, 280] on button "Save" at bounding box center [607, 274] width 48 height 19
type input "My custom field mapping"
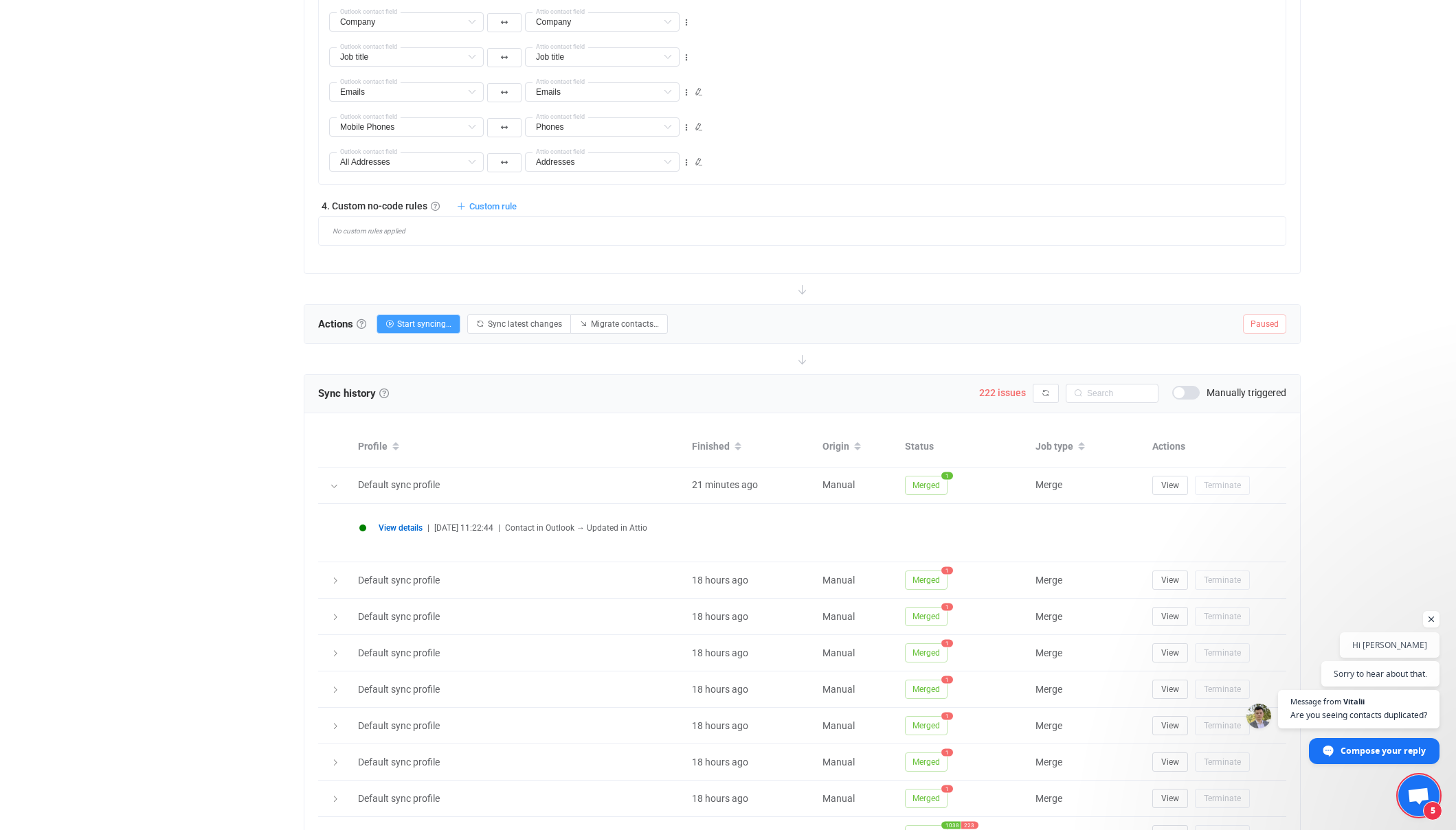
scroll to position [908, 0]
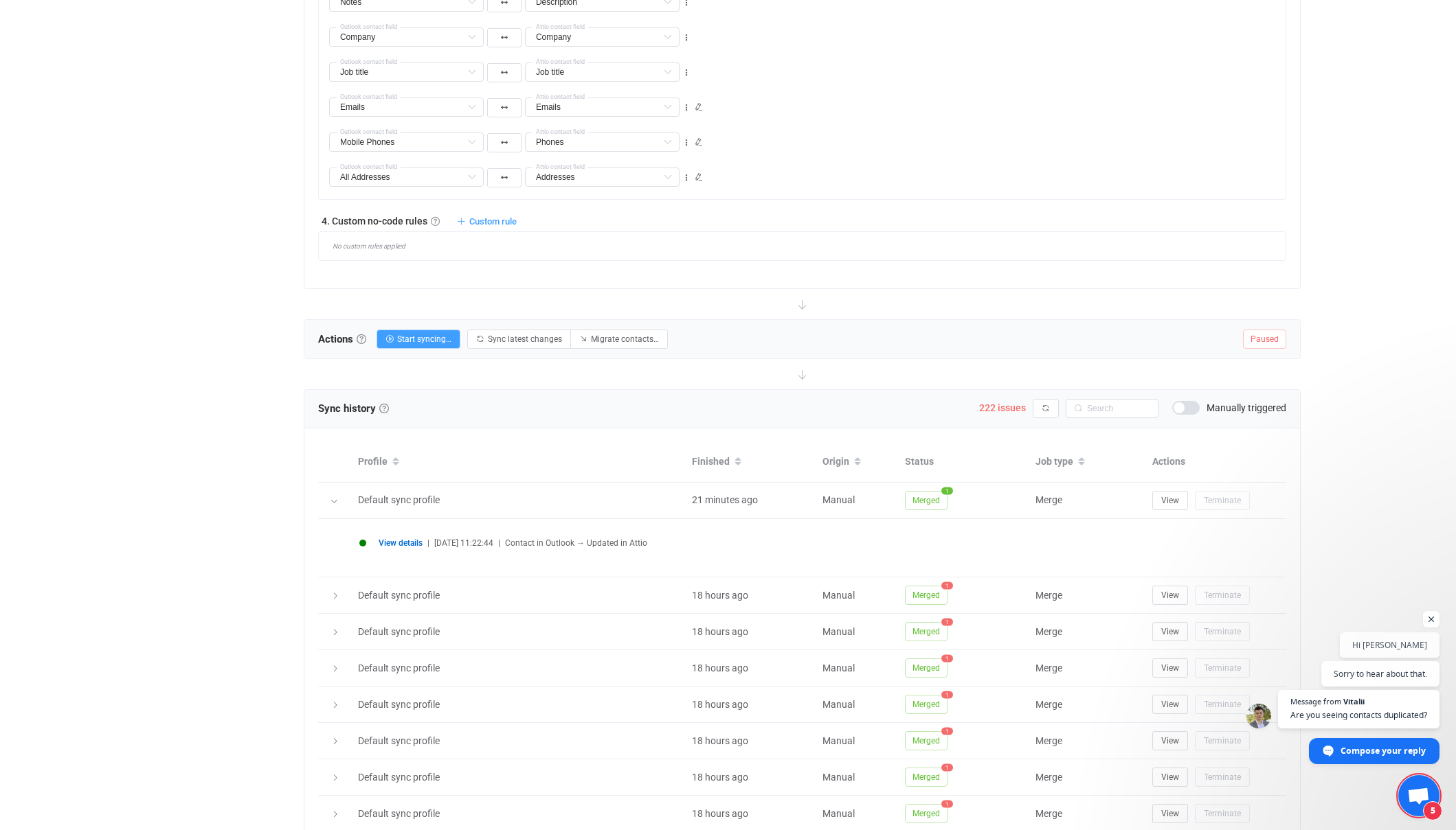
click at [1266, 336] on span "Paused" at bounding box center [1264, 339] width 43 height 19
click at [435, 342] on span "Start syncing…" at bounding box center [424, 339] width 54 height 10
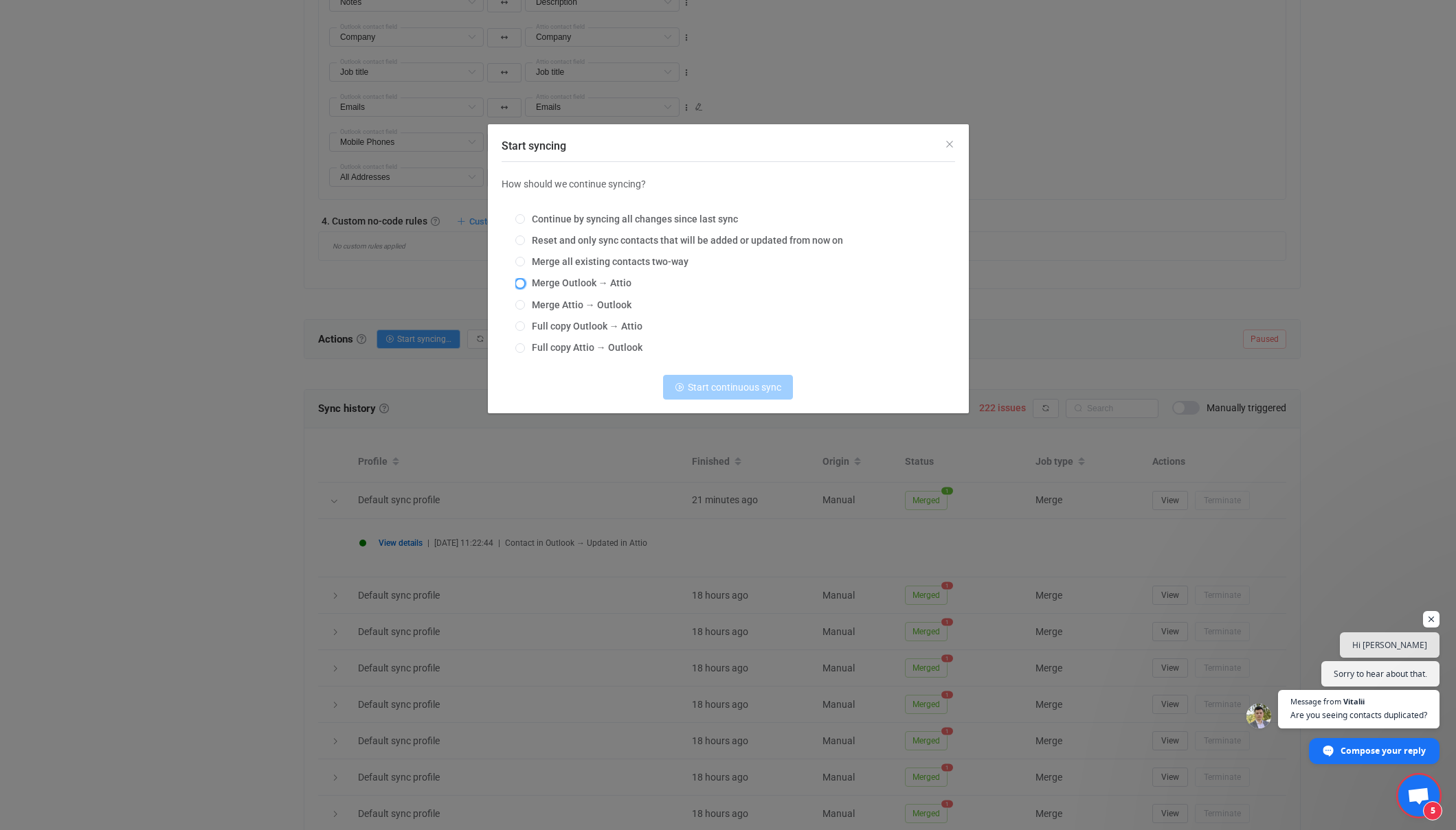
click at [520, 283] on span "Start syncing" at bounding box center [519, 283] width 10 height 10
click at [520, 283] on input "Merge Outlook → Attio" at bounding box center [519, 284] width 10 height 11
radio input "true"
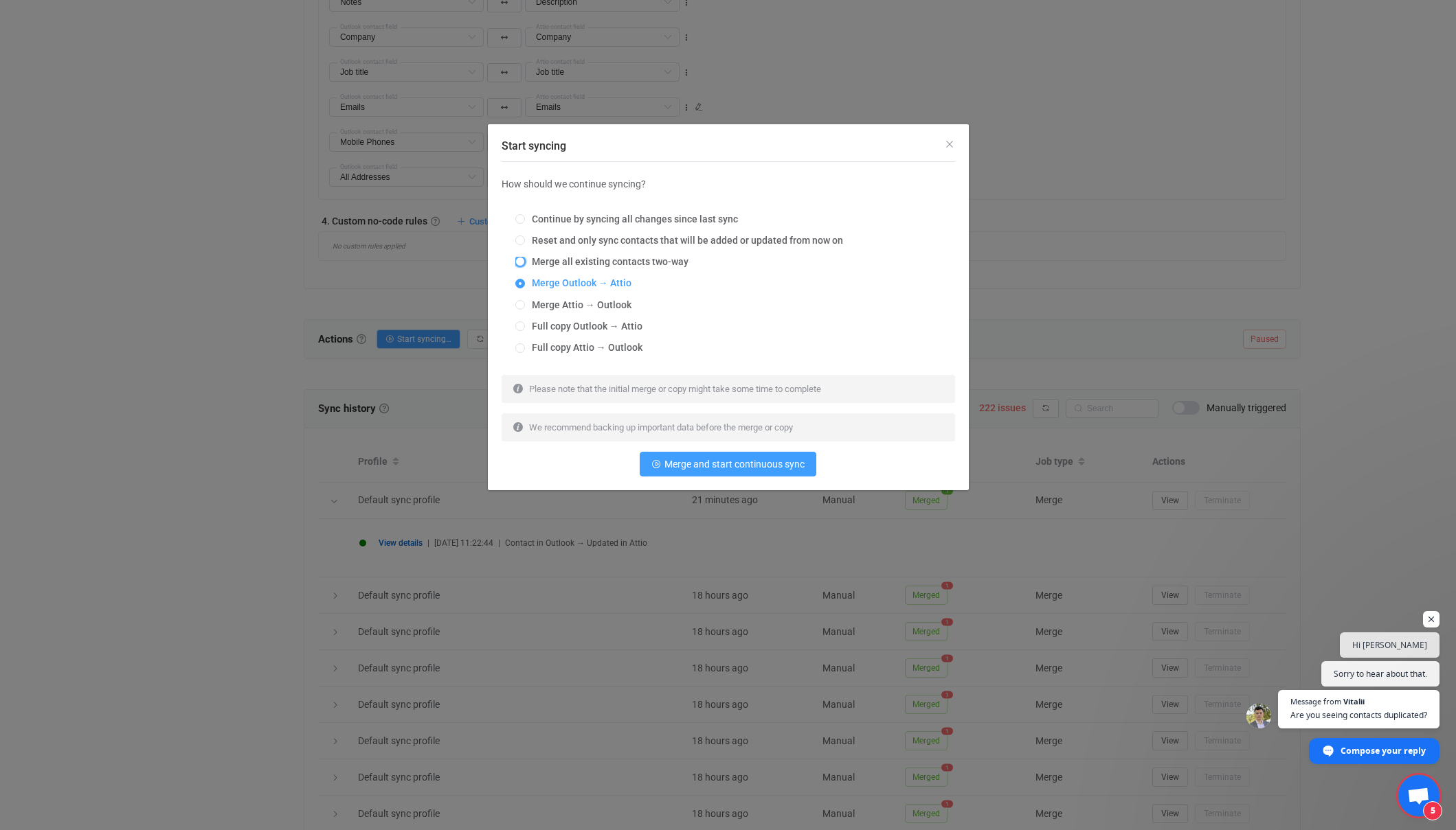
click at [519, 261] on span "Start syncing" at bounding box center [519, 261] width 10 height 10
click at [519, 261] on input "Merge all existing contacts two-way" at bounding box center [519, 262] width 10 height 11
radio input "true"
radio input "false"
click at [718, 464] on span "Merge and start continuous sync" at bounding box center [735, 464] width 140 height 11
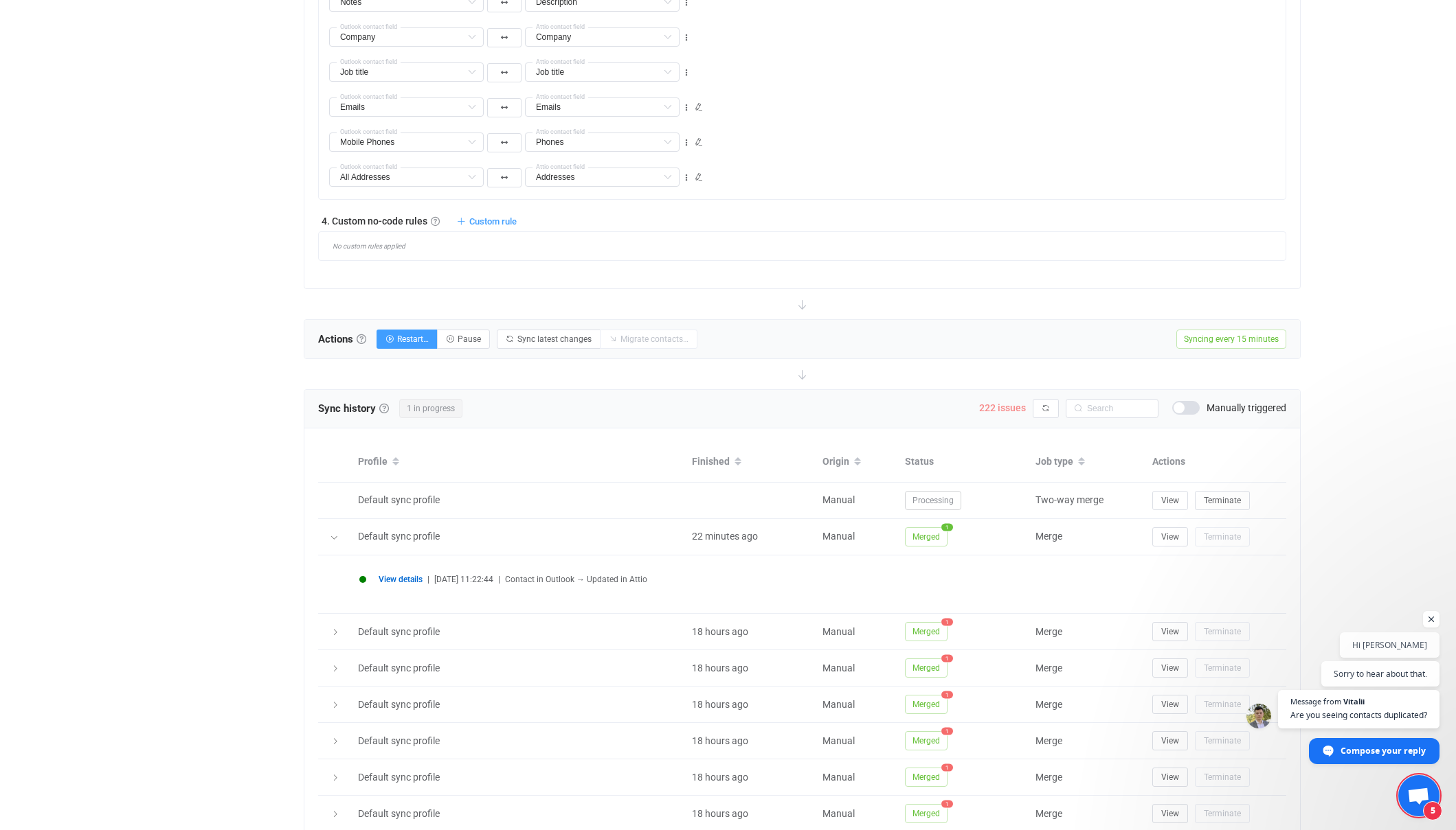
click at [1002, 406] on span "222 issues" at bounding box center [1002, 407] width 47 height 11
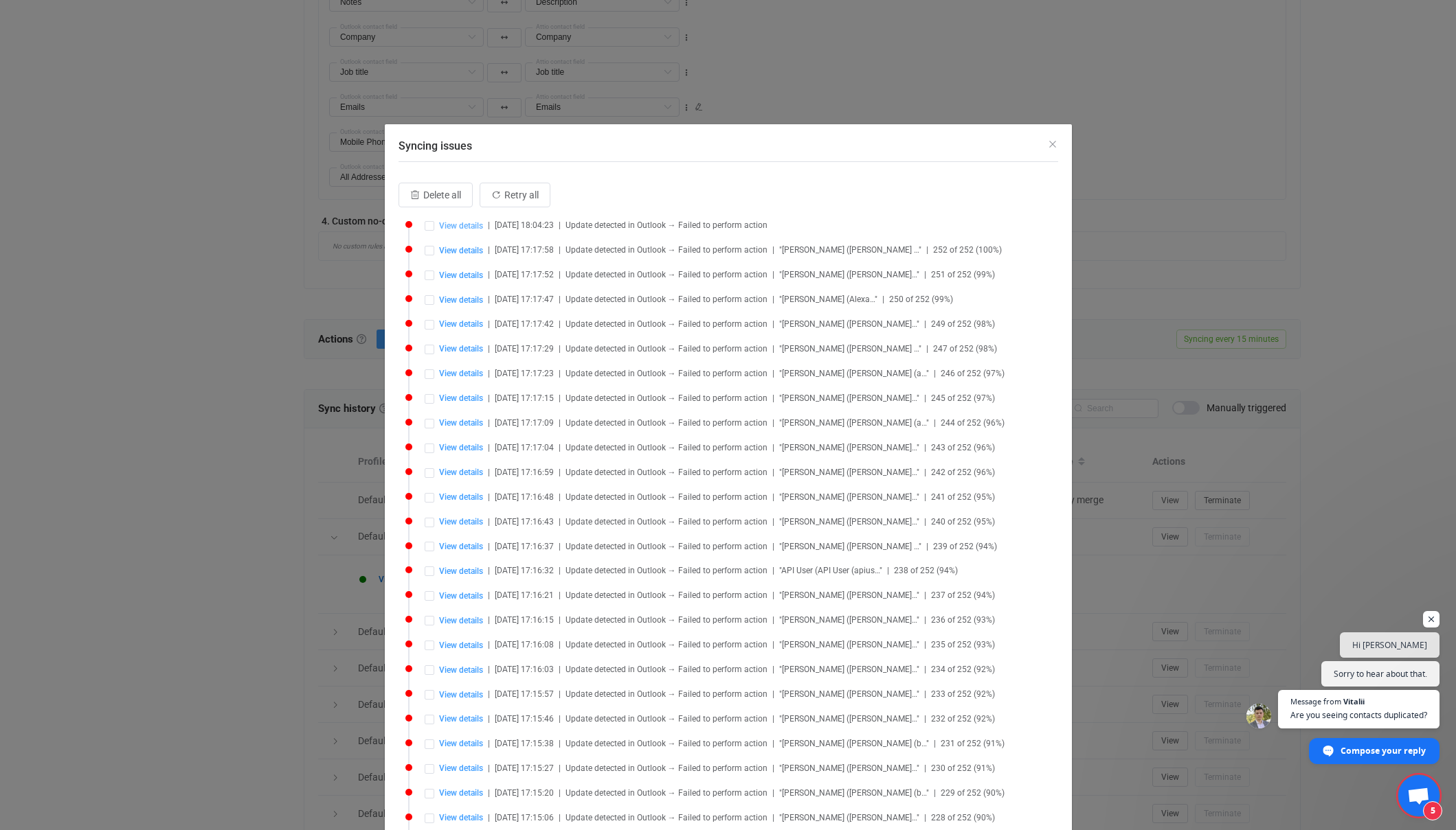
click at [457, 223] on span "View details" at bounding box center [461, 225] width 44 height 10
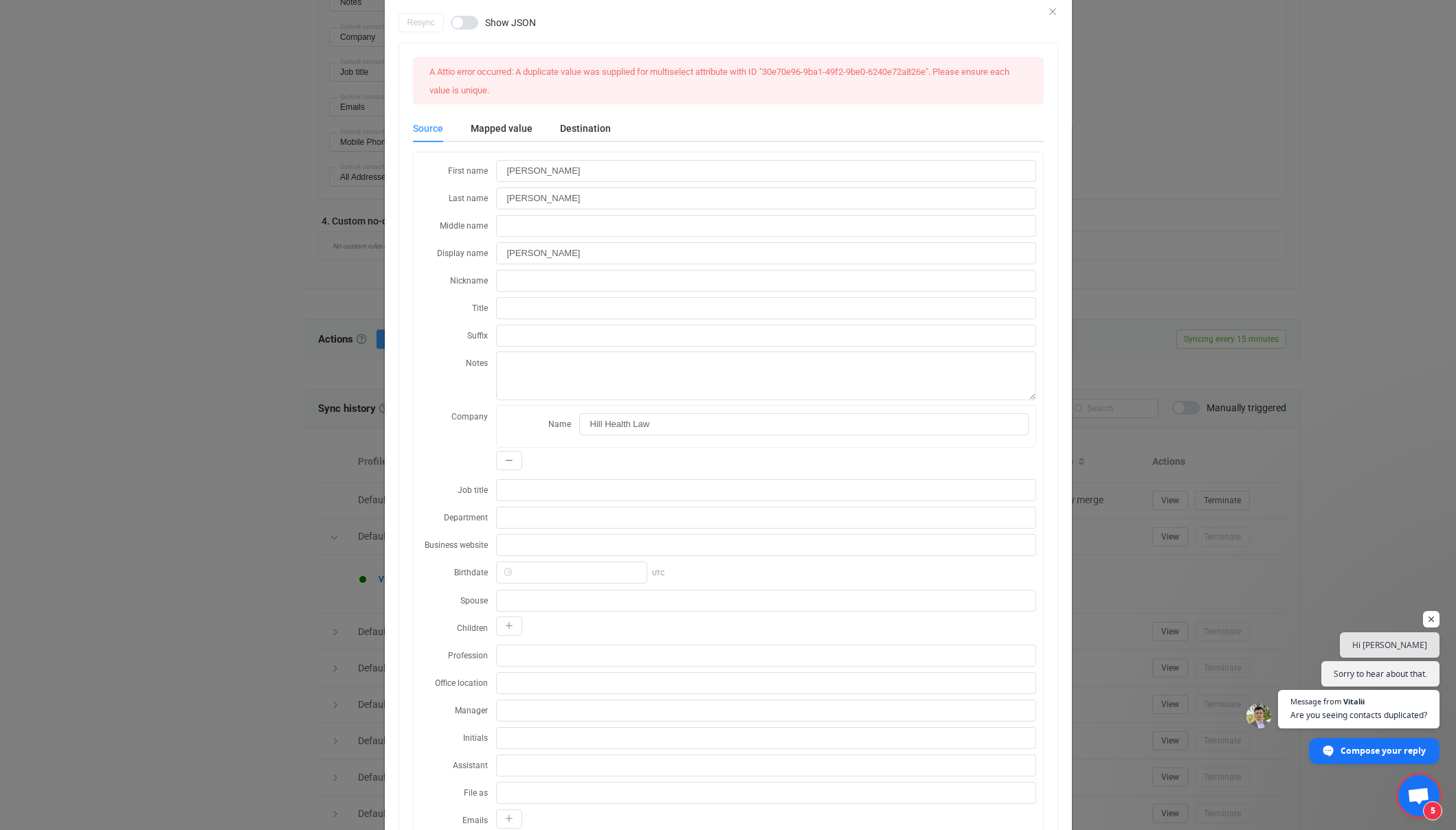
scroll to position [0, 0]
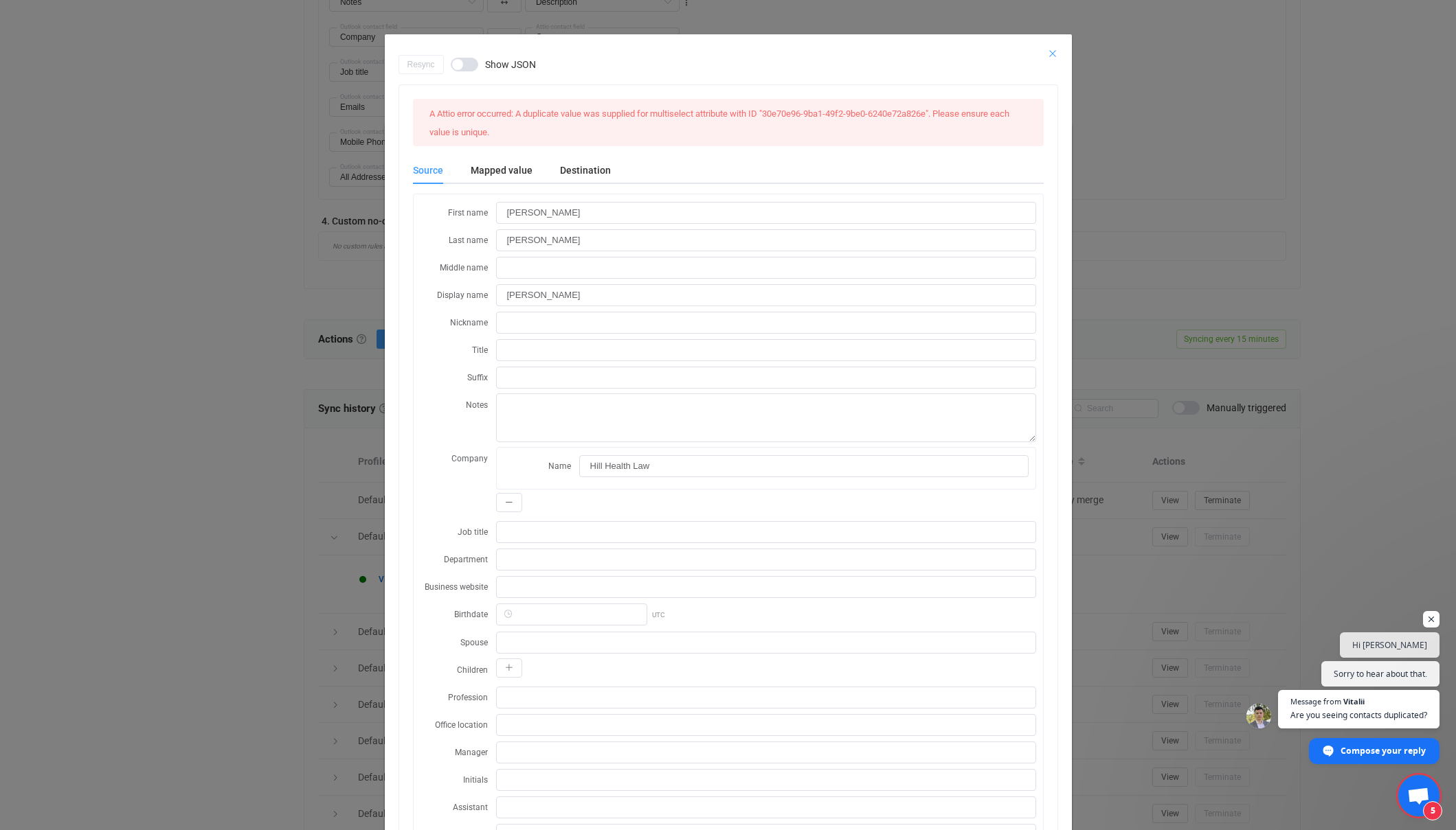
click at [1052, 52] on icon "Close" at bounding box center [1052, 53] width 11 height 11
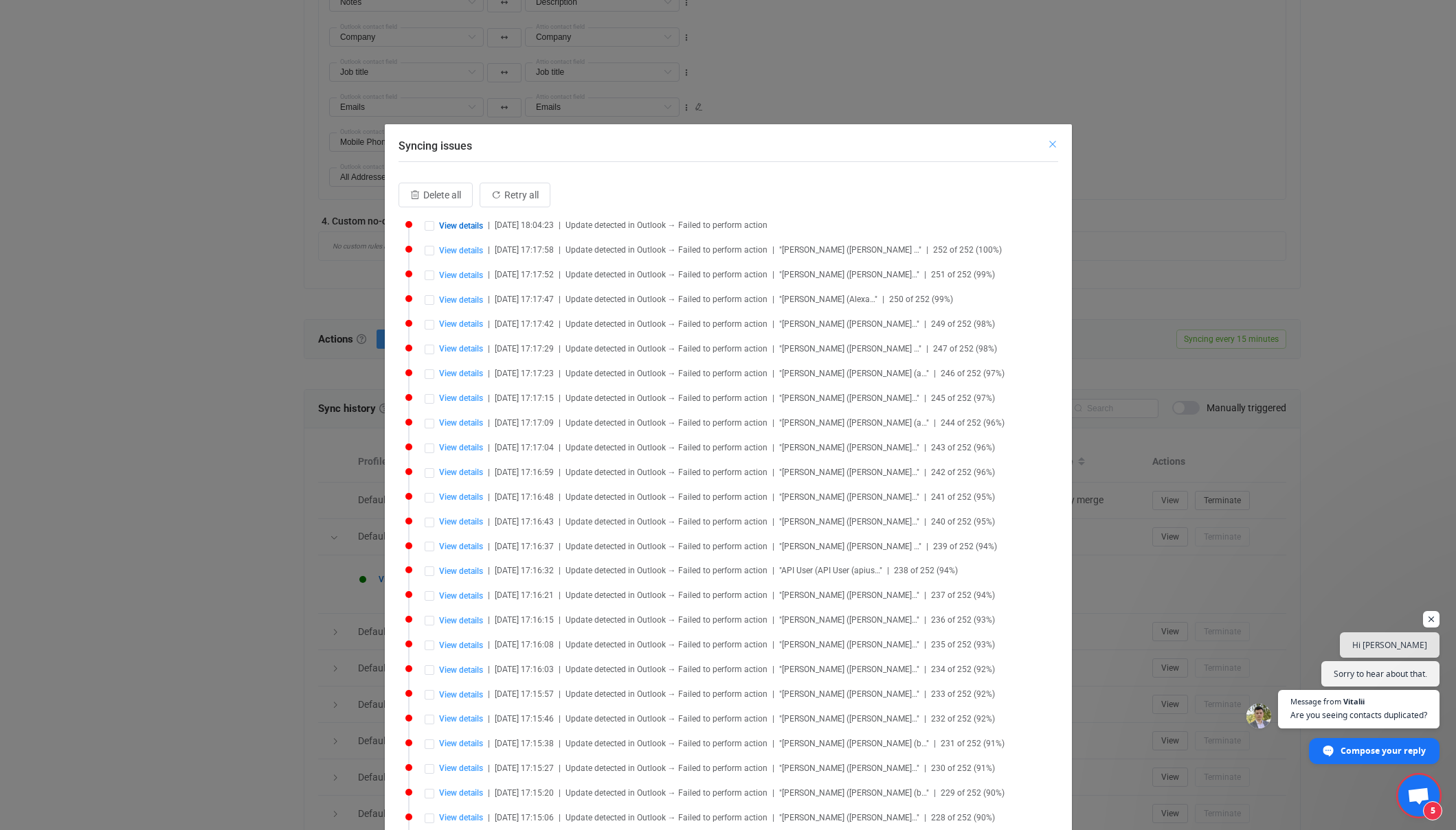
click at [1052, 144] on icon "Close" at bounding box center [1052, 144] width 11 height 11
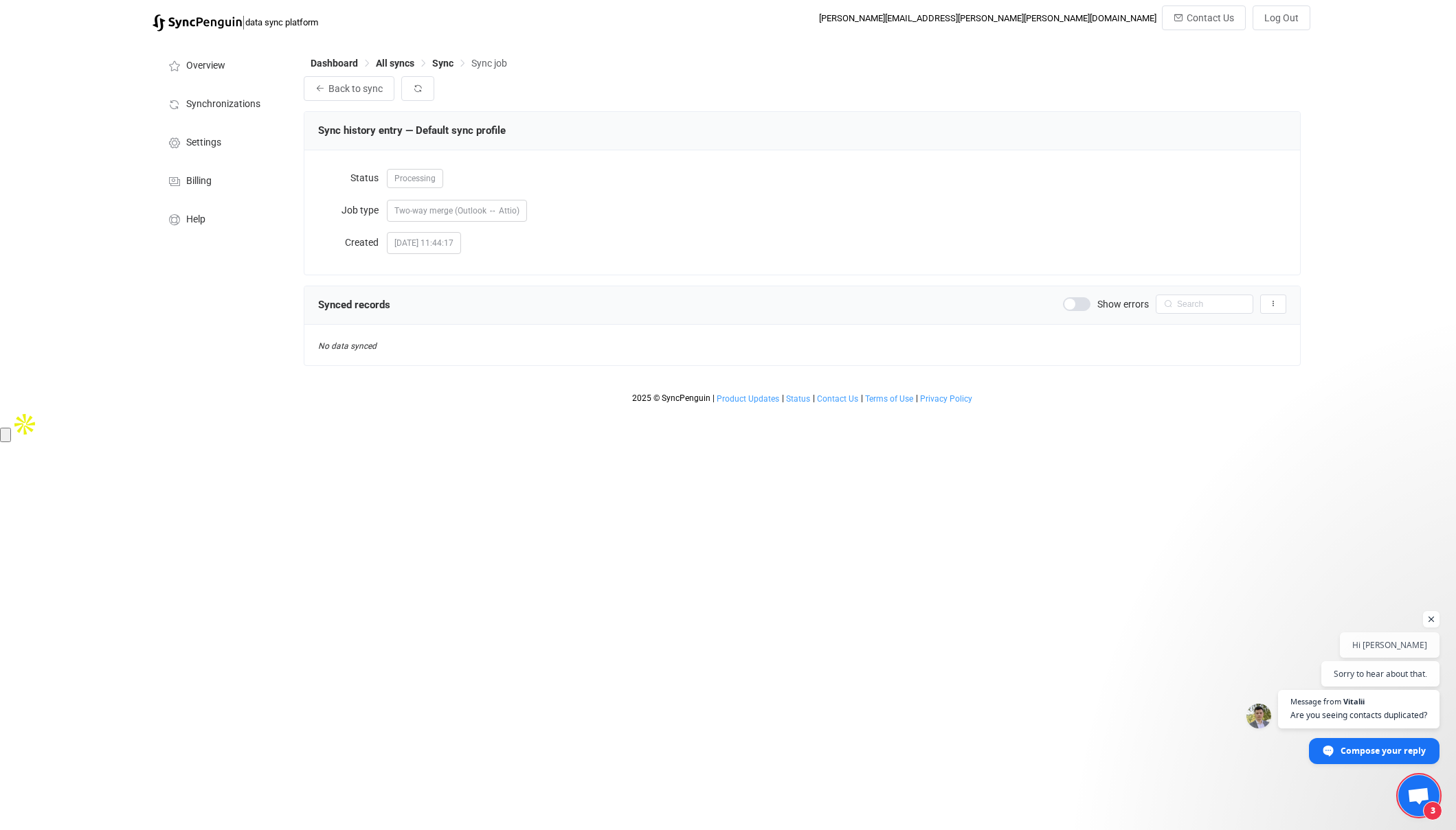
click at [1076, 304] on span at bounding box center [1077, 304] width 28 height 14
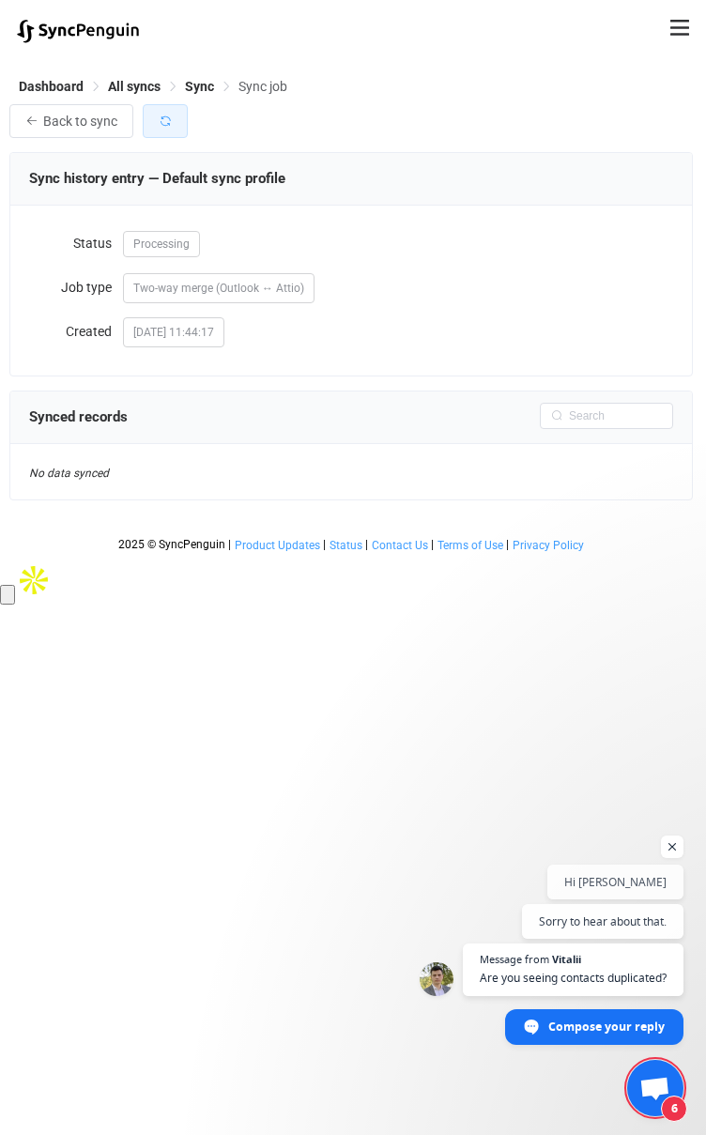
click at [162, 127] on icon "button" at bounding box center [165, 121] width 13 height 13
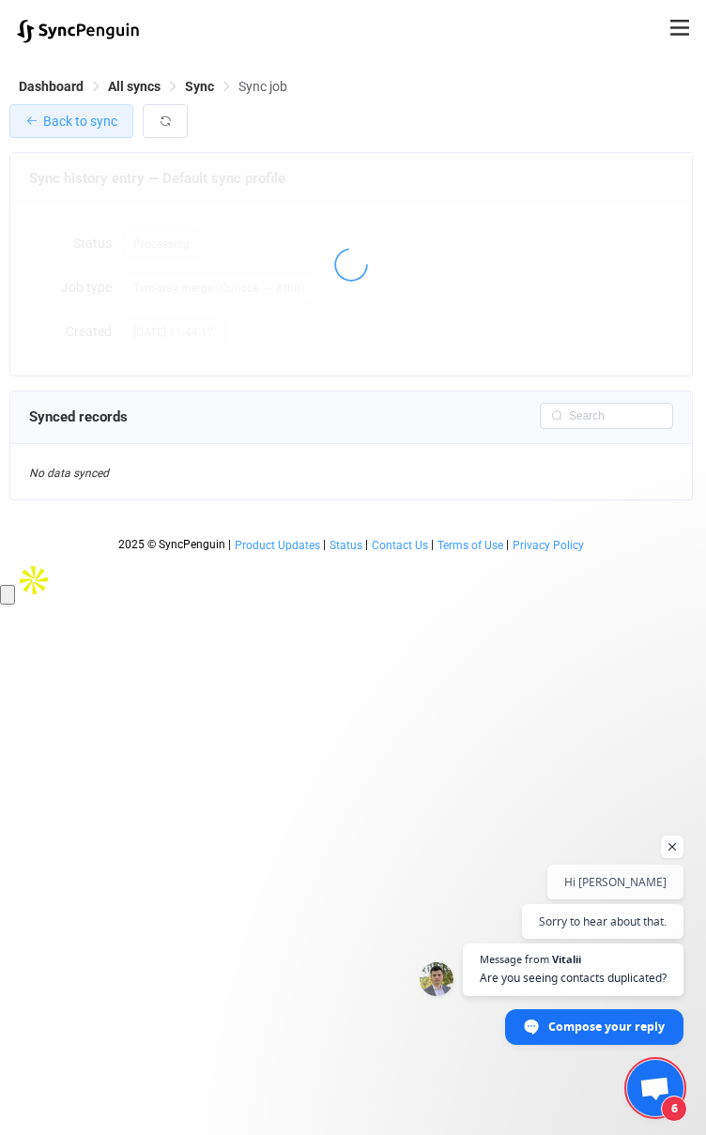
click at [69, 123] on span "Back to sync" at bounding box center [80, 121] width 74 height 15
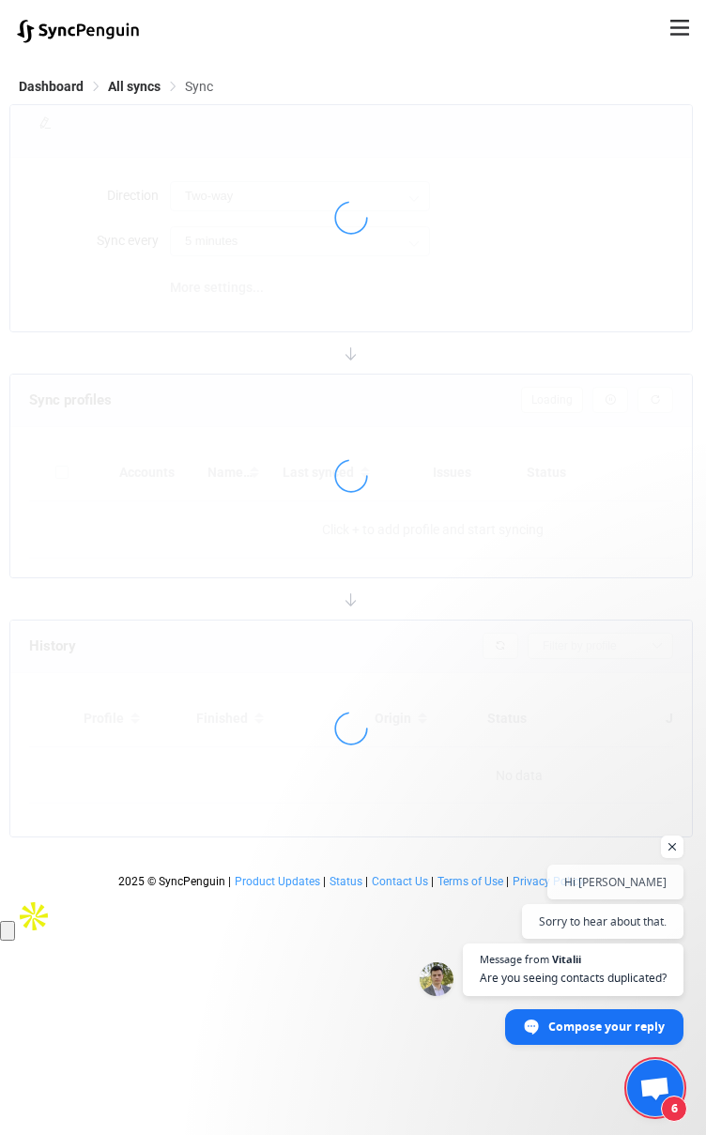
type input "15 minutes"
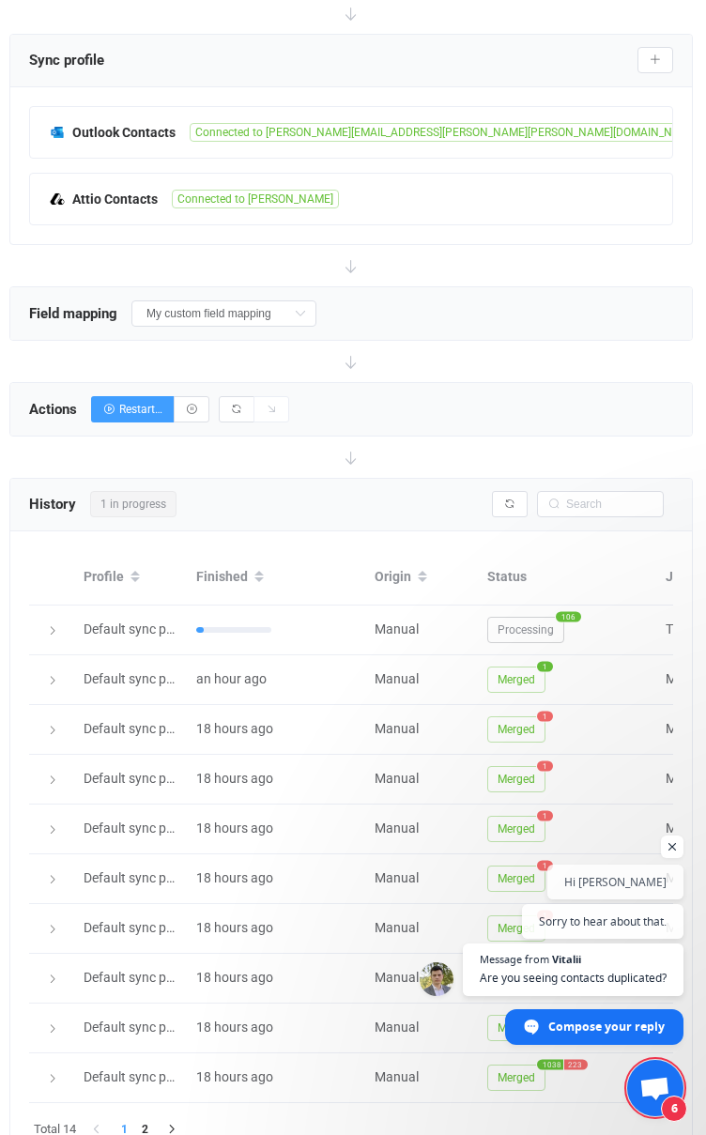
scroll to position [276, 0]
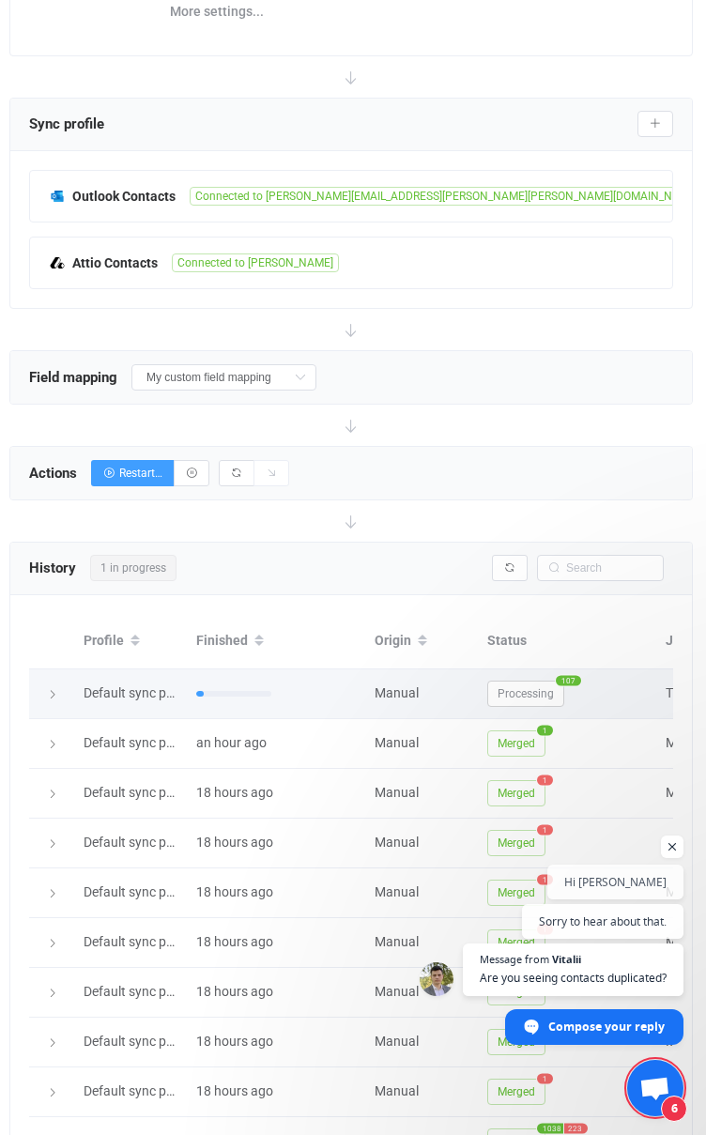
click at [53, 692] on icon at bounding box center [52, 694] width 11 height 11
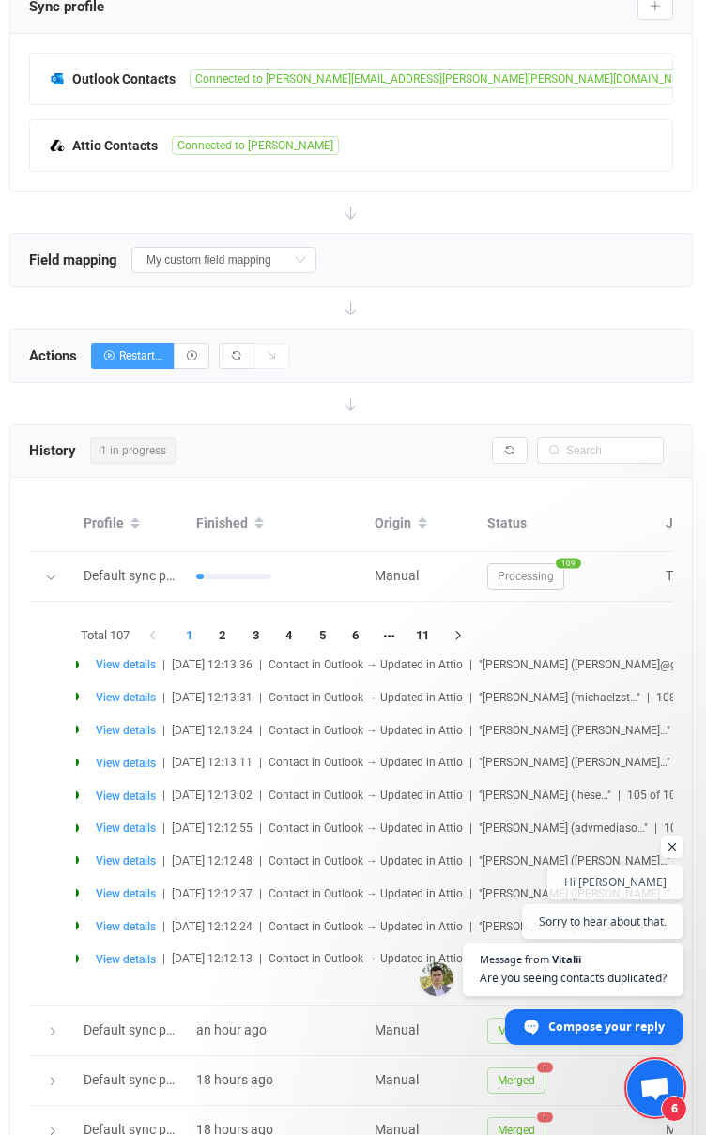
scroll to position [348, 0]
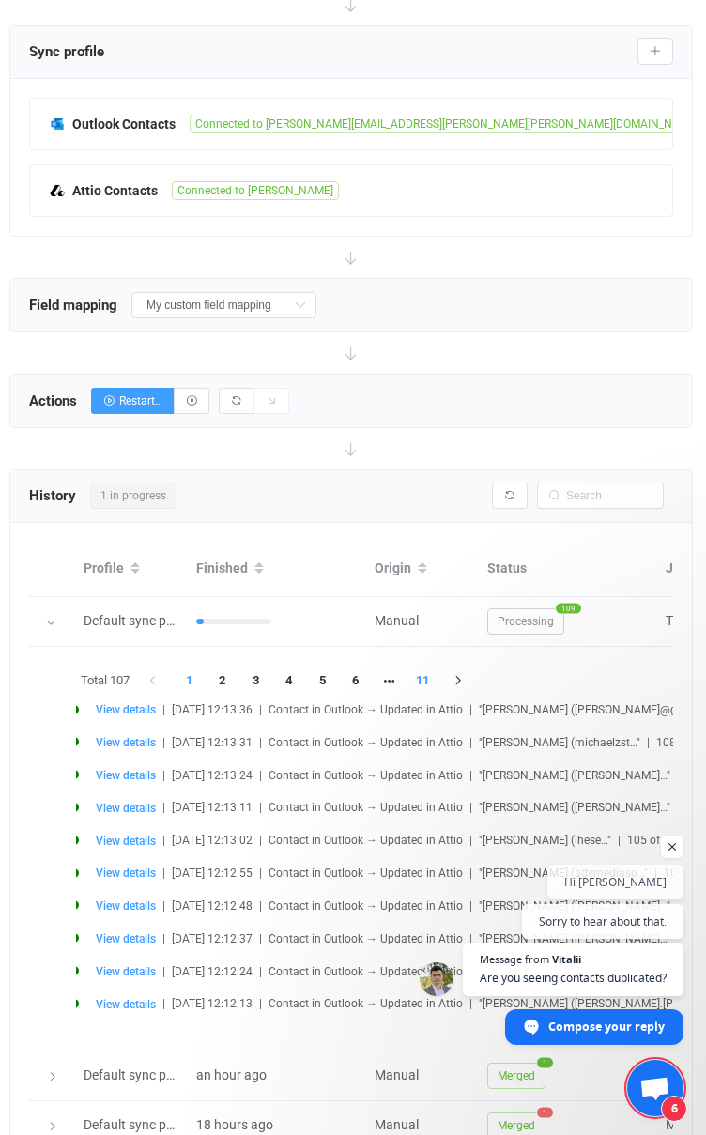
click at [420, 679] on li "11" at bounding box center [423, 681] width 34 height 26
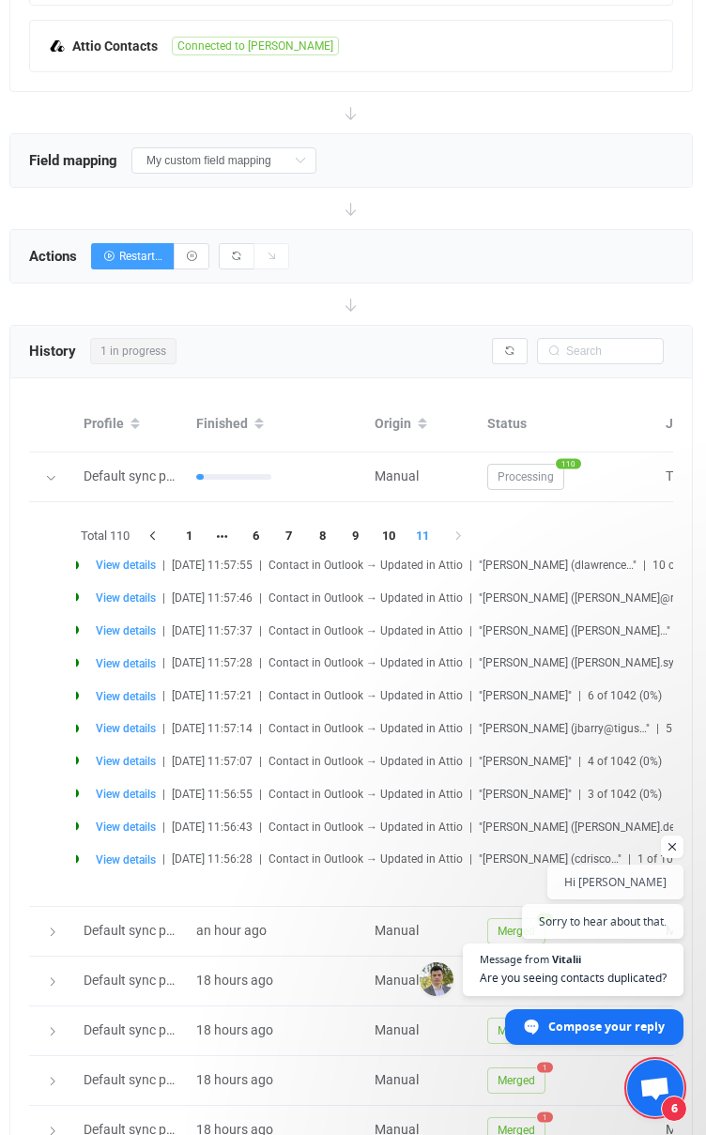
scroll to position [495, 0]
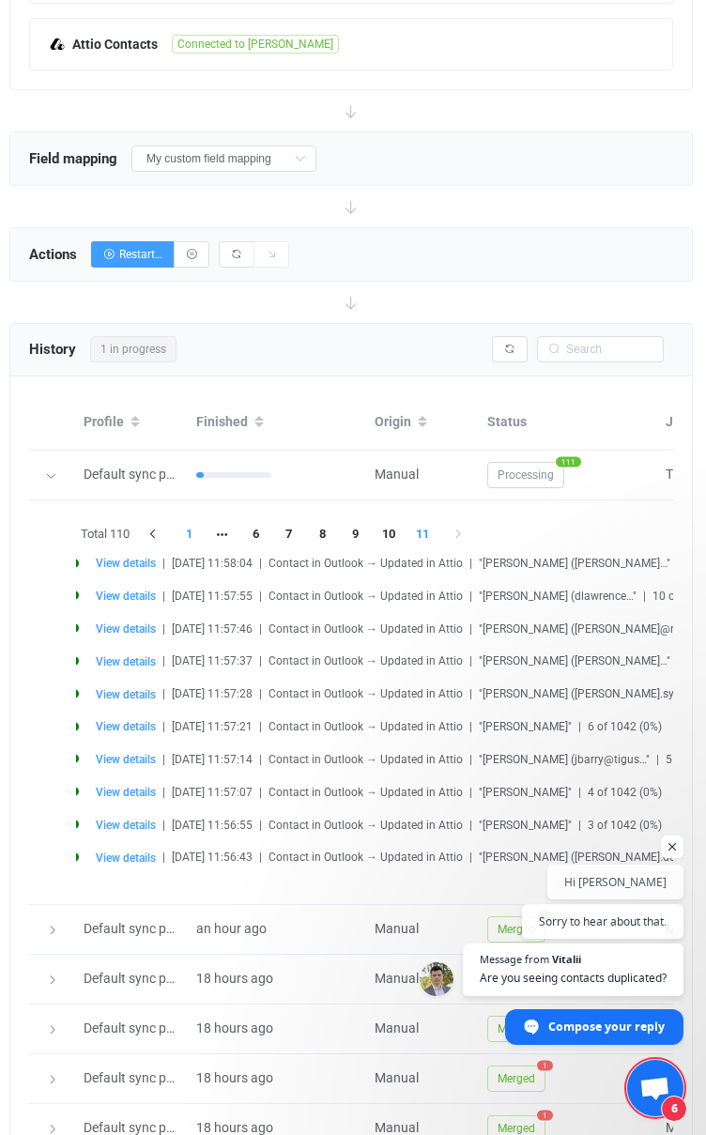
click at [193, 540] on li "1" at bounding box center [190, 534] width 34 height 26
click at [594, 659] on span ""[PERSON_NAME] (goaheadt…"" at bounding box center [556, 661] width 155 height 13
click at [120, 665] on span "View details" at bounding box center [126, 661] width 60 height 13
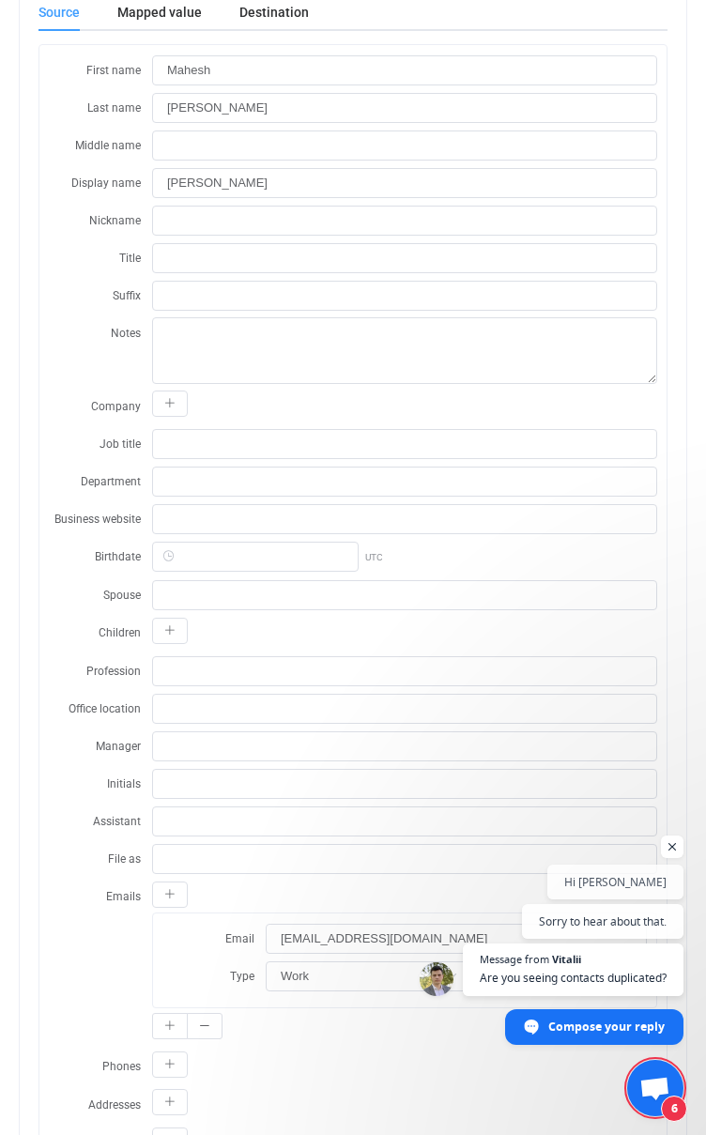
scroll to position [0, 0]
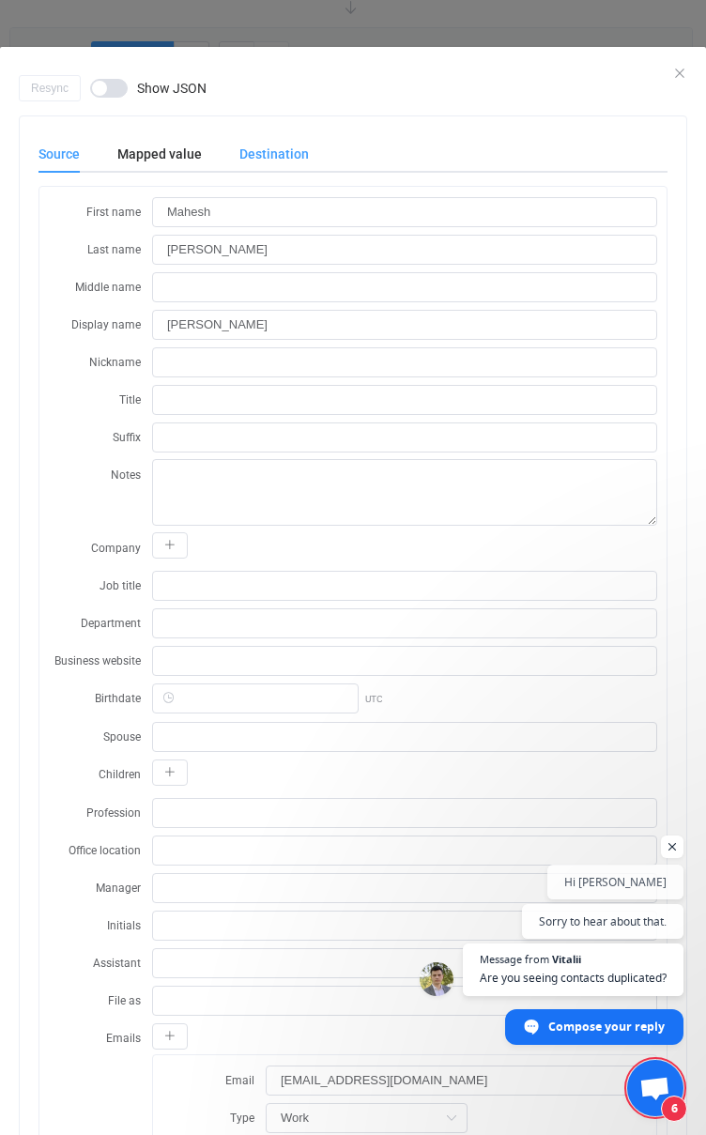
click at [287, 151] on div "Destination" at bounding box center [265, 154] width 88 height 38
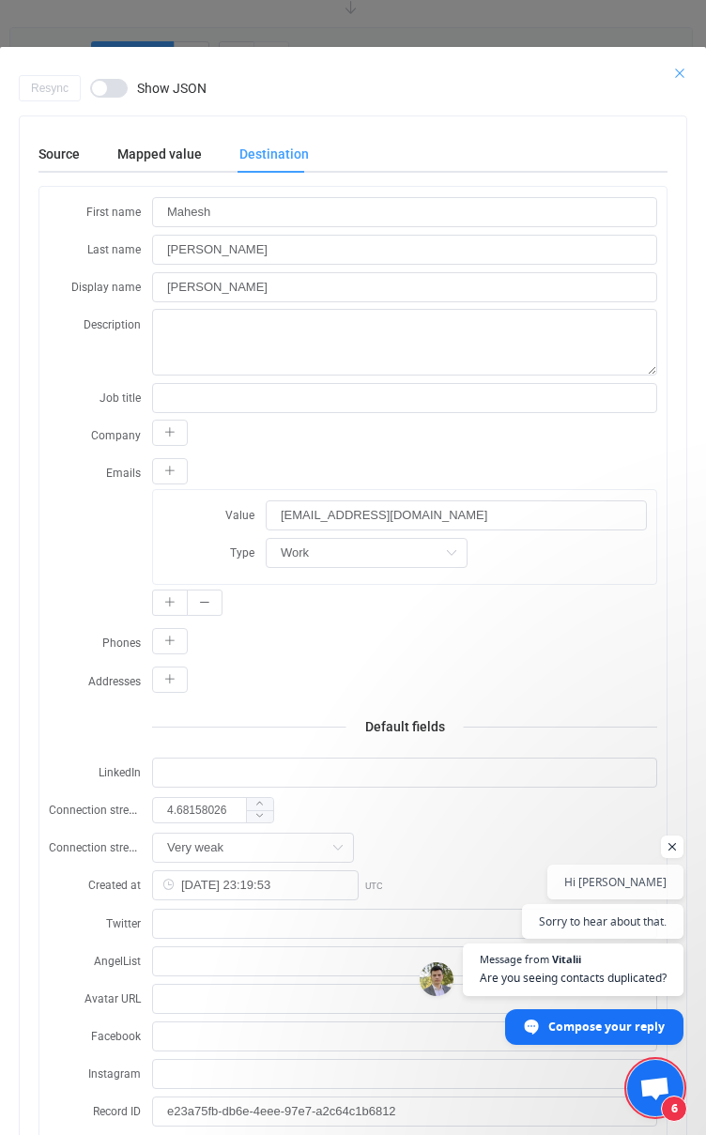
click at [680, 69] on icon "Close" at bounding box center [679, 73] width 15 height 15
